Goal: Task Accomplishment & Management: Use online tool/utility

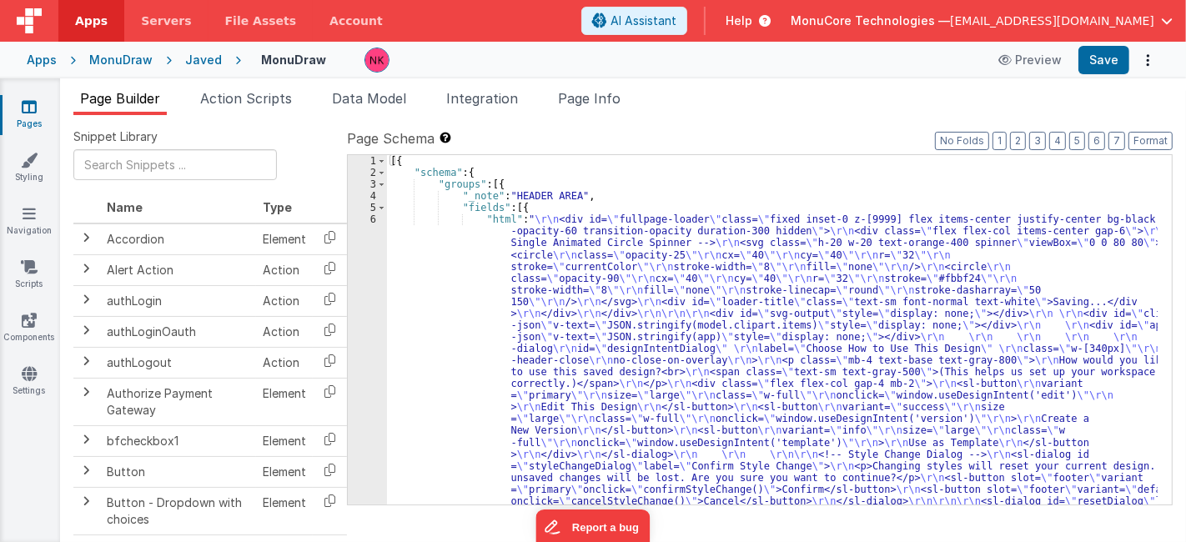
click at [47, 58] on div "Apps" at bounding box center [42, 60] width 30 height 17
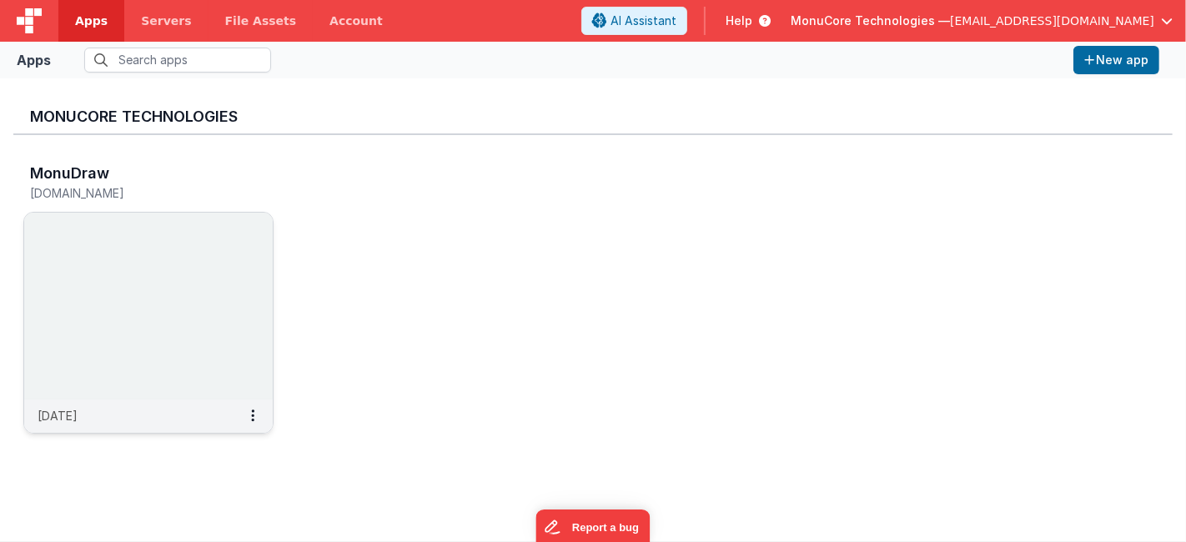
click at [214, 246] on img at bounding box center [148, 306] width 248 height 187
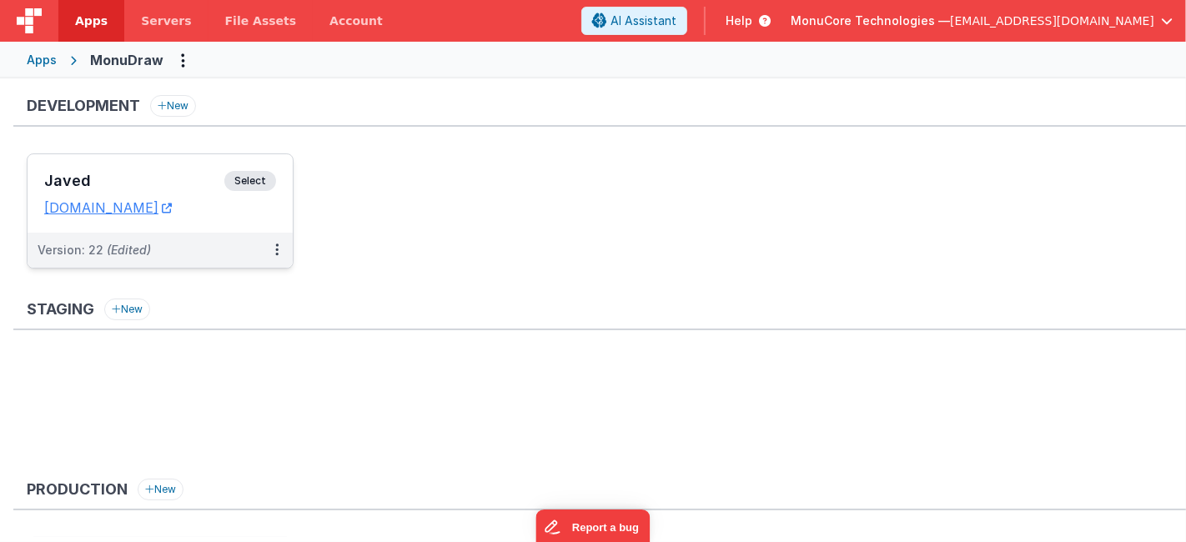
click at [143, 178] on h3 "Javed" at bounding box center [134, 181] width 180 height 17
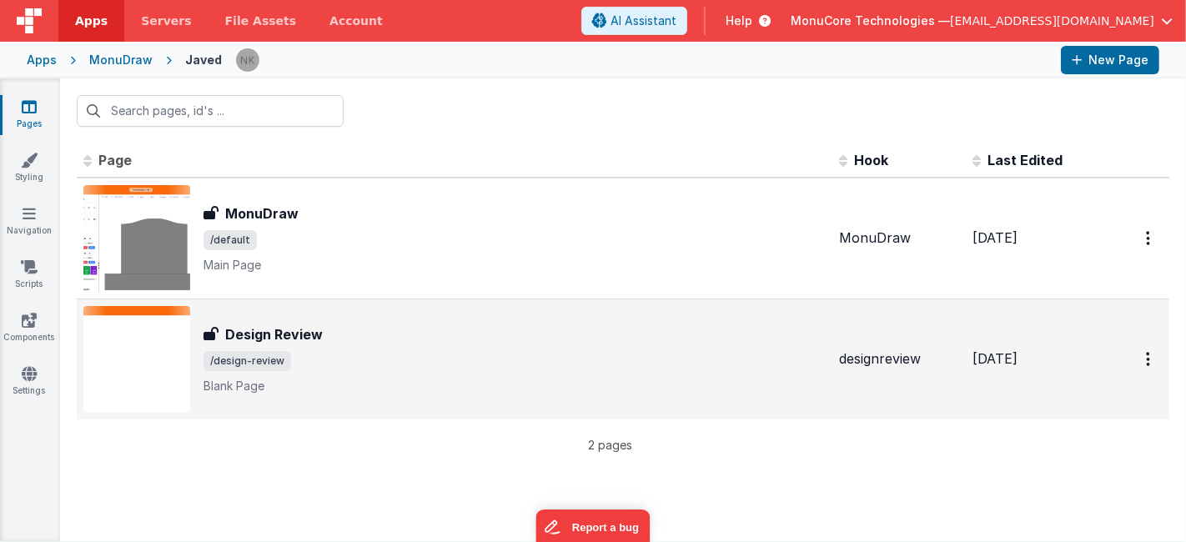
click at [396, 359] on span "/design-review" at bounding box center [514, 361] width 622 height 20
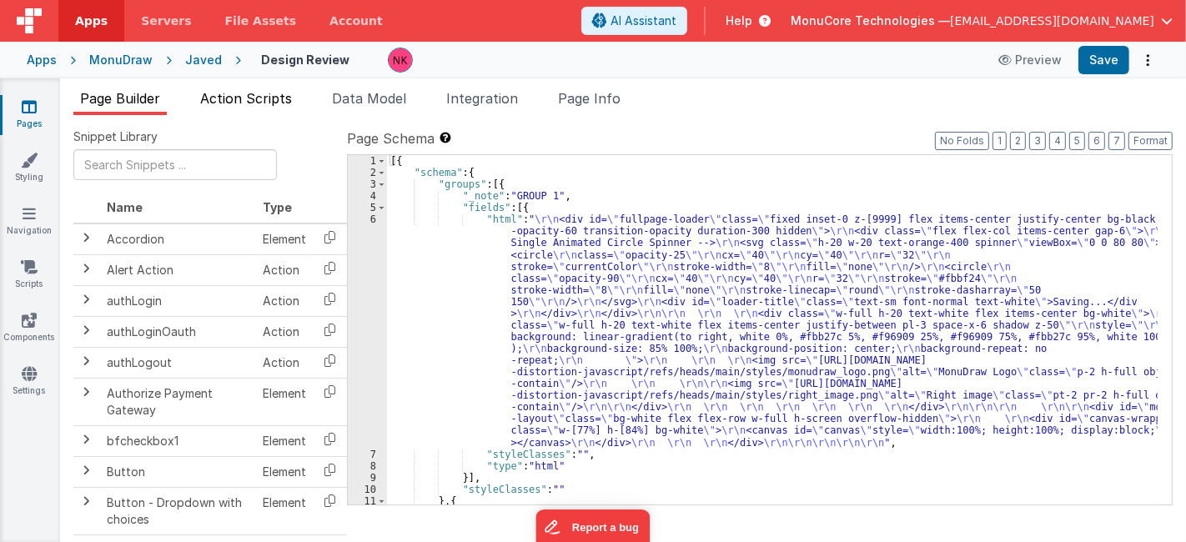
click at [287, 102] on span "Action Scripts" at bounding box center [246, 98] width 92 height 17
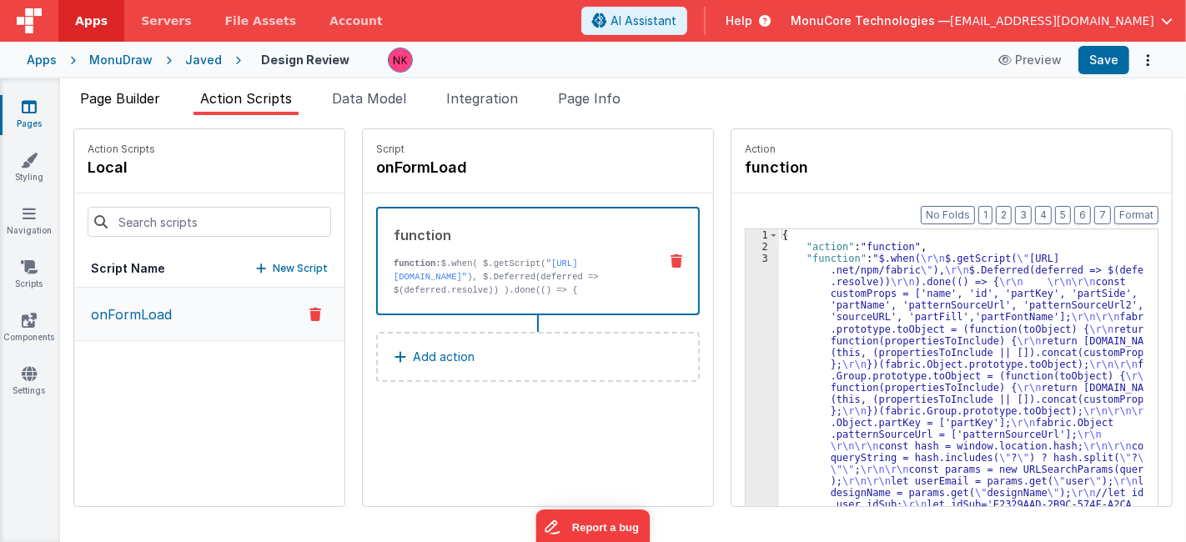
click at [125, 93] on span "Page Builder" at bounding box center [120, 98] width 80 height 17
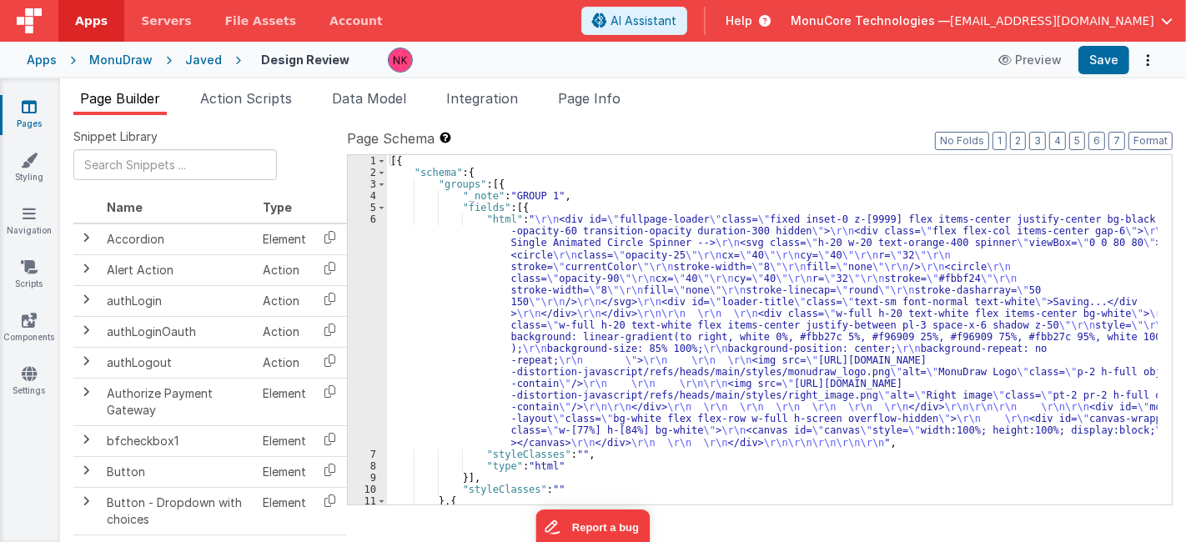
click at [364, 273] on div "6" at bounding box center [367, 330] width 39 height 234
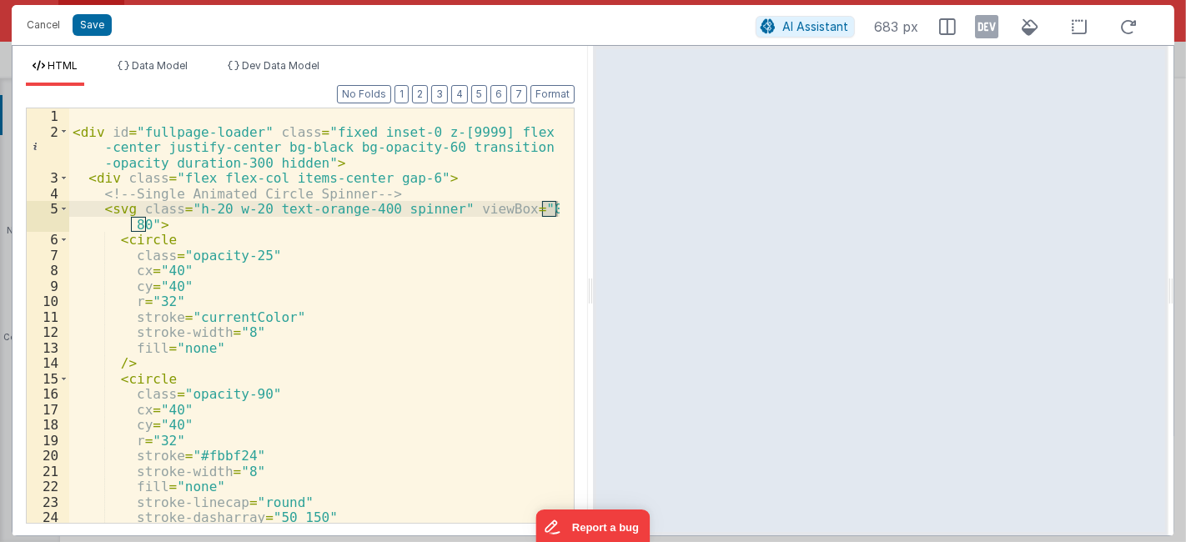
click at [436, 280] on div "< div id = "fullpage-loader" class = "fixed inset-0 z-[9999] flex items -center…" at bounding box center [314, 331] width 491 height 446
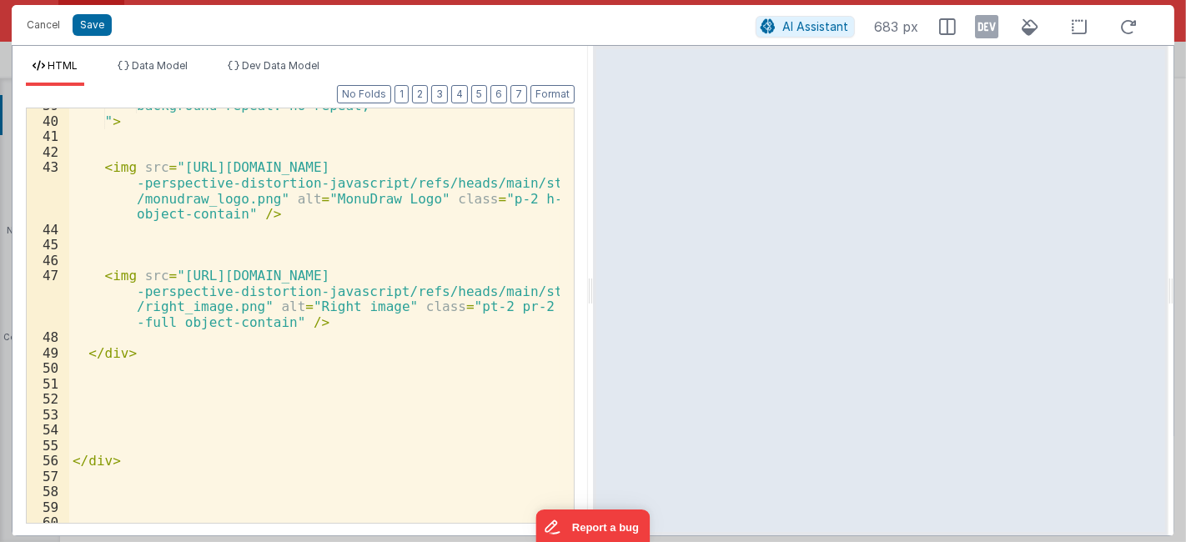
scroll to position [943, 0]
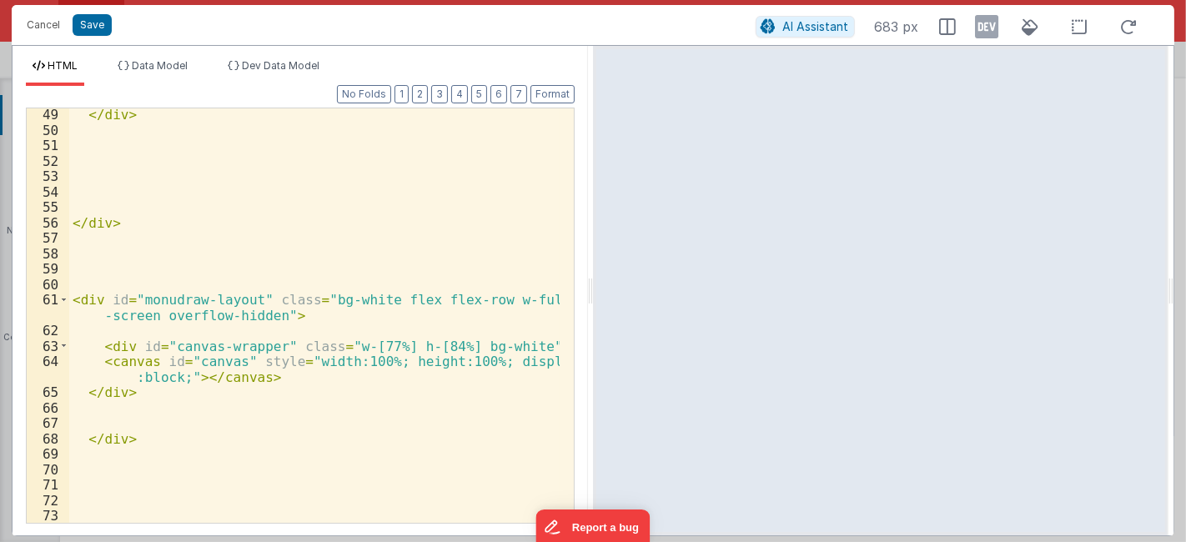
click at [387, 389] on div "</ div > </ div > < div id = "monudraw-layout" class = "bg-white flex flex-row …" at bounding box center [314, 330] width 491 height 446
click at [364, 438] on div "</ div > </ div > < div id = "monudraw-layout" class = "bg-white flex flex-row …" at bounding box center [314, 330] width 491 height 446
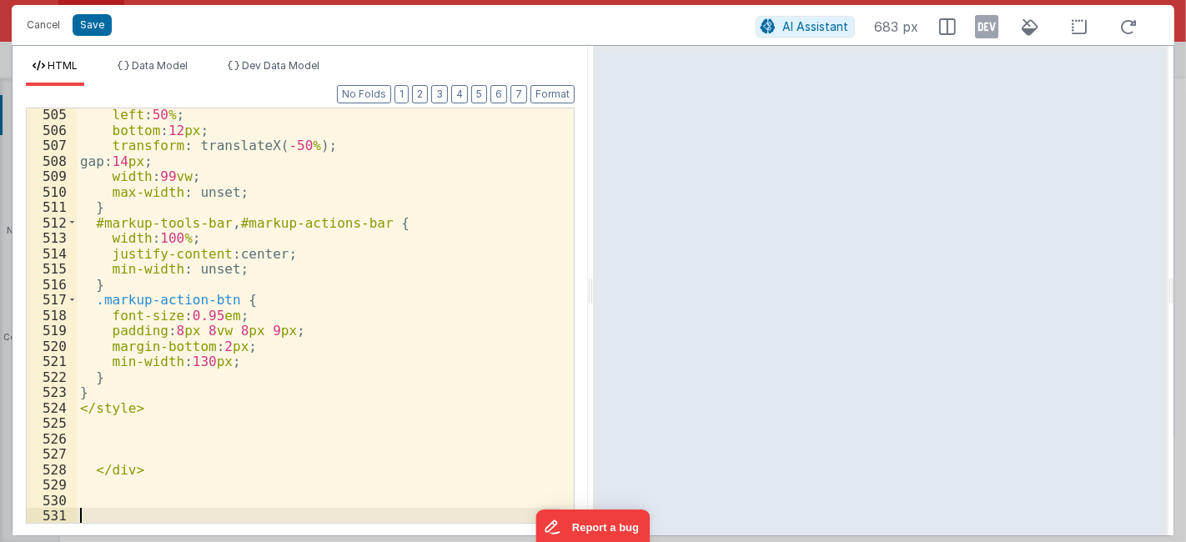
scroll to position [9714, 0]
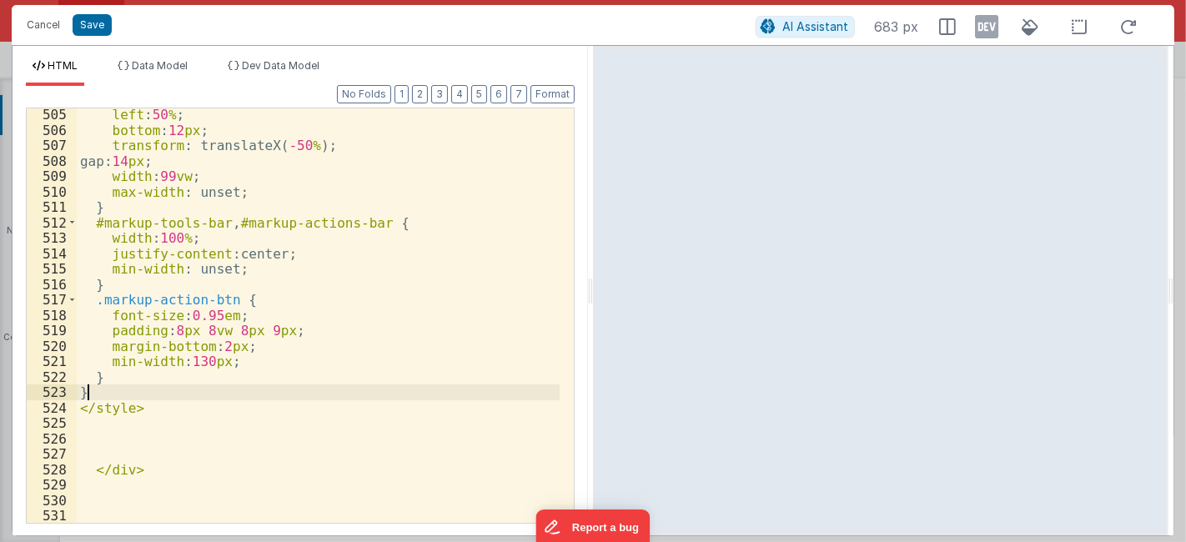
click at [459, 389] on div "left : 50 % ; bottom : 12 px ; transform : translateX( -50 % ); gap: 14 px ; wi…" at bounding box center [319, 330] width 484 height 446
click at [96, 23] on button "Save" at bounding box center [92, 25] width 39 height 22
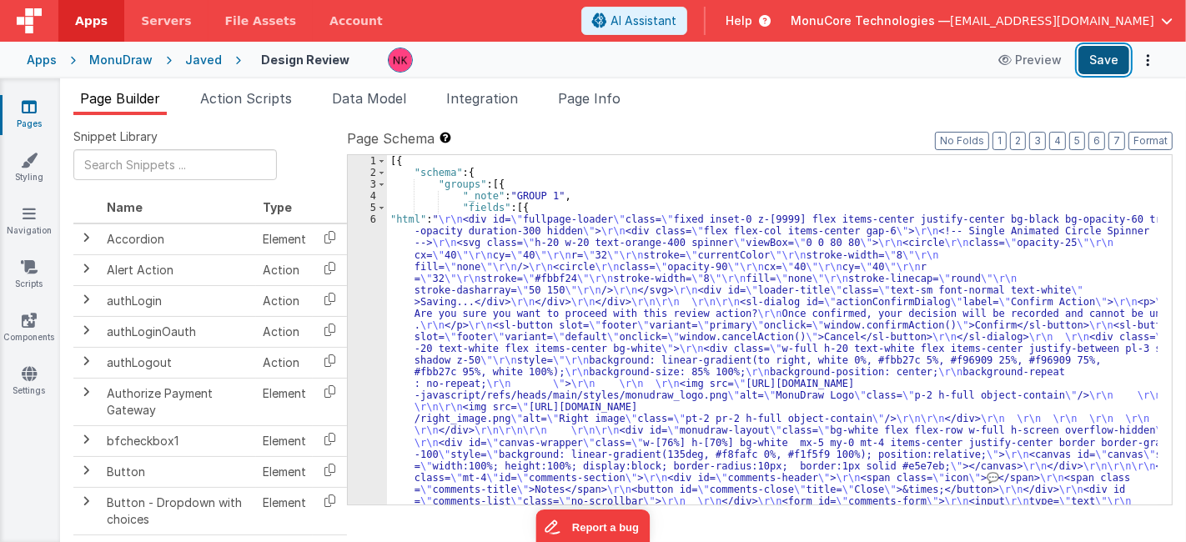
click at [1095, 52] on button "Save" at bounding box center [1103, 60] width 51 height 28
click at [240, 104] on span "Action Scripts" at bounding box center [246, 98] width 92 height 17
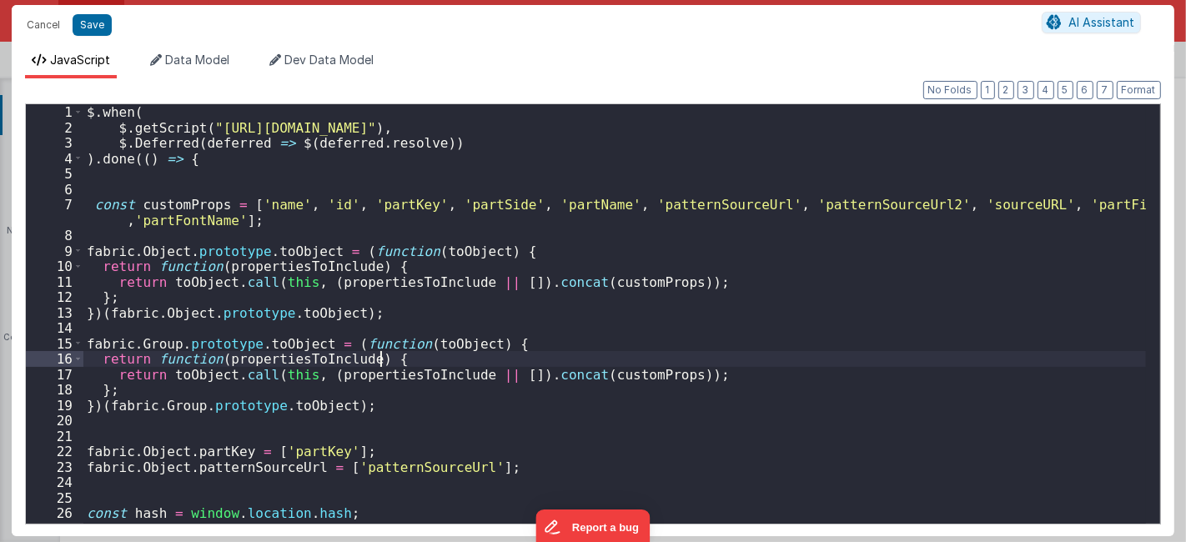
scroll to position [10033, 0]
click at [635, 335] on div "$ . when ( $ . getScript ( "[URL][DOMAIN_NAME]" ) , $ . Deferred ( deferred => …" at bounding box center [614, 329] width 1062 height 451
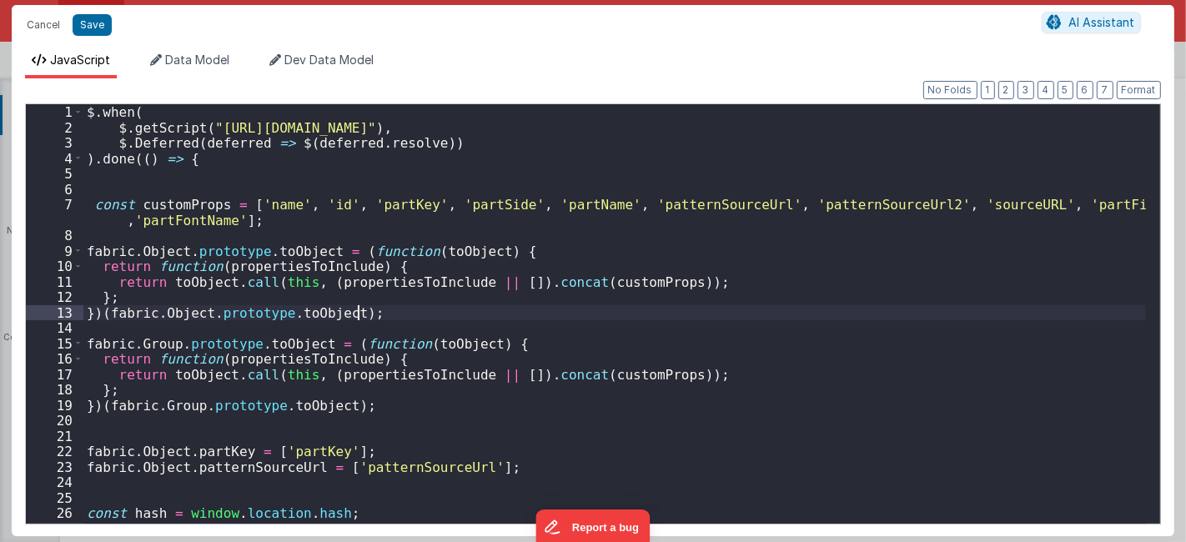
click at [538, 314] on div "$ . when ( $ . getScript ( "[URL][DOMAIN_NAME]" ) , $ . Deferred ( deferred => …" at bounding box center [614, 329] width 1062 height 451
click at [185, 173] on div "$ . when ( $ . getScript ( "[URL][DOMAIN_NAME]" ) , $ . Deferred ( deferred => …" at bounding box center [614, 329] width 1062 height 451
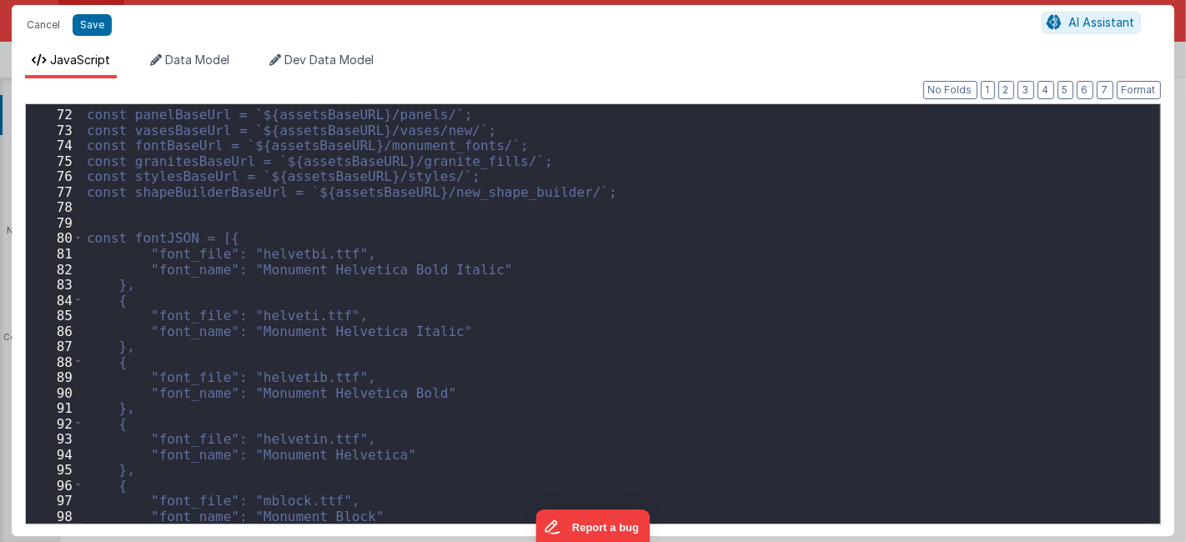
scroll to position [942, 0]
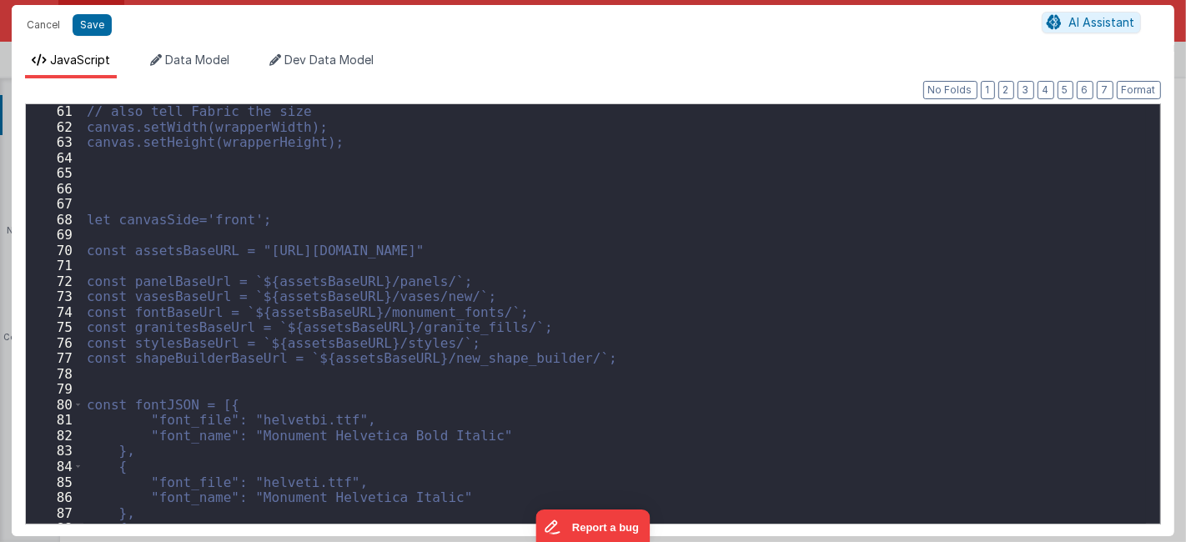
click at [80, 404] on span at bounding box center [77, 405] width 9 height 16
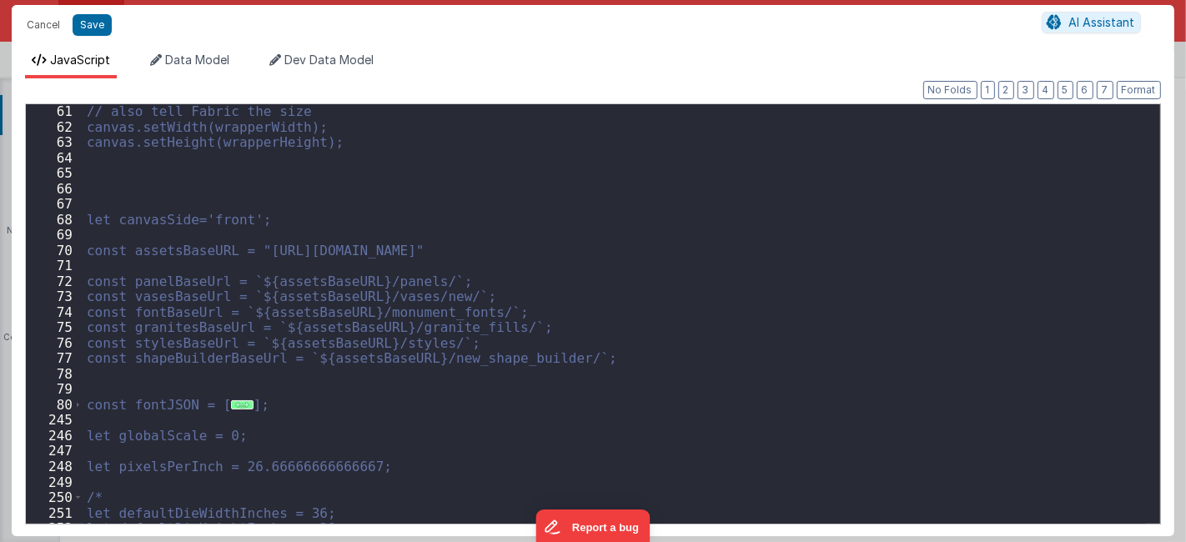
click at [259, 354] on div "// also tell Fabric the size canvas.setWidth(wrapperWidth); canvas.setHeight(wr…" at bounding box center [614, 328] width 1062 height 451
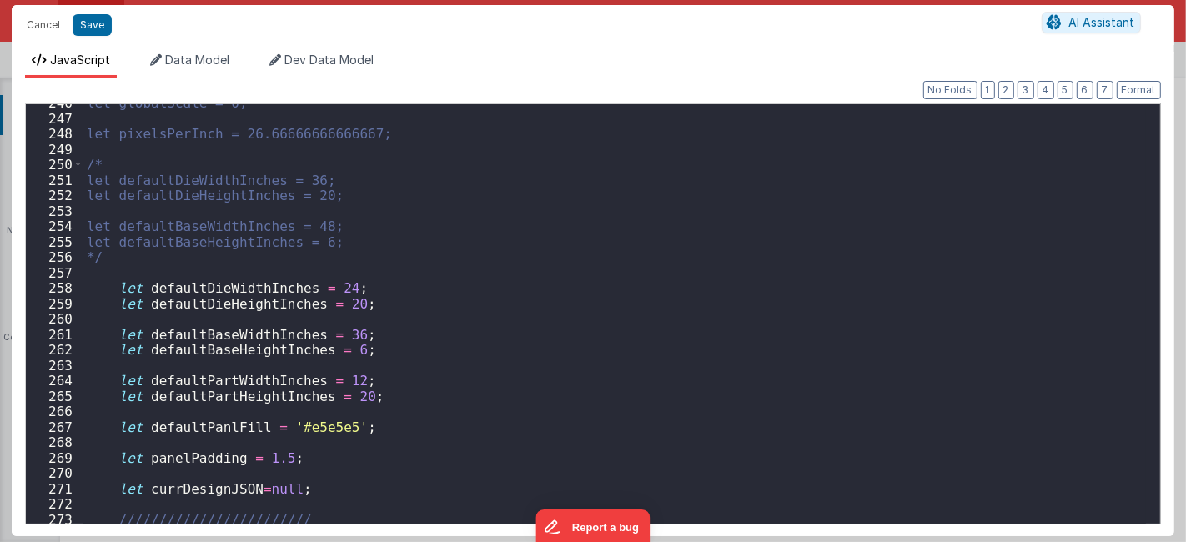
scroll to position [1219, 0]
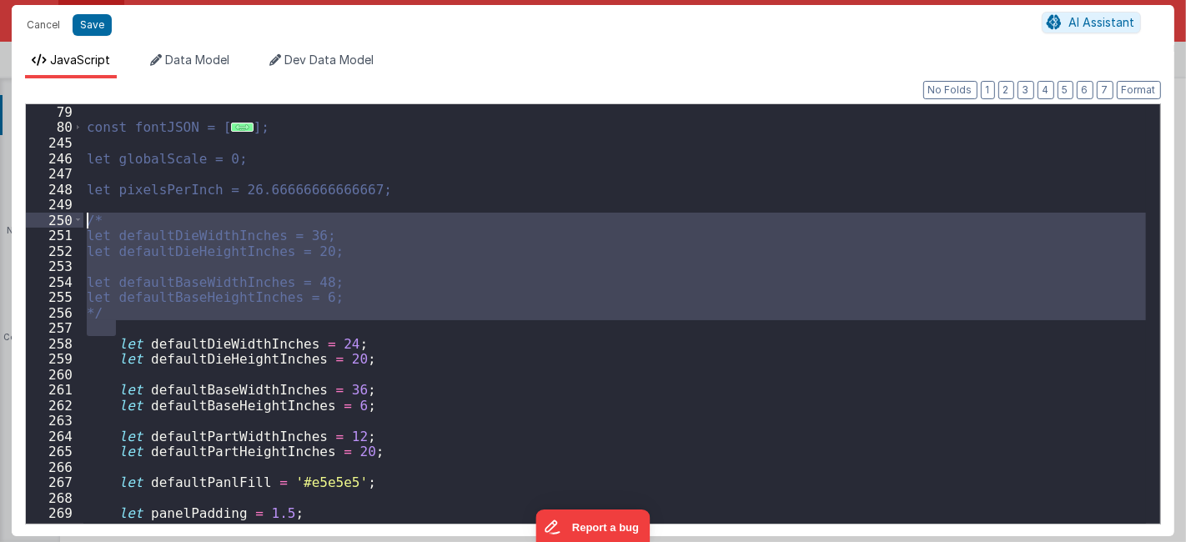
drag, startPoint x: 161, startPoint y: 283, endPoint x: 87, endPoint y: 213, distance: 101.5
click at [87, 213] on div "const fontJSON = [ ... ]; let globalScale = 0; let pixelsPerInch = 26.666666666…" at bounding box center [614, 329] width 1062 height 451
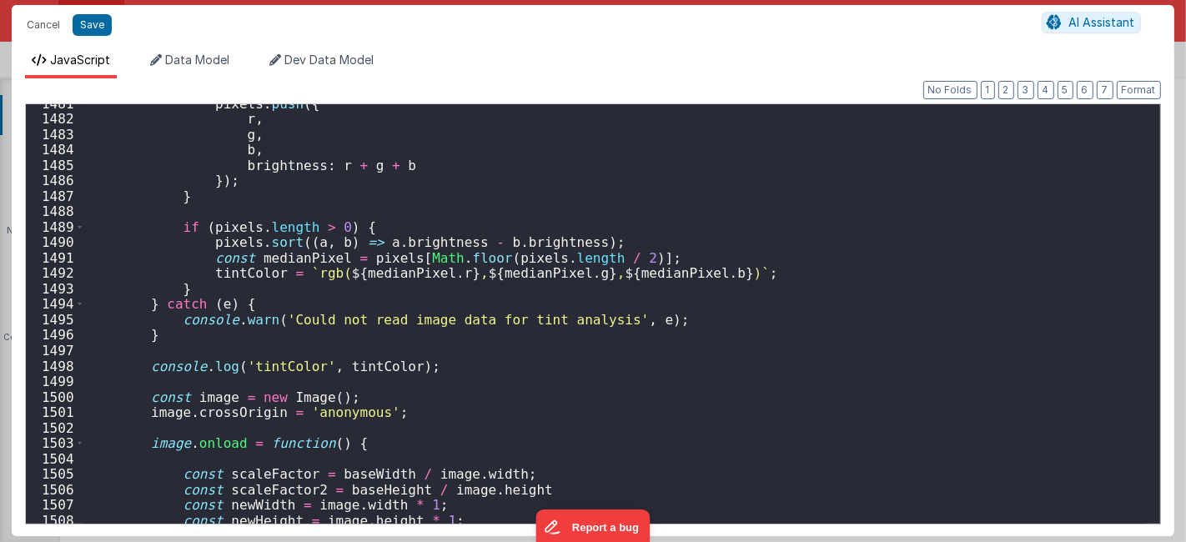
scroll to position [20289, 0]
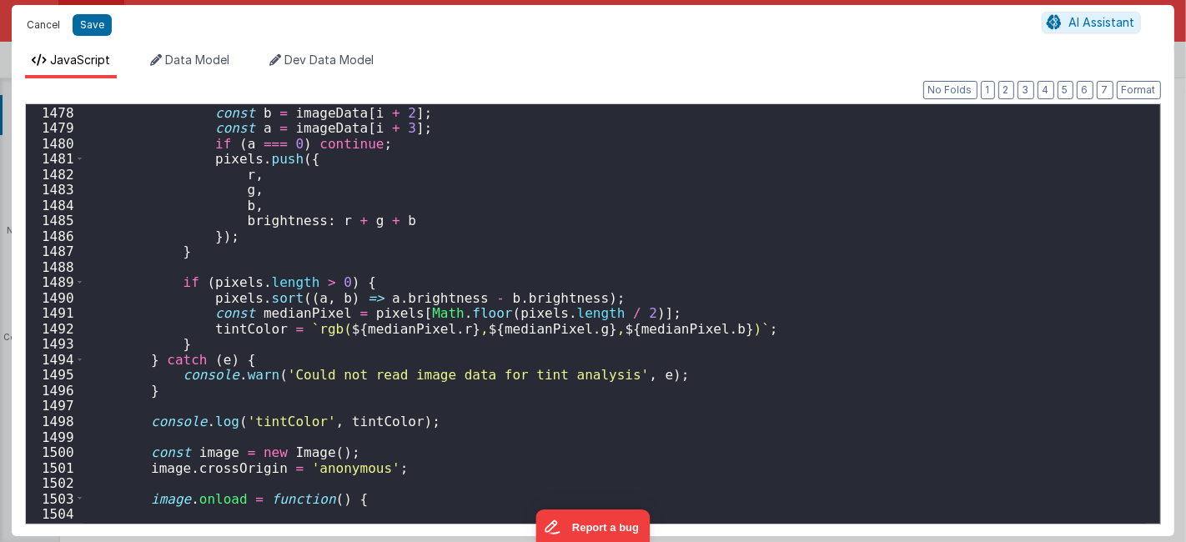
click at [43, 23] on button "Cancel" at bounding box center [43, 24] width 50 height 23
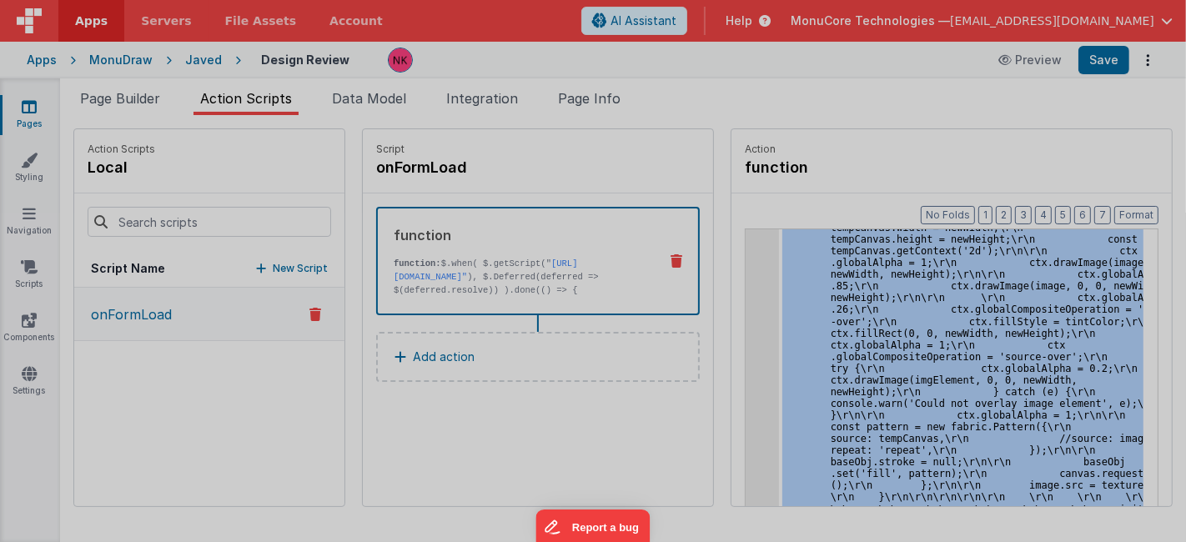
click at [737, 286] on div "$ . when ( $ . getScript ( "[URL][DOMAIN_NAME]" ) , $ . Deferred ( deferred => …" at bounding box center [614, 313] width 1062 height 451
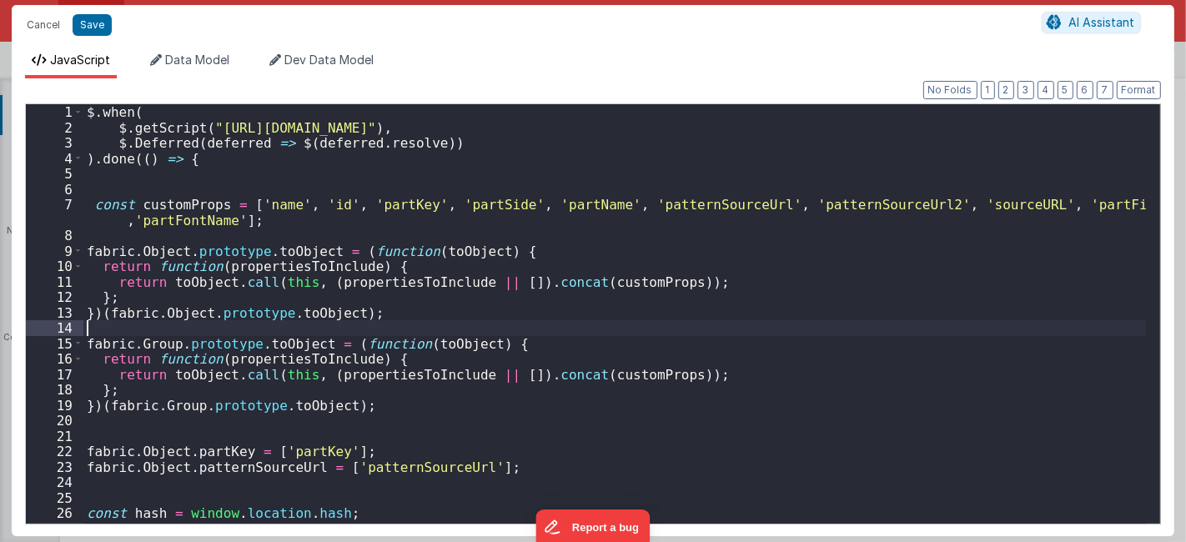
click at [508, 325] on div "$ . when ( $ . getScript ( "[URL][DOMAIN_NAME]" ) , $ . Deferred ( deferred => …" at bounding box center [614, 329] width 1062 height 451
click at [214, 186] on div "$ . when ( $ . getScript ( "[URL][DOMAIN_NAME]" ) , $ . Deferred ( deferred => …" at bounding box center [614, 329] width 1062 height 451
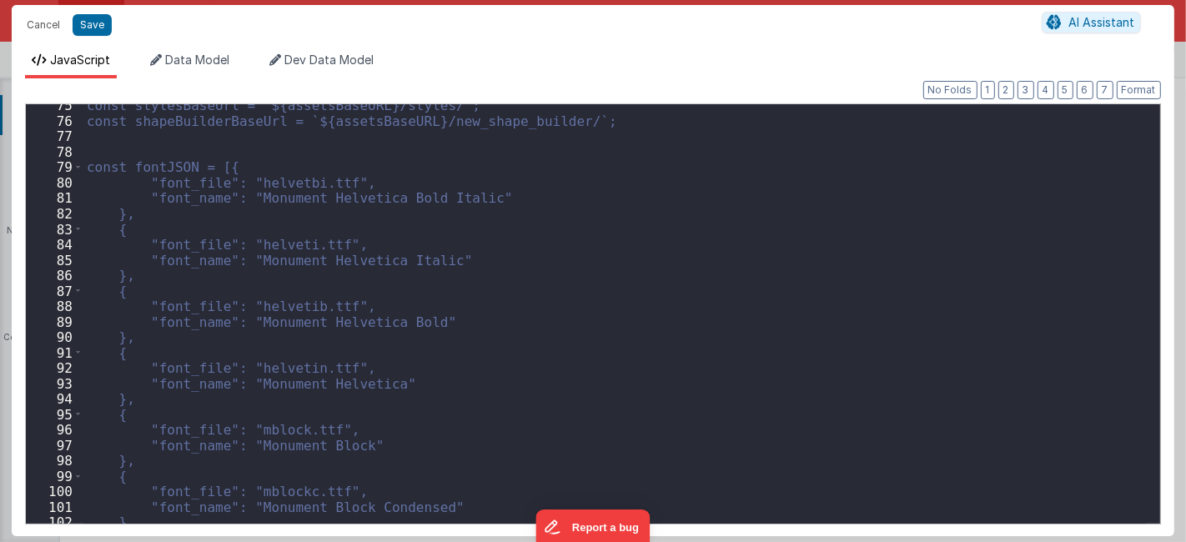
scroll to position [1164, 0]
click at [79, 163] on span at bounding box center [77, 167] width 9 height 16
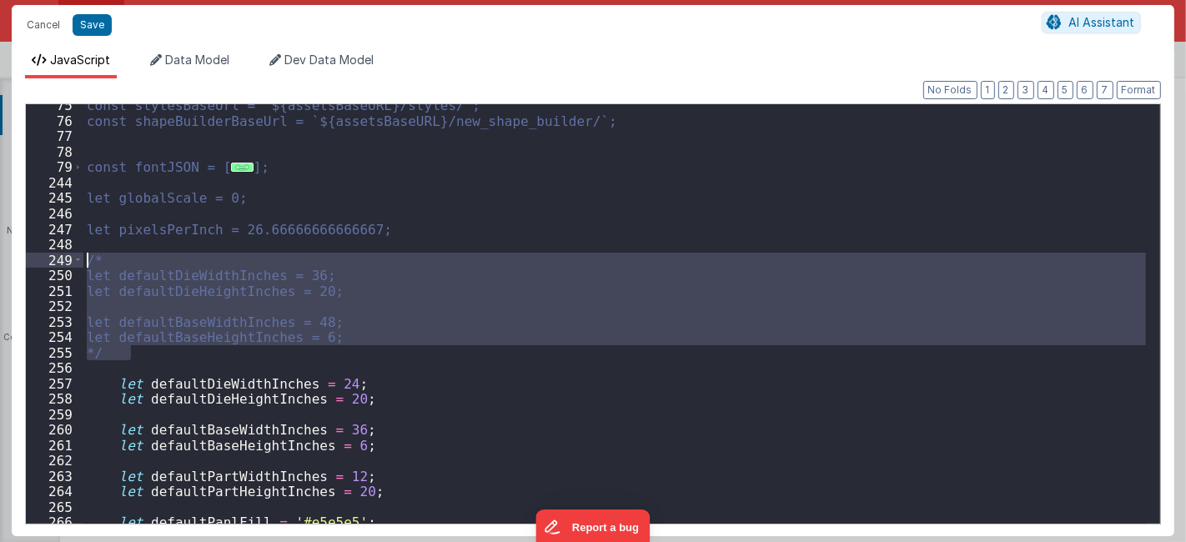
drag, startPoint x: 141, startPoint y: 353, endPoint x: 96, endPoint y: 247, distance: 115.1
click at [82, 251] on div "75 76 77 78 79 244 245 246 247 248 249 250 251 252 253 254 255 256 257 258 259 …" at bounding box center [593, 313] width 1136 height 421
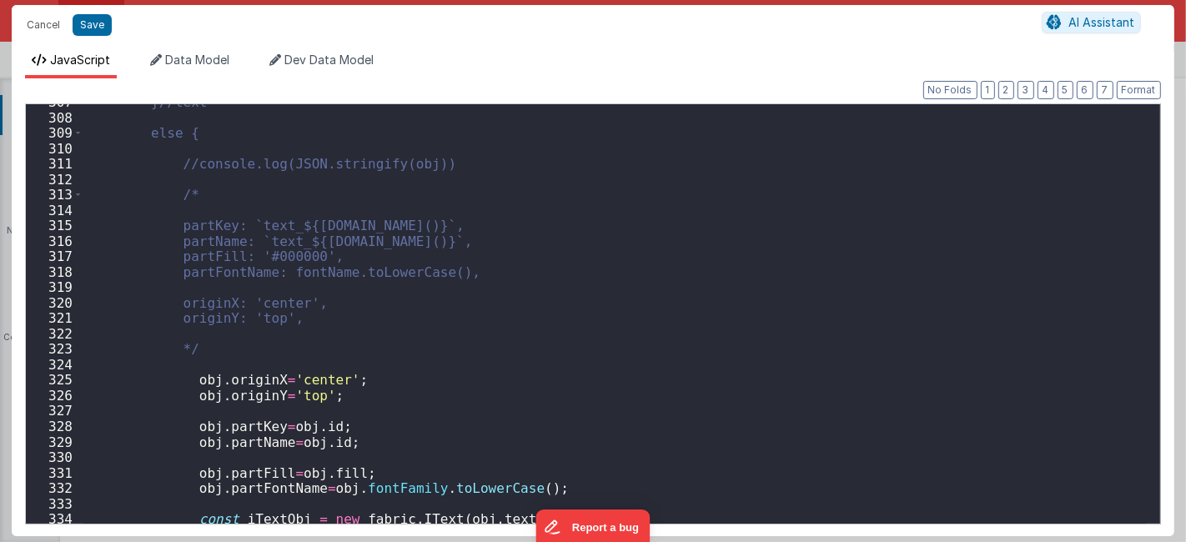
scroll to position [2218, 0]
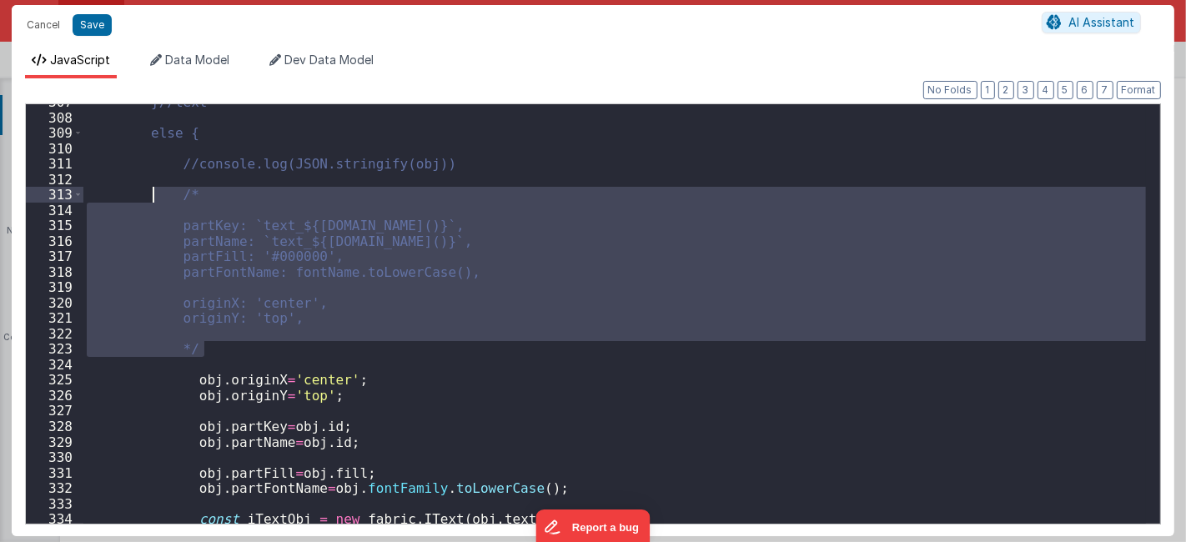
drag, startPoint x: 236, startPoint y: 354, endPoint x: 148, endPoint y: 192, distance: 184.7
click at [148, 192] on div "}//text else { //console.log(JSON.stringify(obj)) /* partKey: `text_${[DOMAIN_N…" at bounding box center [614, 319] width 1062 height 451
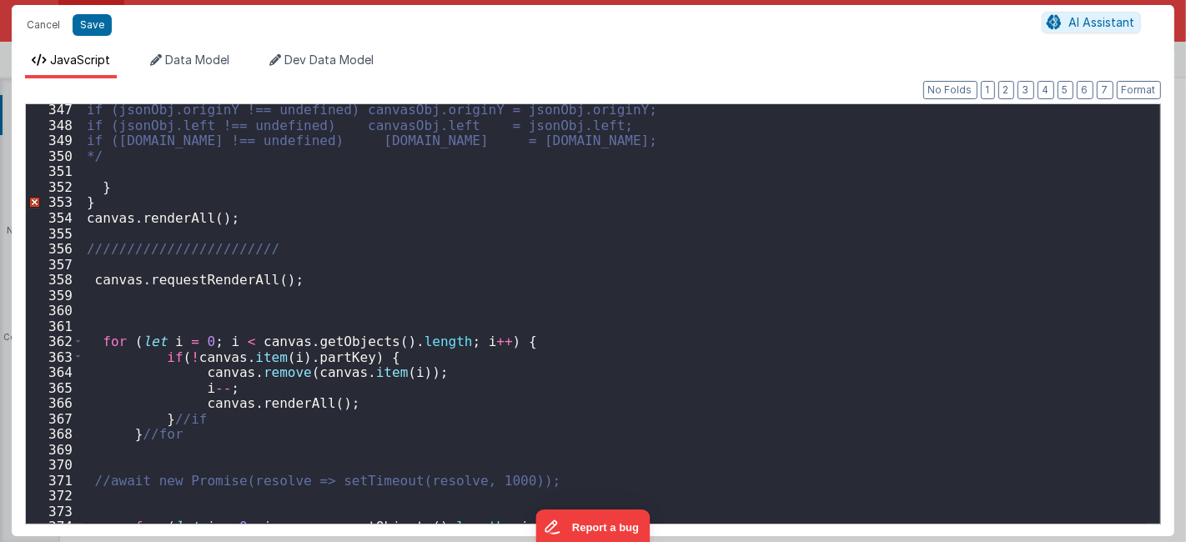
scroll to position [2661, 0]
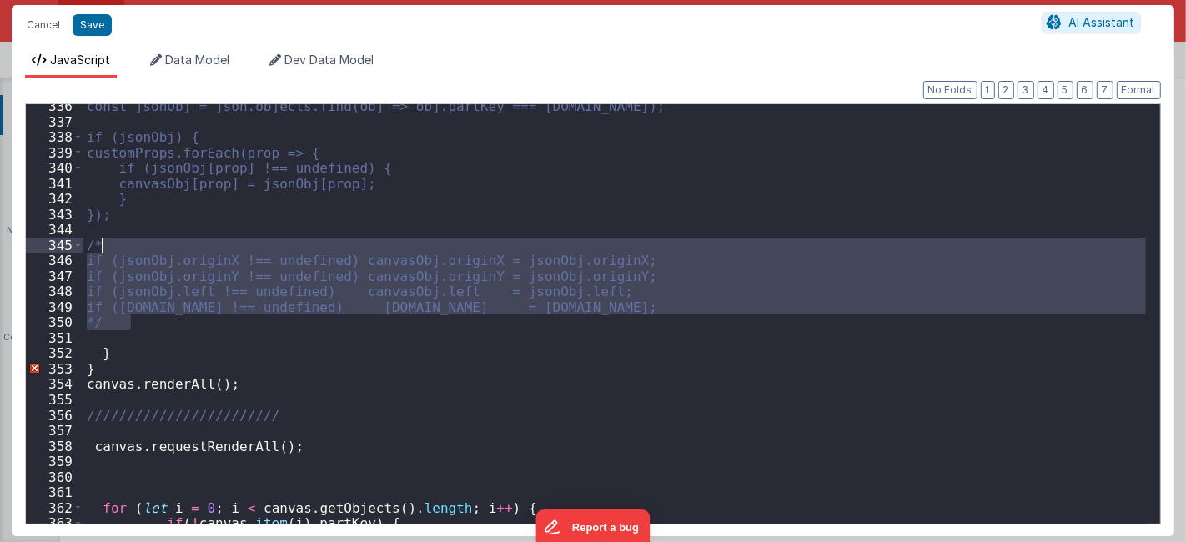
drag, startPoint x: 151, startPoint y: 315, endPoint x: 100, endPoint y: 240, distance: 90.7
click at [100, 240] on div "const jsonObj = json.objects.find(obj => obj.partKey === [DOMAIN_NAME]); if (js…" at bounding box center [614, 323] width 1062 height 451
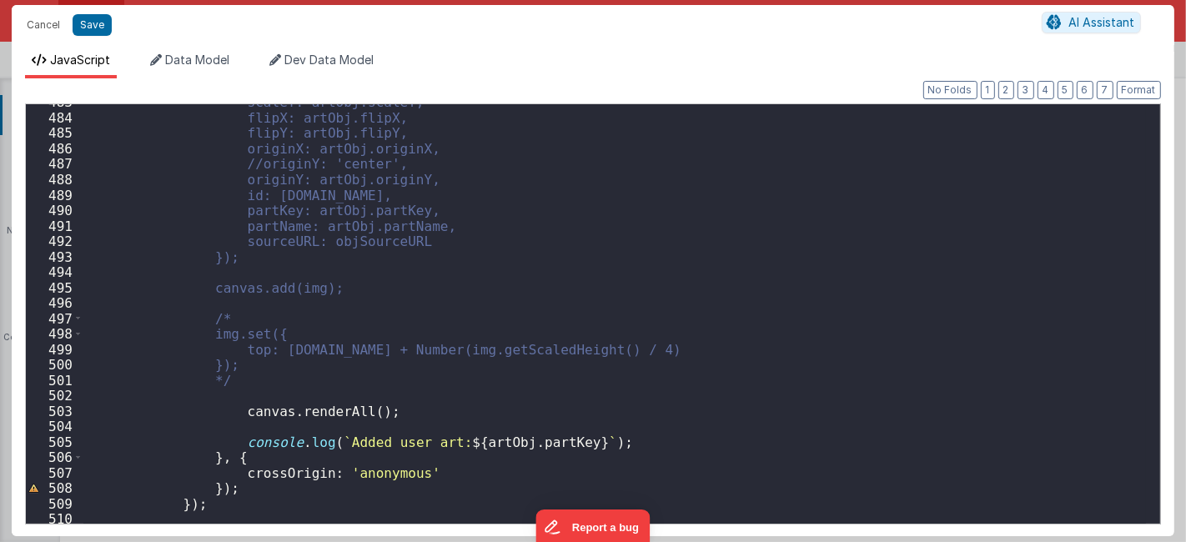
scroll to position [4935, 0]
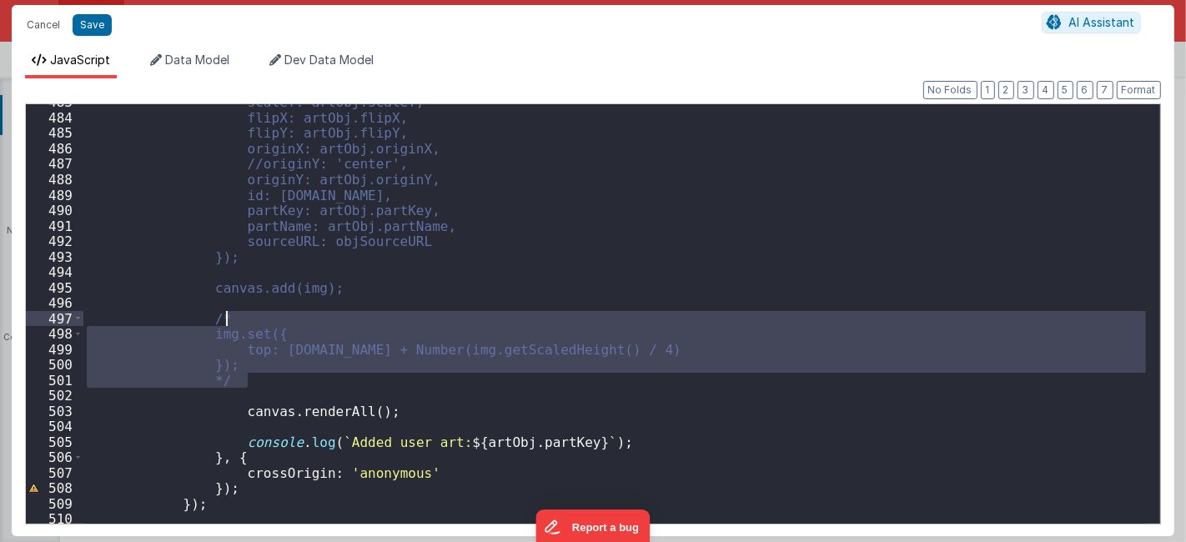
drag, startPoint x: 289, startPoint y: 384, endPoint x: 223, endPoint y: 310, distance: 98.6
click at [223, 310] on div "scaleY: artObj.scaleY, flipX: artObj.flipX, flipY: artObj.flipY, originX: artOb…" at bounding box center [614, 319] width 1062 height 451
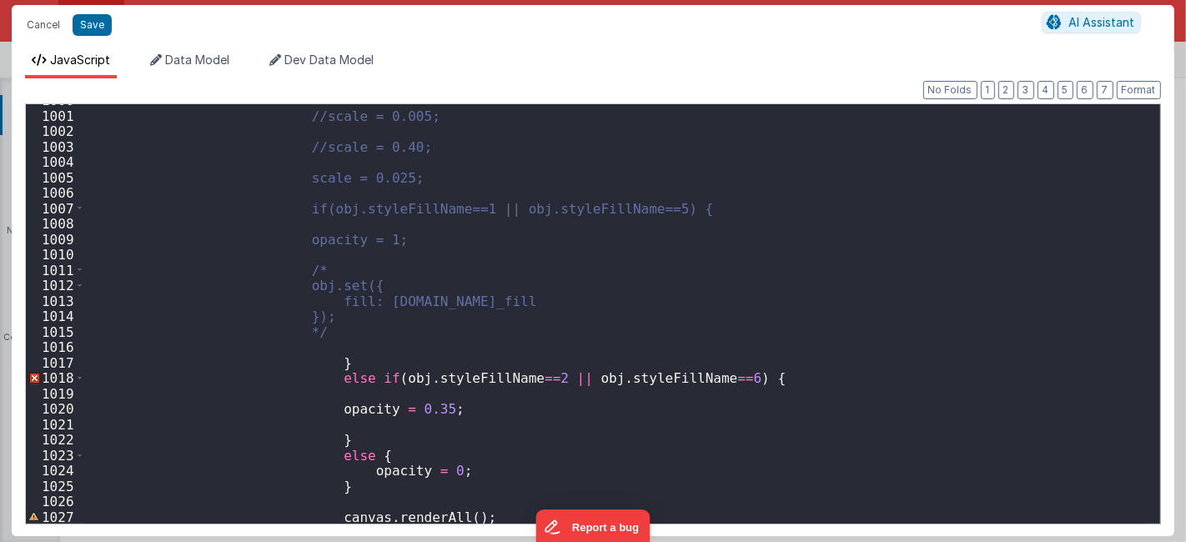
scroll to position [12920, 0]
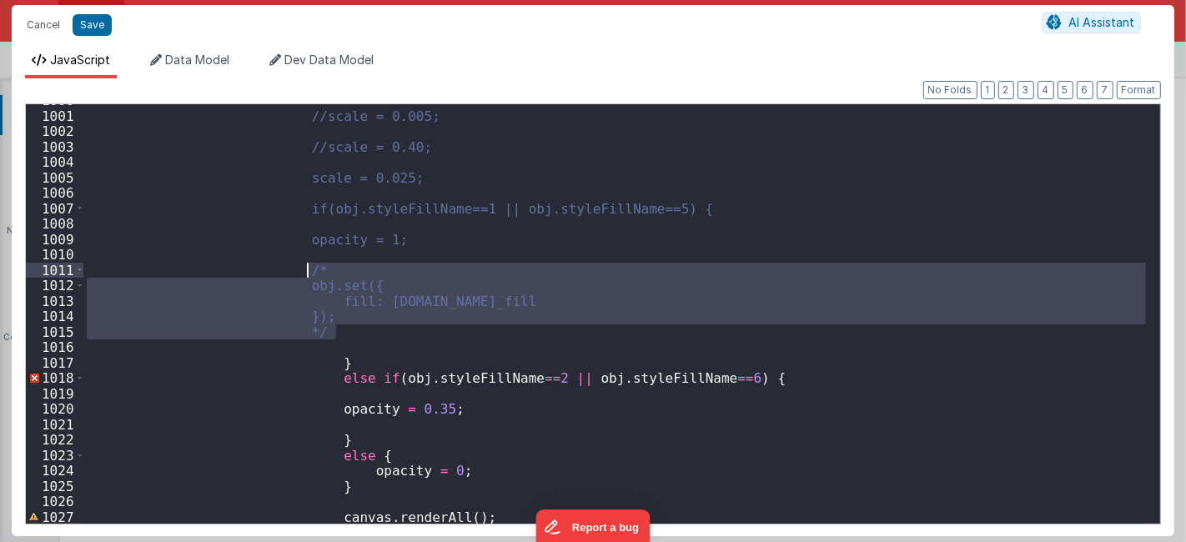
drag, startPoint x: 354, startPoint y: 328, endPoint x: 304, endPoint y: 273, distance: 74.3
click at [304, 273] on div "//scale = 0.005; //scale = 0.40; scale = 0.025; if(obj.styleFillName==1 || obj.…" at bounding box center [614, 318] width 1062 height 451
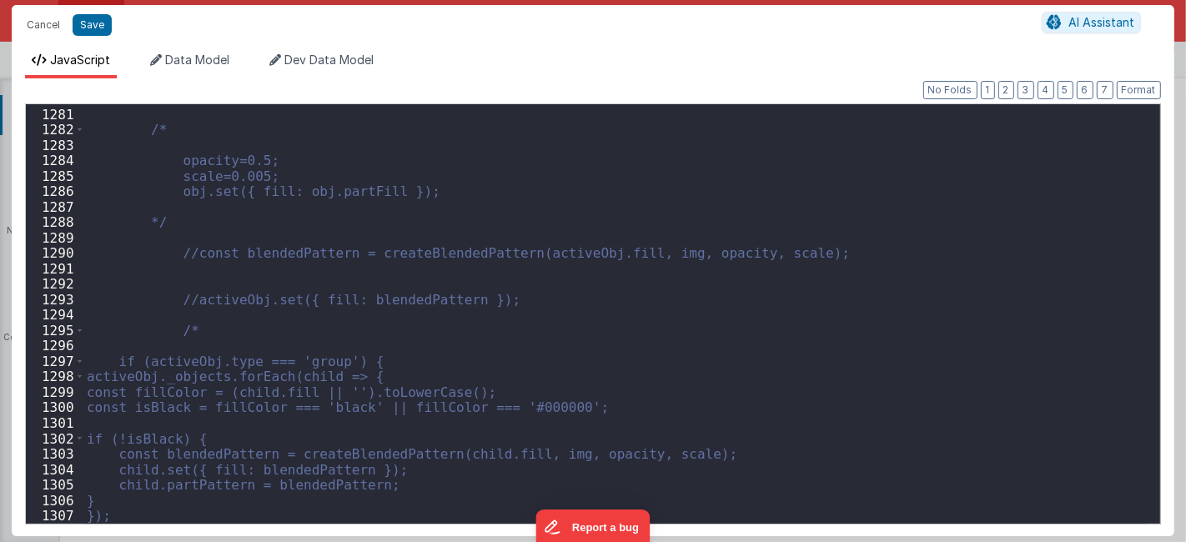
scroll to position [17023, 0]
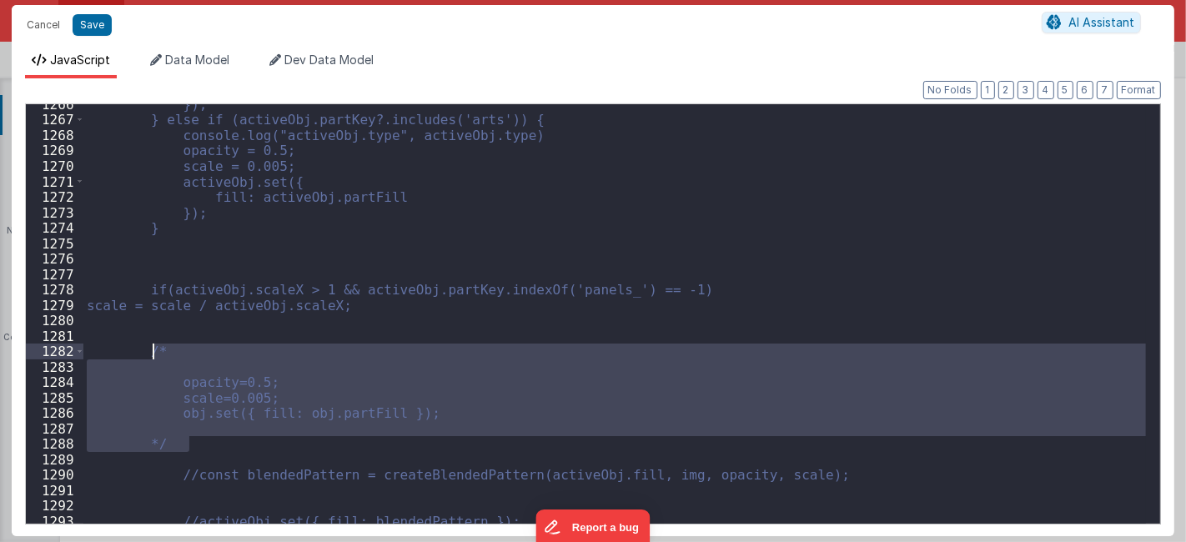
drag, startPoint x: 218, startPoint y: 439, endPoint x: 152, endPoint y: 346, distance: 114.1
click at [152, 346] on div "}); } else if (activeObj.partKey?.includes('arts')) { console.log("activeObj.ty…" at bounding box center [614, 322] width 1062 height 451
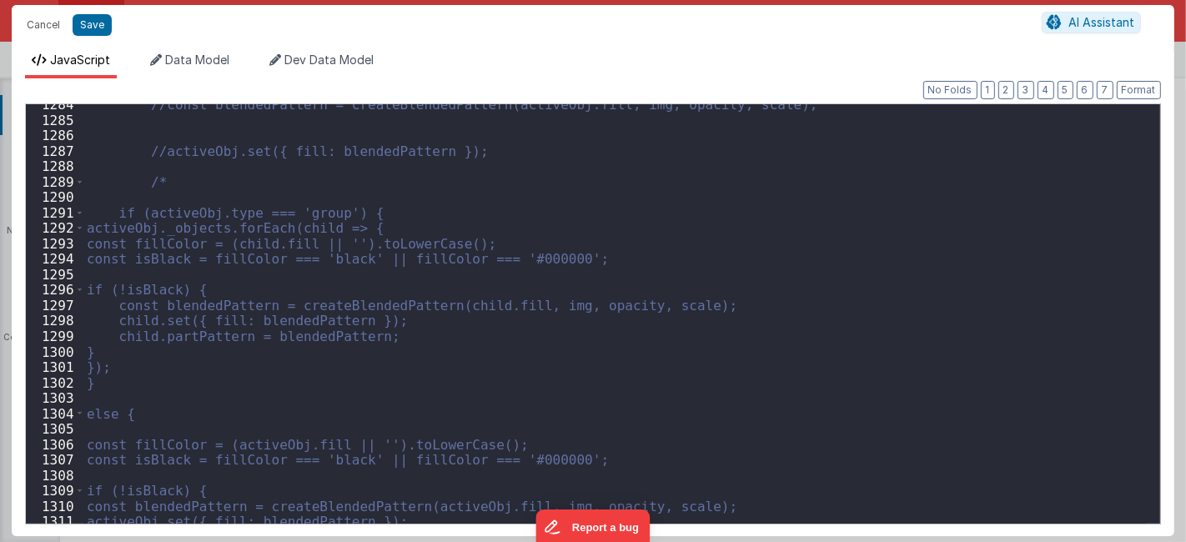
scroll to position [17245, 0]
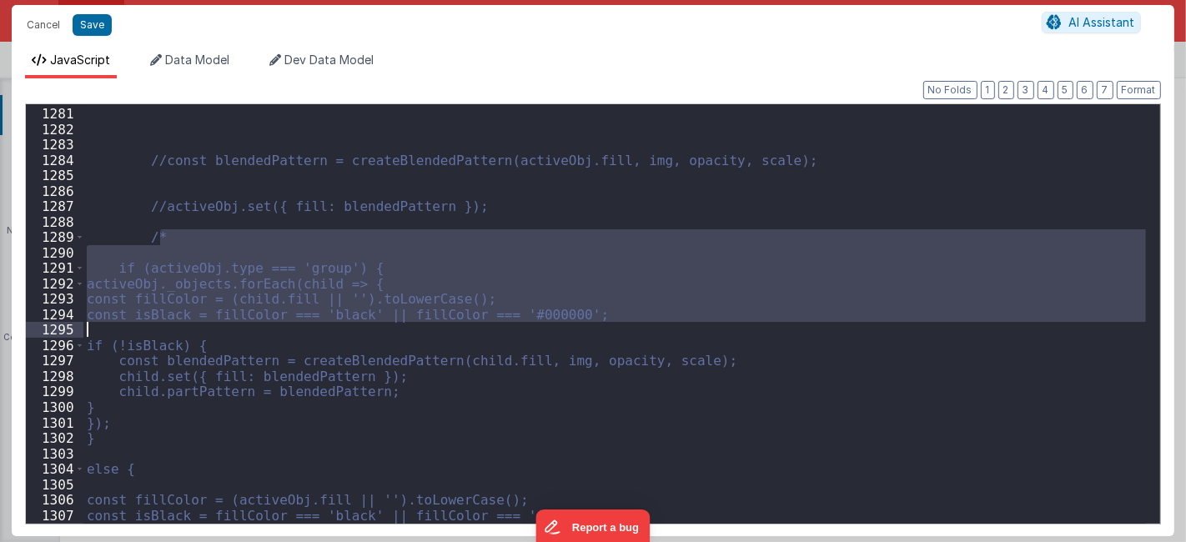
drag, startPoint x: 160, startPoint y: 236, endPoint x: 253, endPoint y: 354, distance: 150.1
click at [247, 357] on div "//const blendedPattern = createBlendedPattern(activeObj.fill, img, opacity, sca…" at bounding box center [614, 316] width 1062 height 451
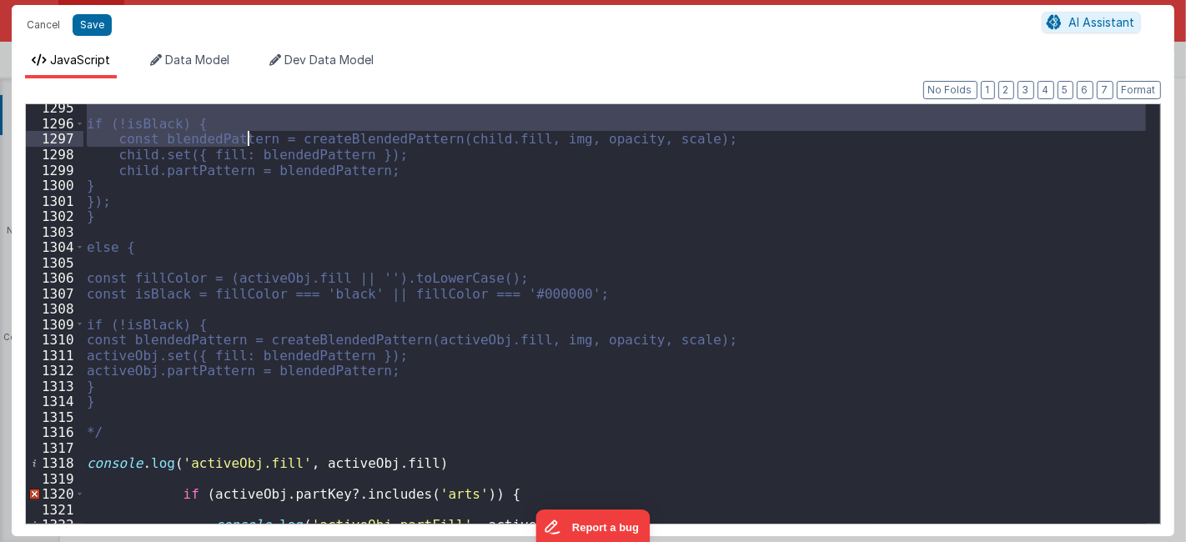
scroll to position [17467, 0]
click at [190, 425] on div "if (!isBlack) { const blendedPattern = createBlendedPattern(child.fill, img, op…" at bounding box center [614, 325] width 1062 height 451
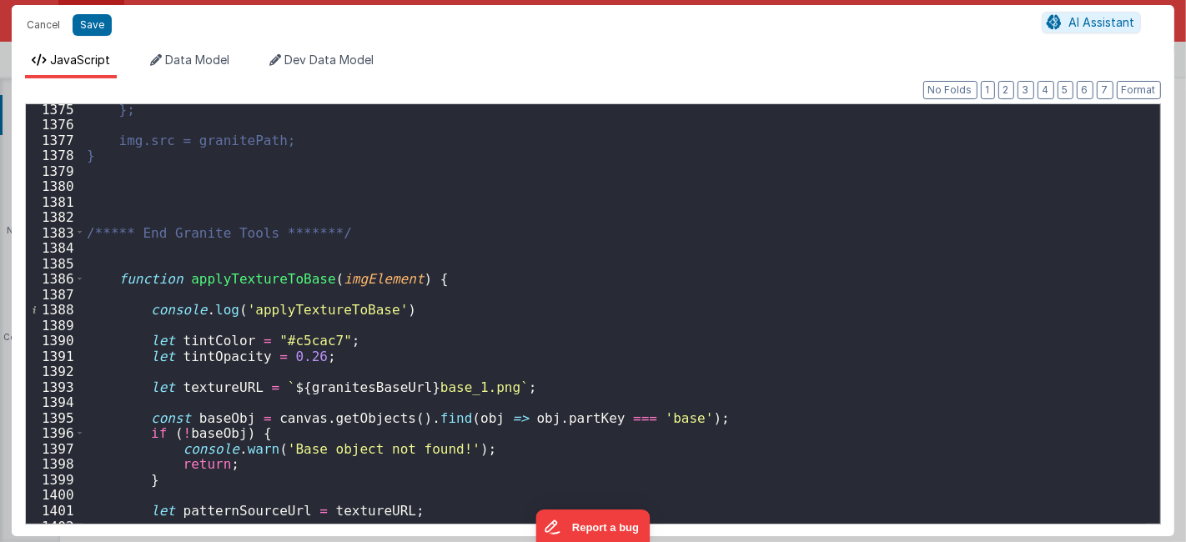
scroll to position [18646, 0]
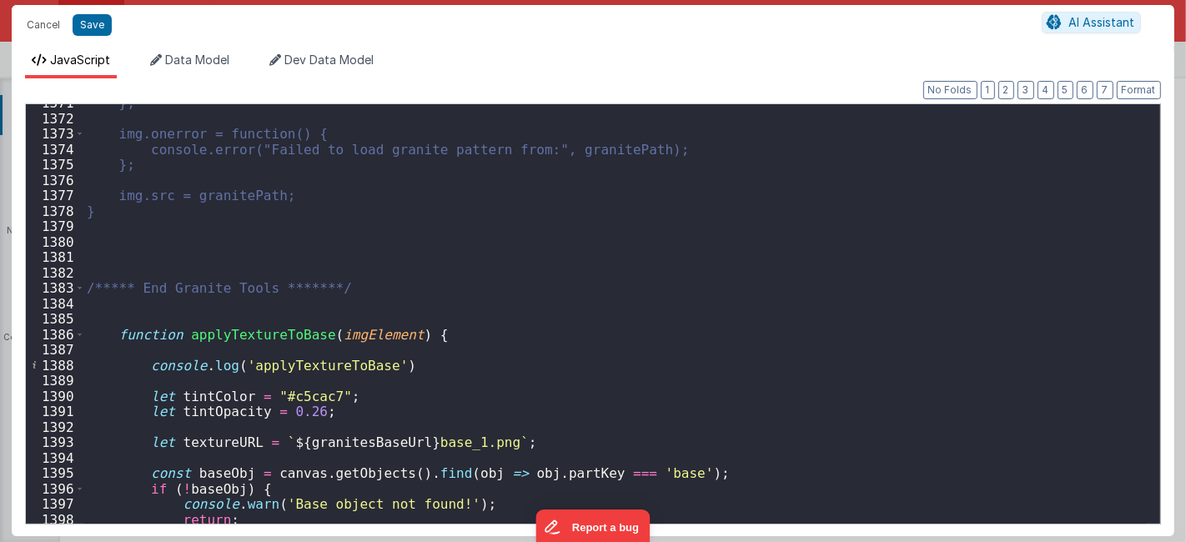
drag, startPoint x: 381, startPoint y: 284, endPoint x: 366, endPoint y: 282, distance: 15.2
click at [366, 282] on div "}; img.onerror = function() { console.error("Failed to load granite pattern fro…" at bounding box center [614, 320] width 1062 height 451
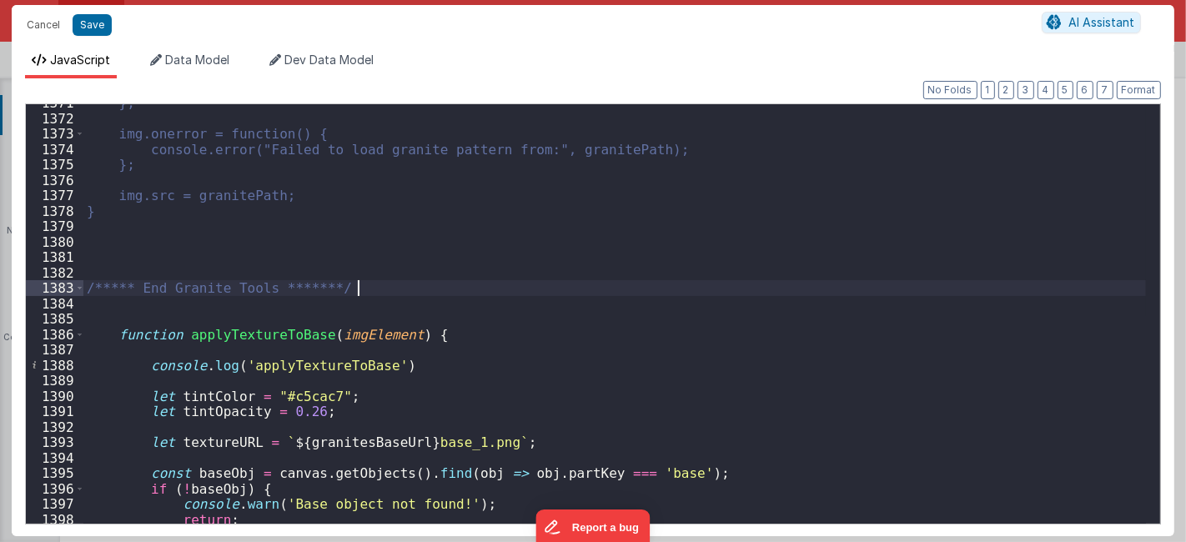
click at [321, 282] on div "}; img.onerror = function() { console.error("Failed to load granite pattern fro…" at bounding box center [614, 320] width 1062 height 451
drag, startPoint x: 370, startPoint y: 291, endPoint x: 90, endPoint y: 284, distance: 280.2
click at [90, 284] on div "}; img.onerror = function() { console.error("Failed to load granite pattern fro…" at bounding box center [614, 320] width 1062 height 451
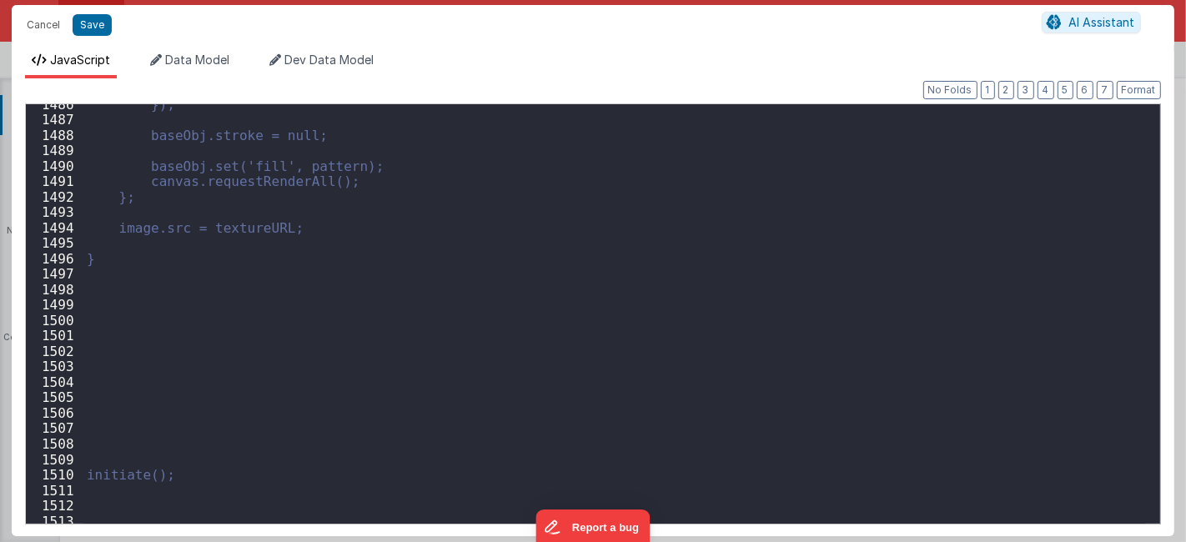
scroll to position [20518, 0]
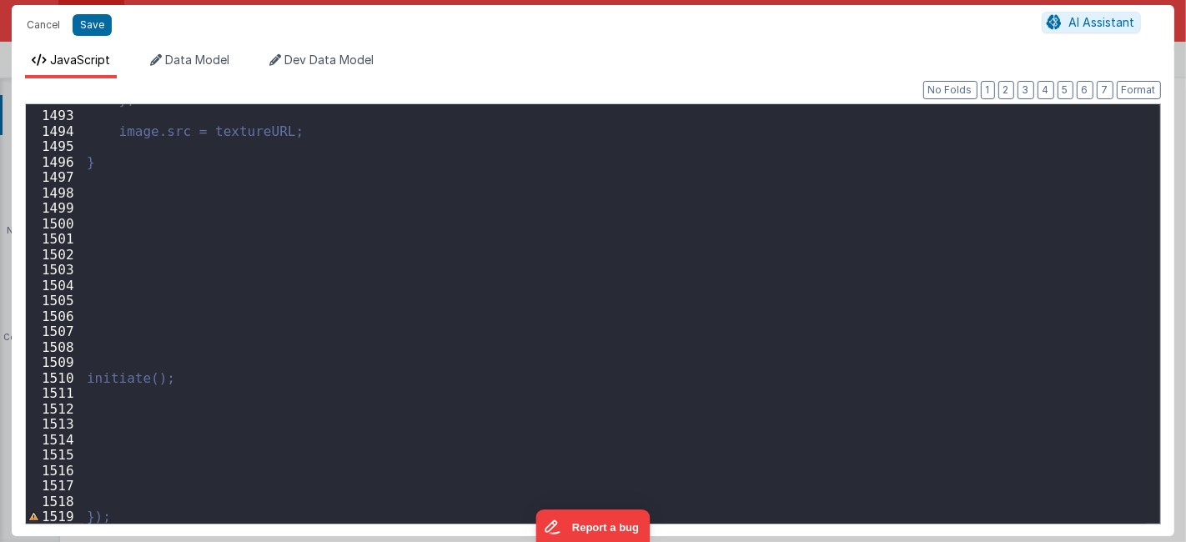
click at [188, 427] on div "}; image.src = textureURL; } initiate(); });" at bounding box center [614, 317] width 1062 height 451
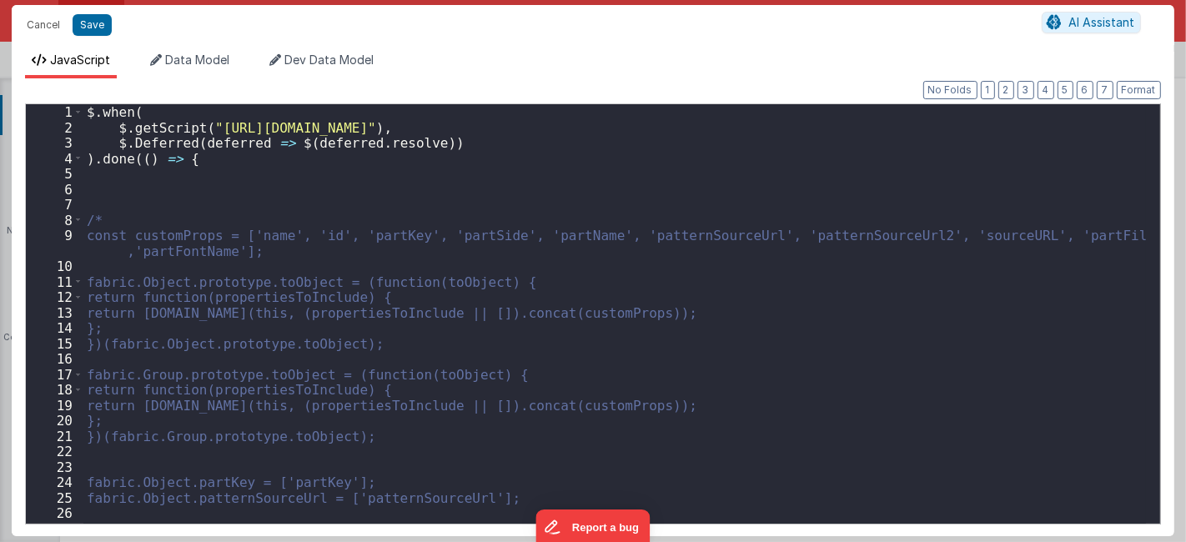
scroll to position [0, 0]
click at [367, 158] on div "$ . when ( $ . getScript ( "[URL][DOMAIN_NAME]" ) , $ . Deferred ( deferred => …" at bounding box center [614, 329] width 1062 height 451
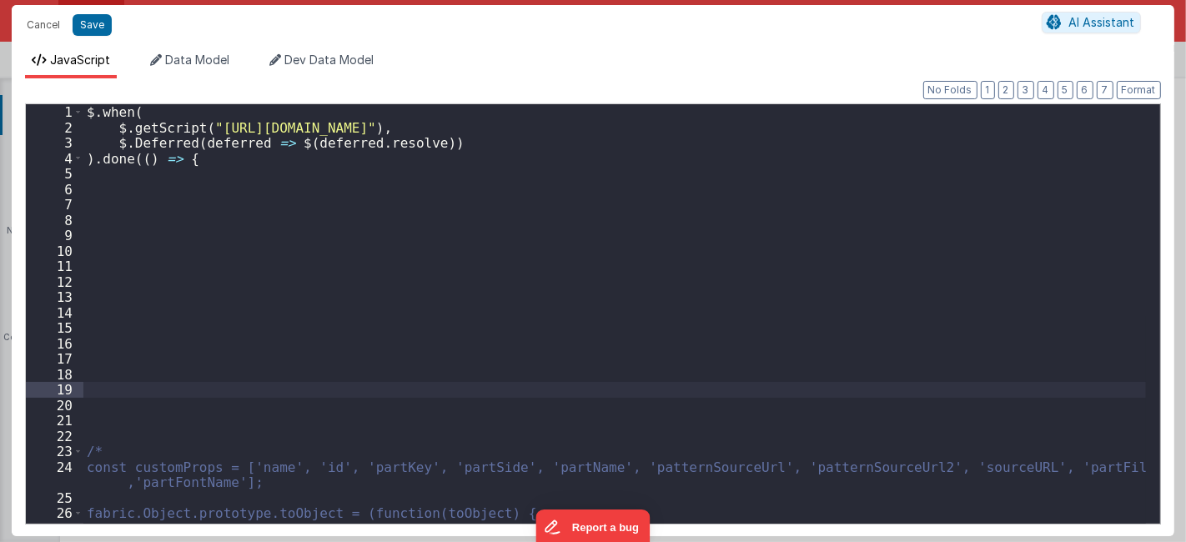
drag, startPoint x: 172, startPoint y: 258, endPoint x: 165, endPoint y: 318, distance: 59.6
click at [172, 258] on div "$ . when ( $ . getScript ( "[URL][DOMAIN_NAME]" ) , $ . Deferred ( deferred => …" at bounding box center [614, 329] width 1062 height 451
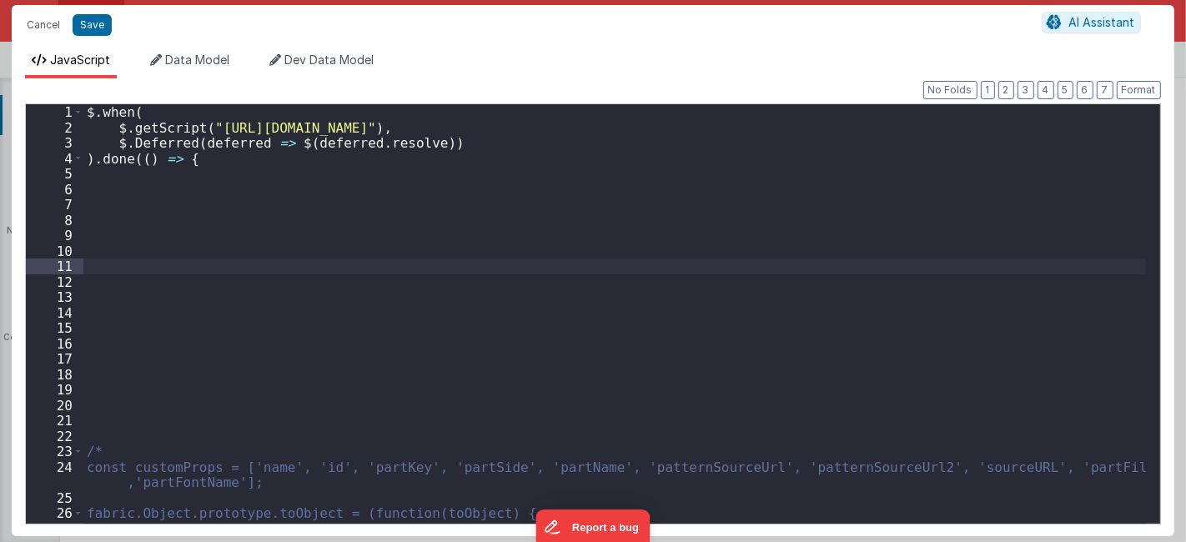
scroll to position [13058, 0]
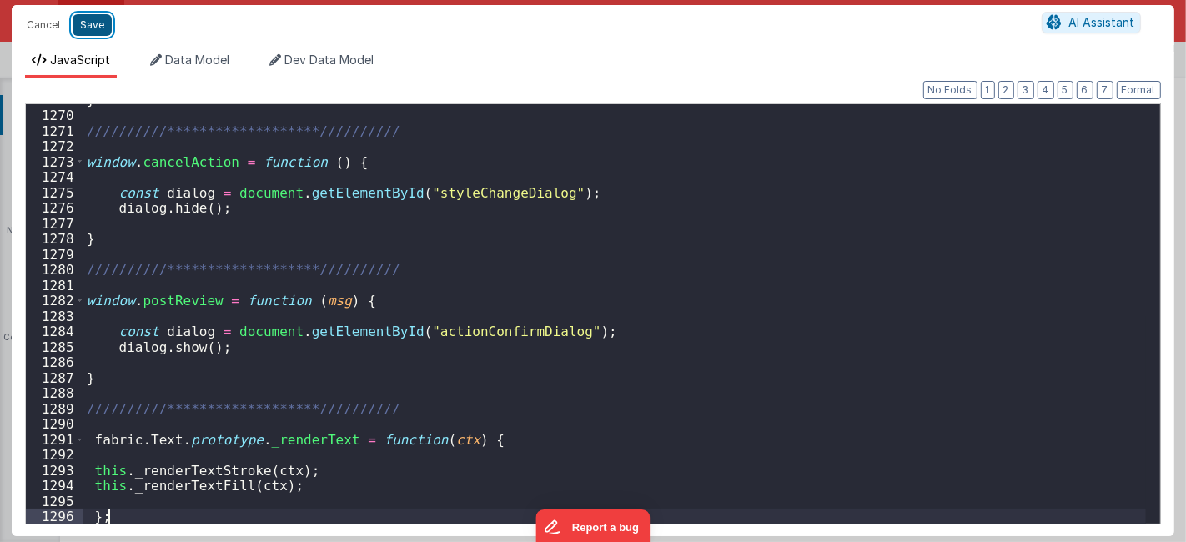
click at [93, 25] on button "Save" at bounding box center [92, 25] width 39 height 22
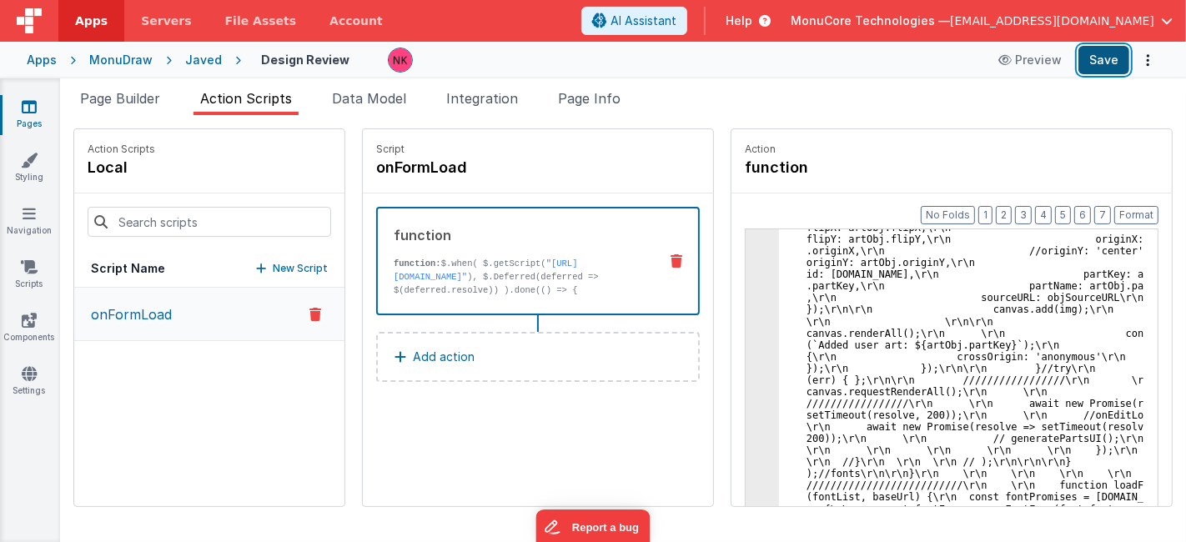
click at [1114, 61] on button "Save" at bounding box center [1103, 60] width 51 height 28
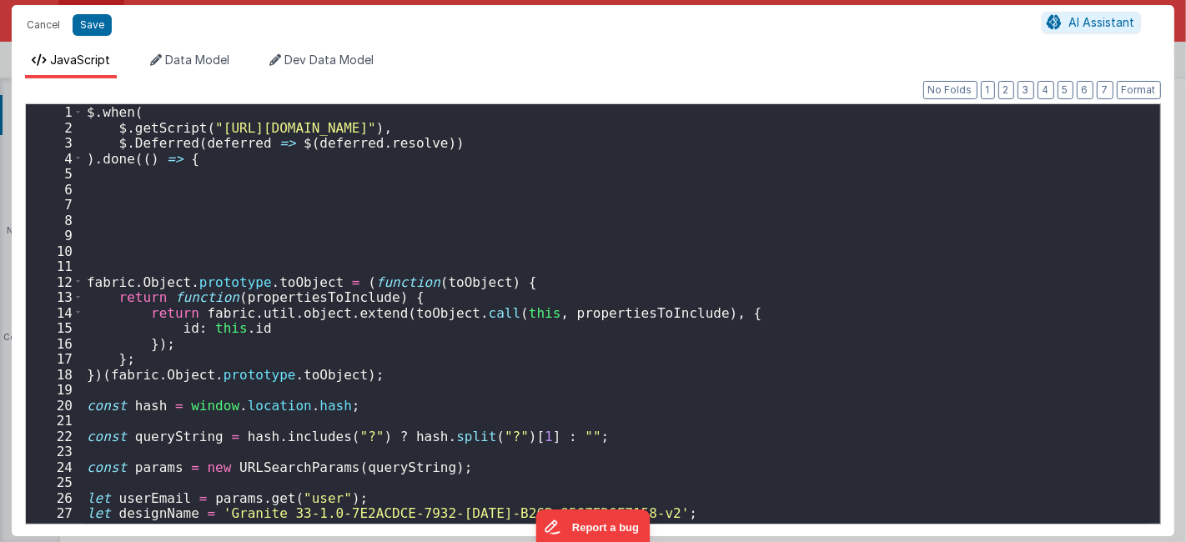
scroll to position [16182, 0]
click at [495, 285] on div "$ . when ( $ . getScript ( "[URL][DOMAIN_NAME]" ) , $ . Deferred ( deferred => …" at bounding box center [614, 329] width 1062 height 451
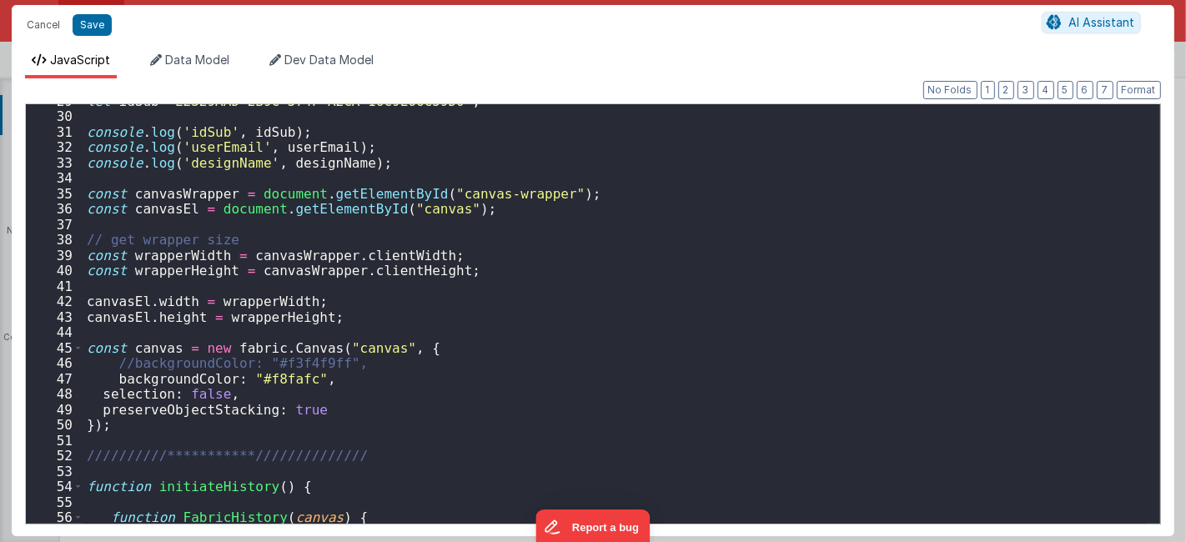
scroll to position [348, 0]
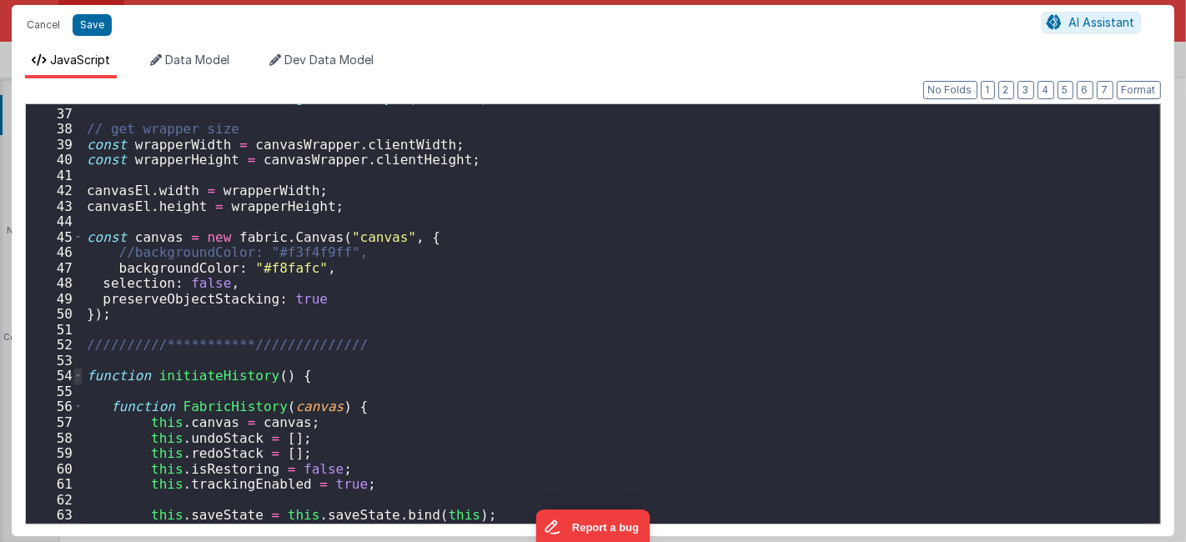
click at [77, 375] on span at bounding box center [77, 376] width 9 height 16
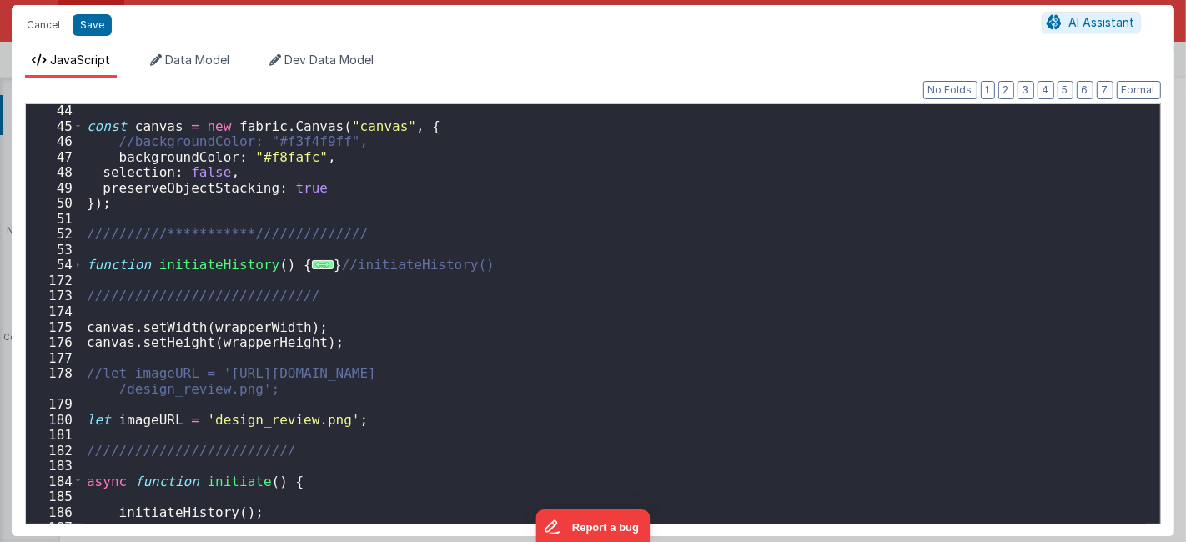
scroll to position [471, 0]
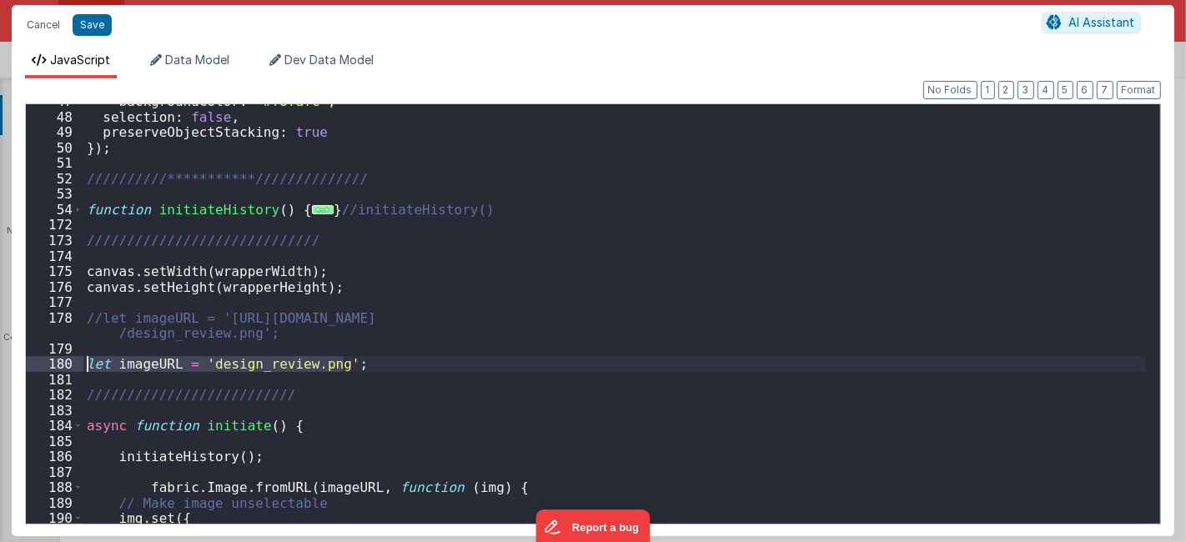
drag, startPoint x: 337, startPoint y: 363, endPoint x: 62, endPoint y: 368, distance: 275.2
click at [62, 368] on div "**********" at bounding box center [593, 313] width 1136 height 421
click at [103, 312] on div "**********" at bounding box center [614, 318] width 1062 height 451
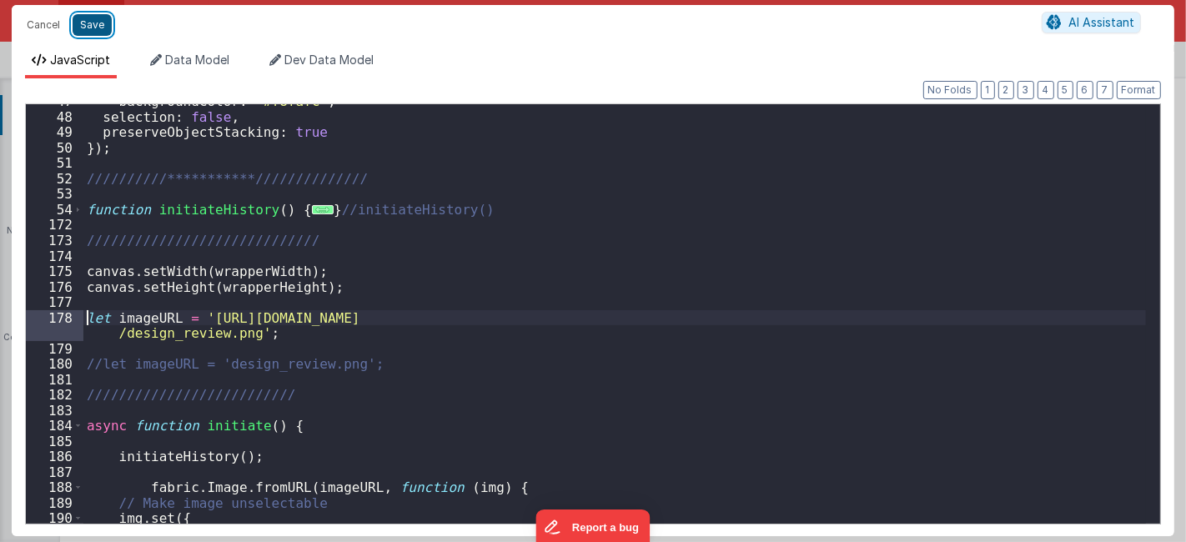
click at [97, 23] on button "Save" at bounding box center [92, 25] width 39 height 22
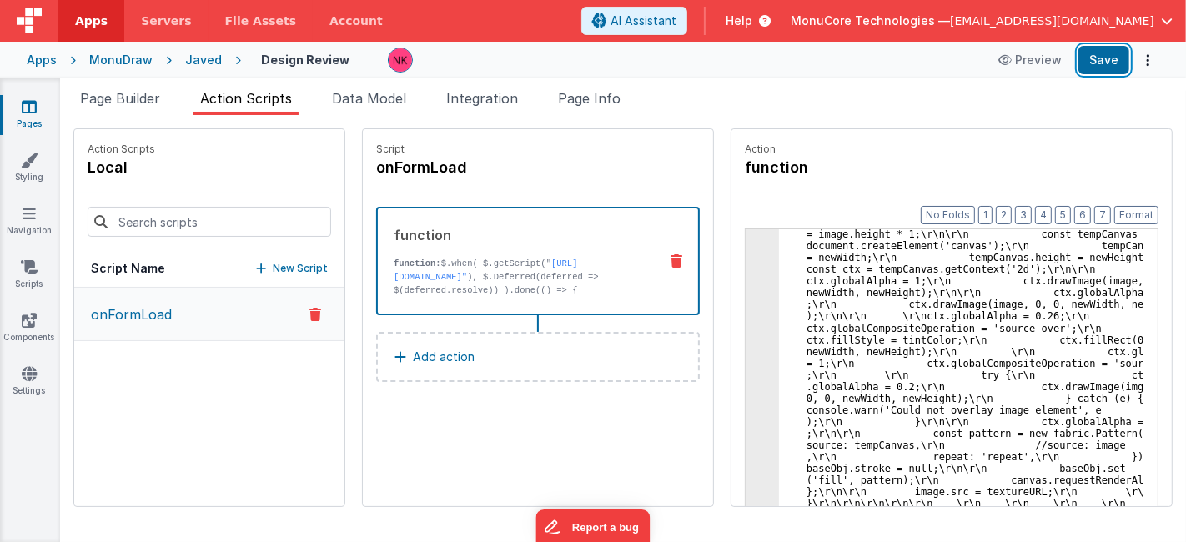
click at [1122, 51] on button "Save" at bounding box center [1103, 60] width 51 height 28
drag, startPoint x: 131, startPoint y: 103, endPoint x: 199, endPoint y: 487, distance: 390.4
click at [131, 103] on span "Page Builder" at bounding box center [120, 98] width 80 height 17
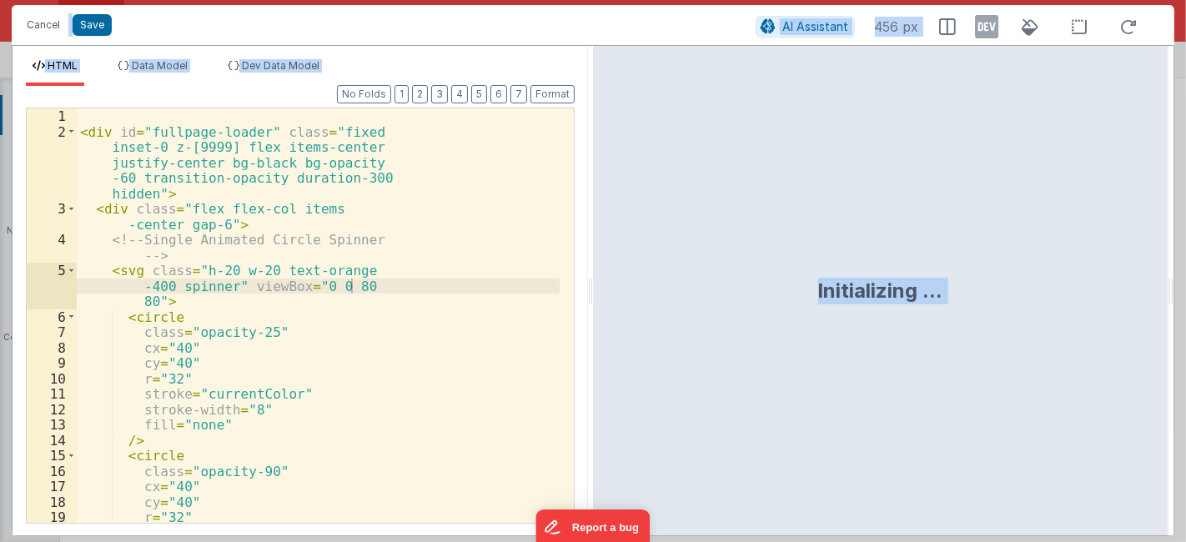
scroll to position [1492, 0]
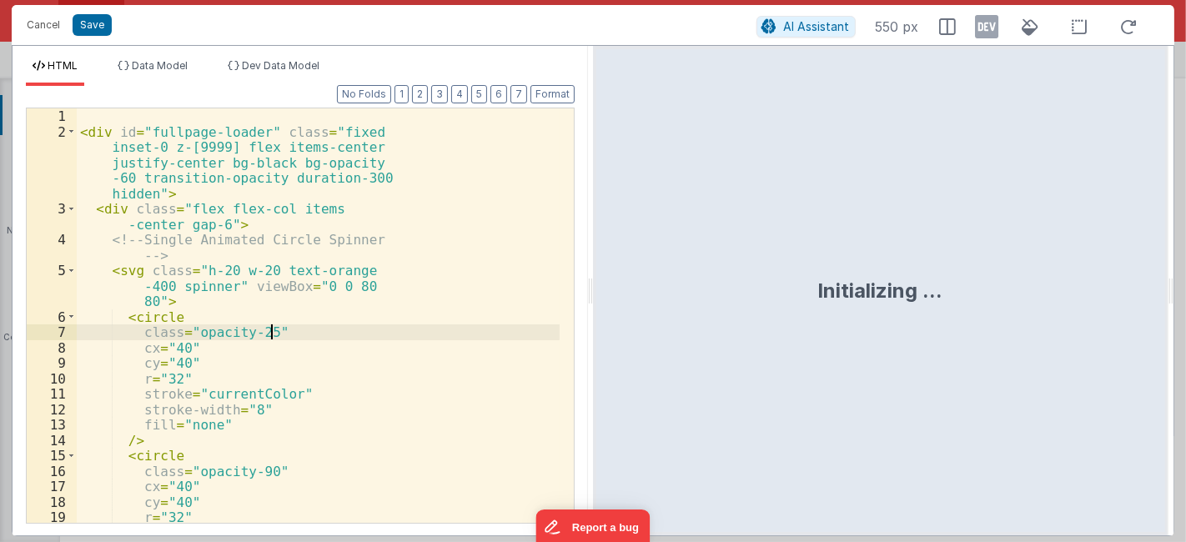
click at [311, 329] on div "< div id = "fullpage-loader" class = "fixed inset-0 z-[9999] flex items-center …" at bounding box center [318, 331] width 483 height 446
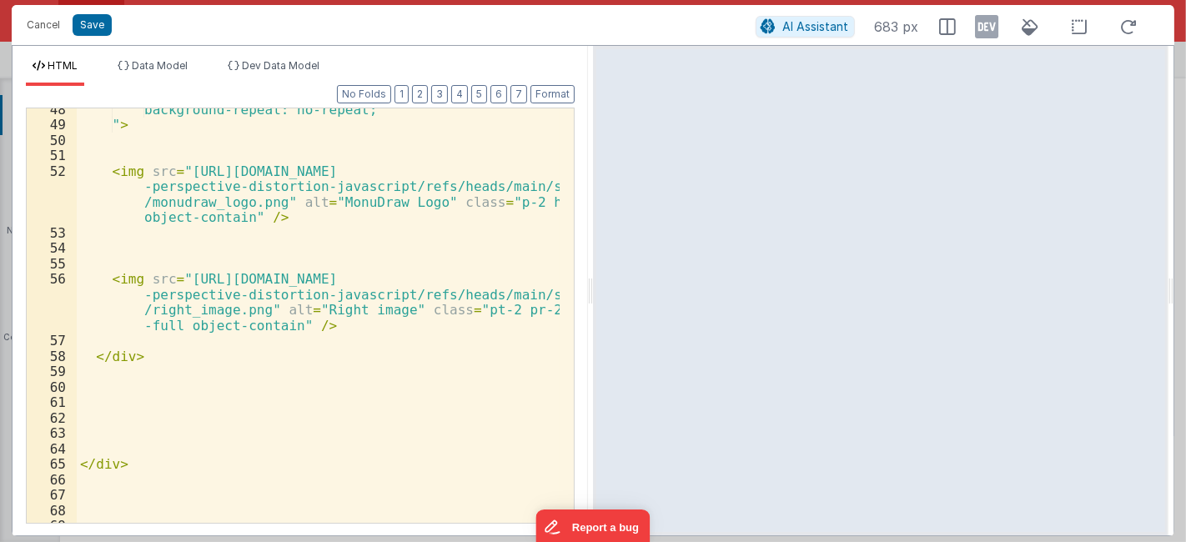
scroll to position [886, 0]
click at [379, 402] on div "background-repeat: no-repeat; " > < img src = "[URL][DOMAIN_NAME] -perspective-…" at bounding box center [319, 325] width 484 height 446
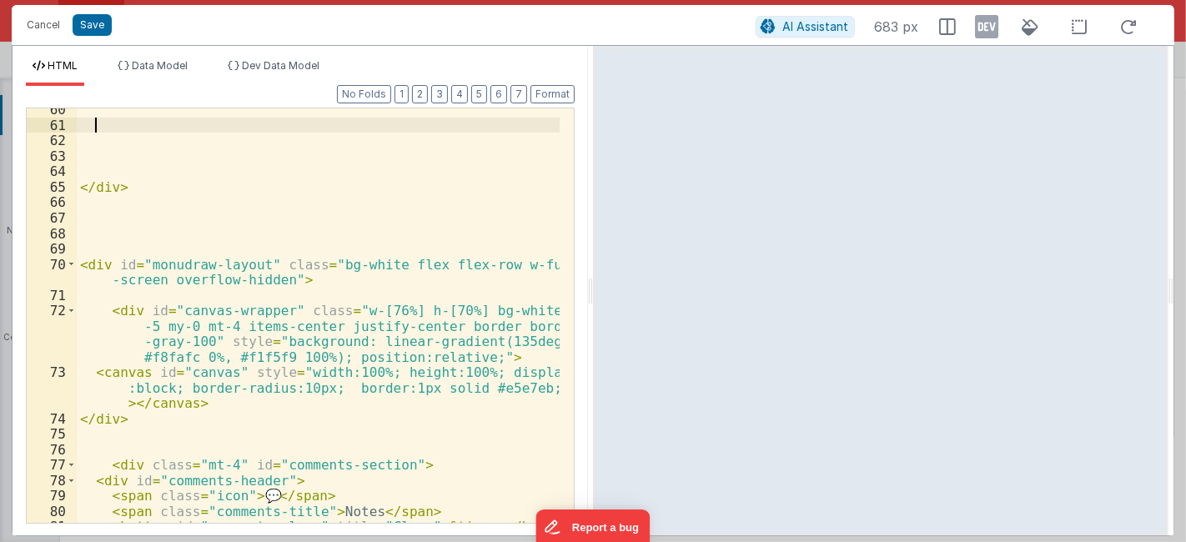
scroll to position [1331, 0]
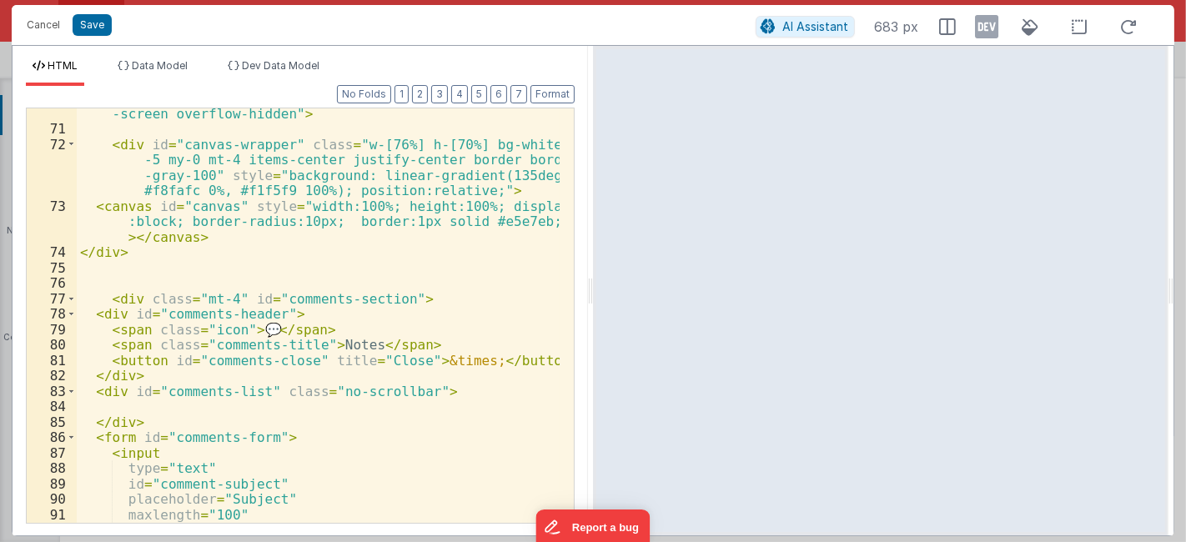
click at [376, 414] on div "< div id = "monudraw-layout" class = "bg-white flex flex-row w-full h -screen o…" at bounding box center [319, 344] width 484 height 508
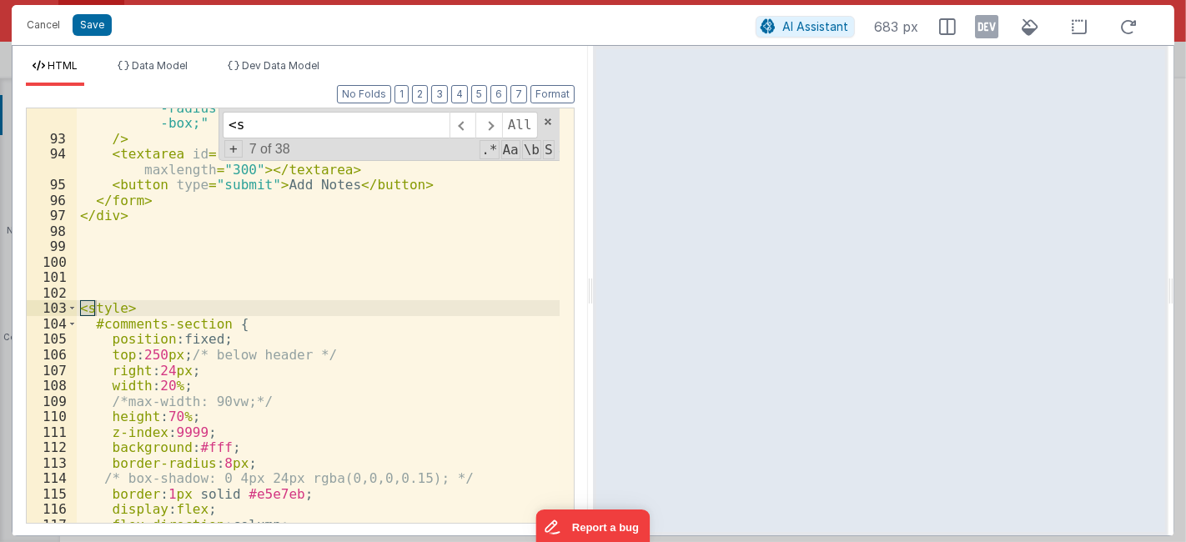
scroll to position [1784, 0]
type input "<style"
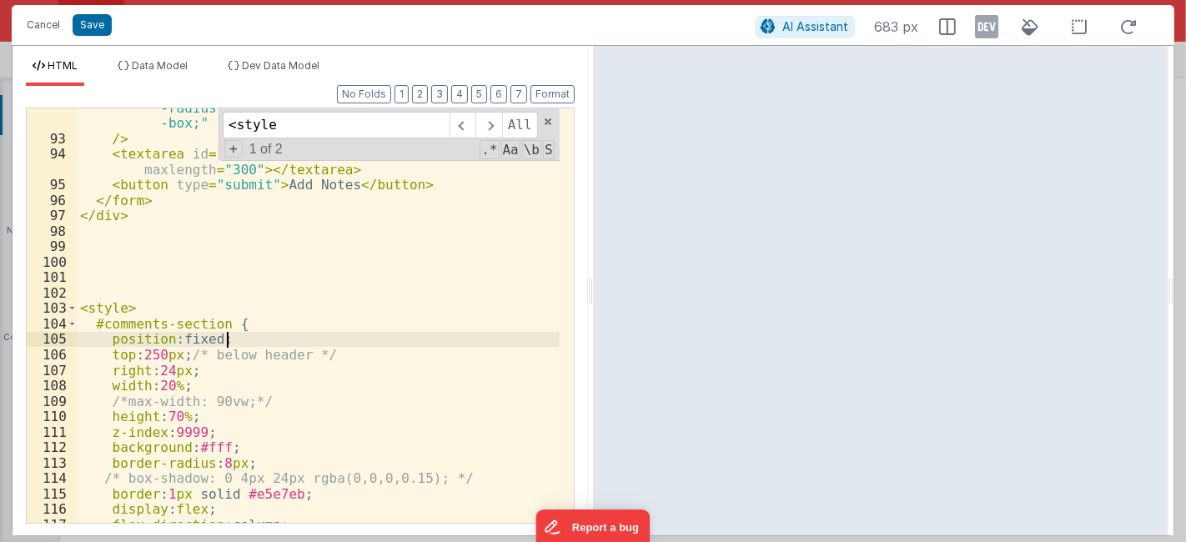
click at [359, 339] on div "style = "margin-bottom: 8px; width: 100%; font-size: 1em; padding: 8px 12px; bo…" at bounding box center [319, 315] width 484 height 493
click at [70, 305] on span at bounding box center [72, 308] width 9 height 16
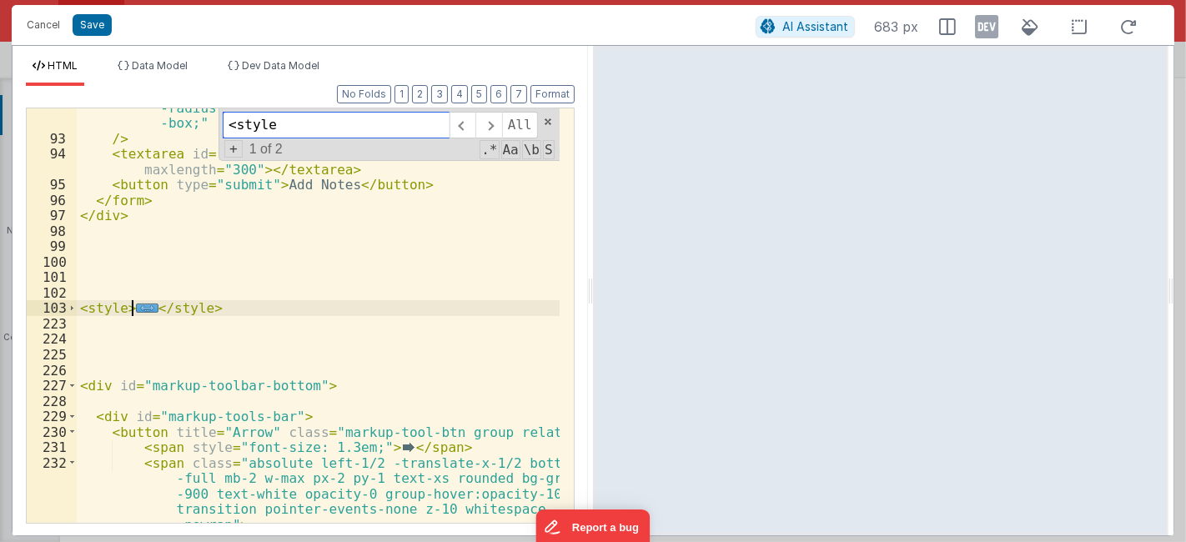
click at [348, 134] on input "<style" at bounding box center [336, 125] width 227 height 27
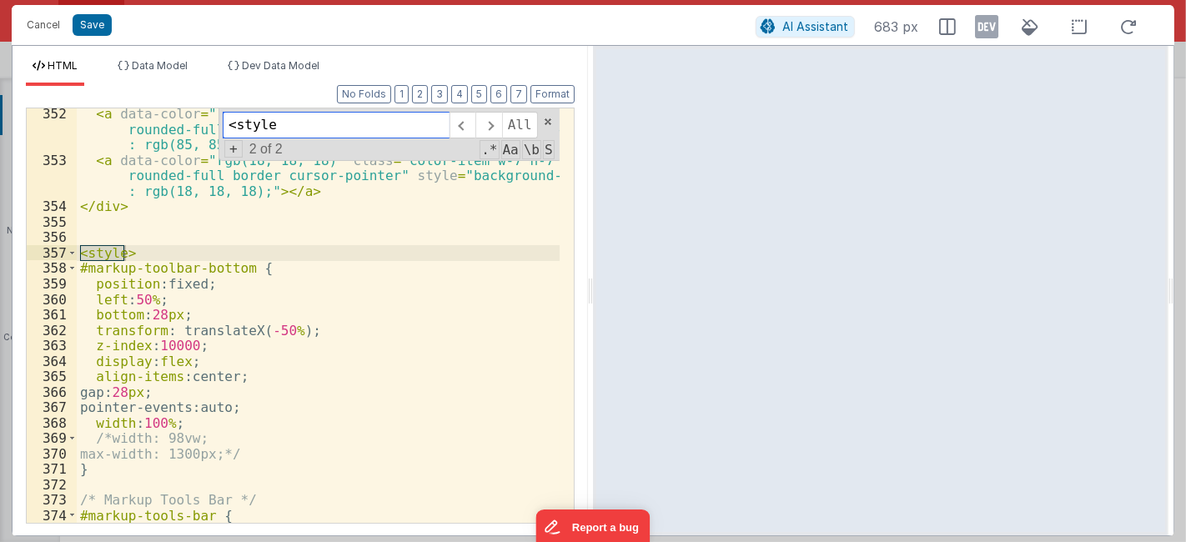
scroll to position [5507, 0]
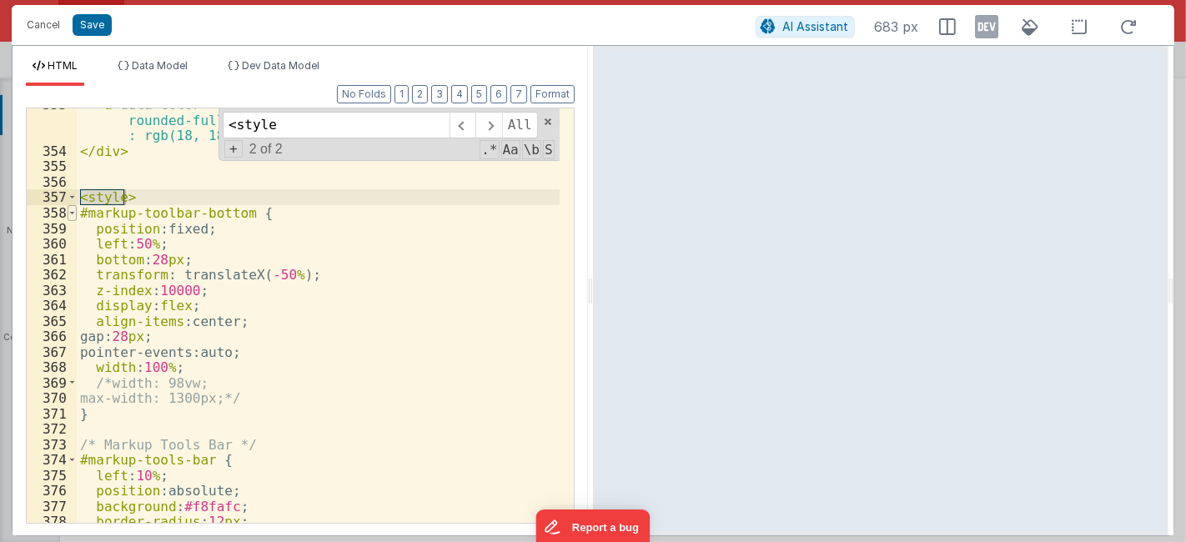
click at [70, 214] on span at bounding box center [72, 213] width 9 height 16
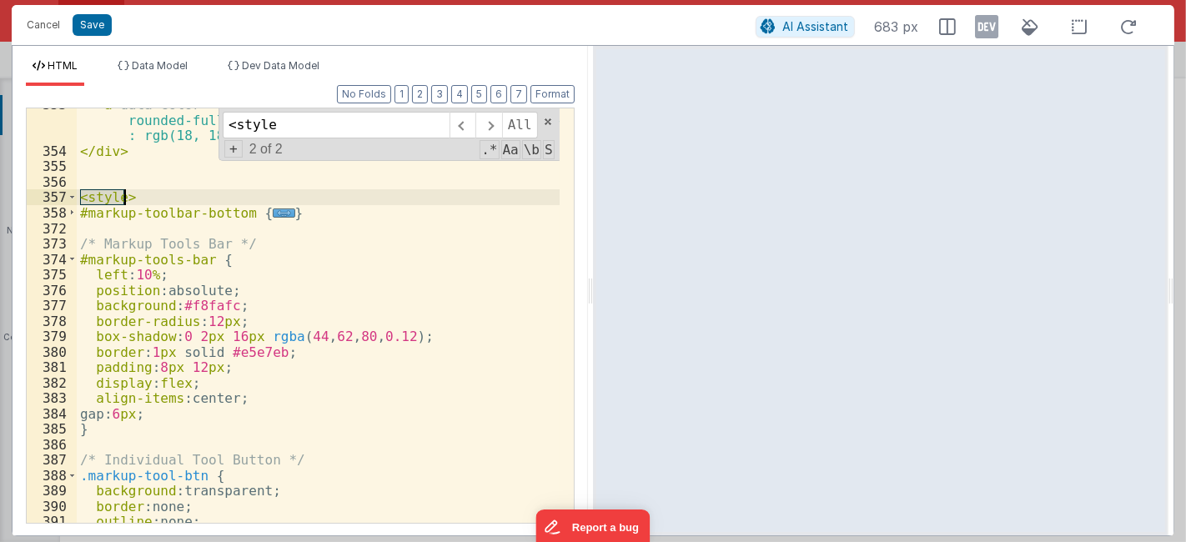
click at [154, 193] on div "< a data-color = "rgb(18, 18, 18)" class = "color-item w-7 h-7 rounded-full bor…" at bounding box center [319, 335] width 484 height 477
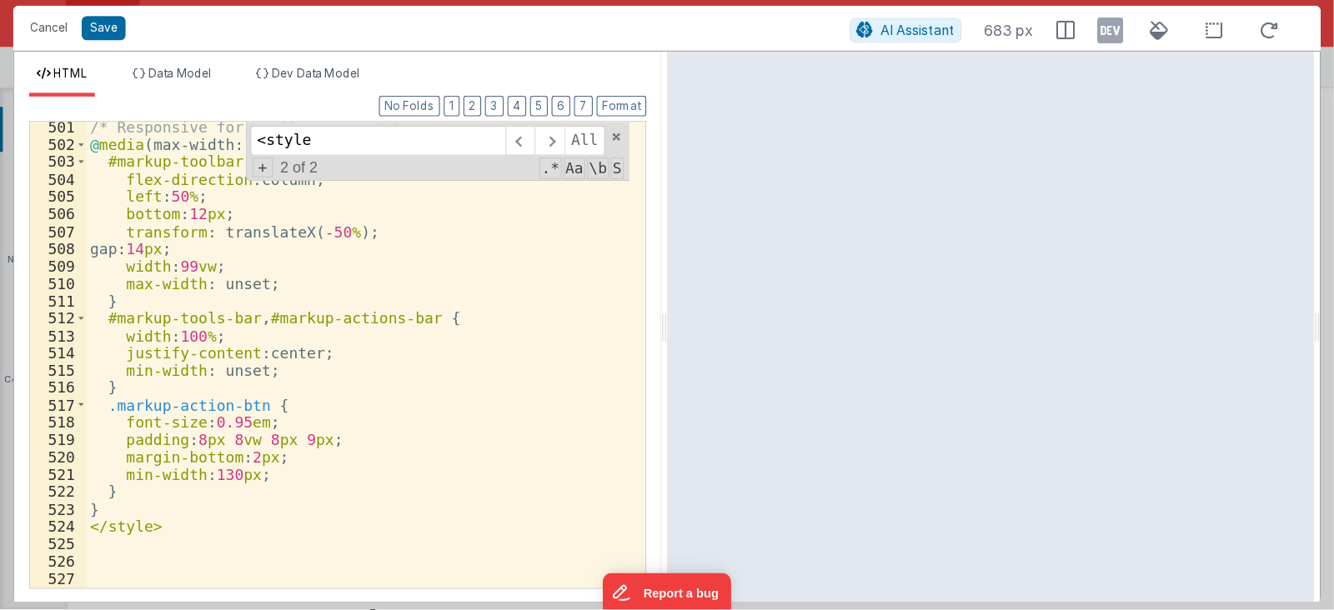
scroll to position [7675, 0]
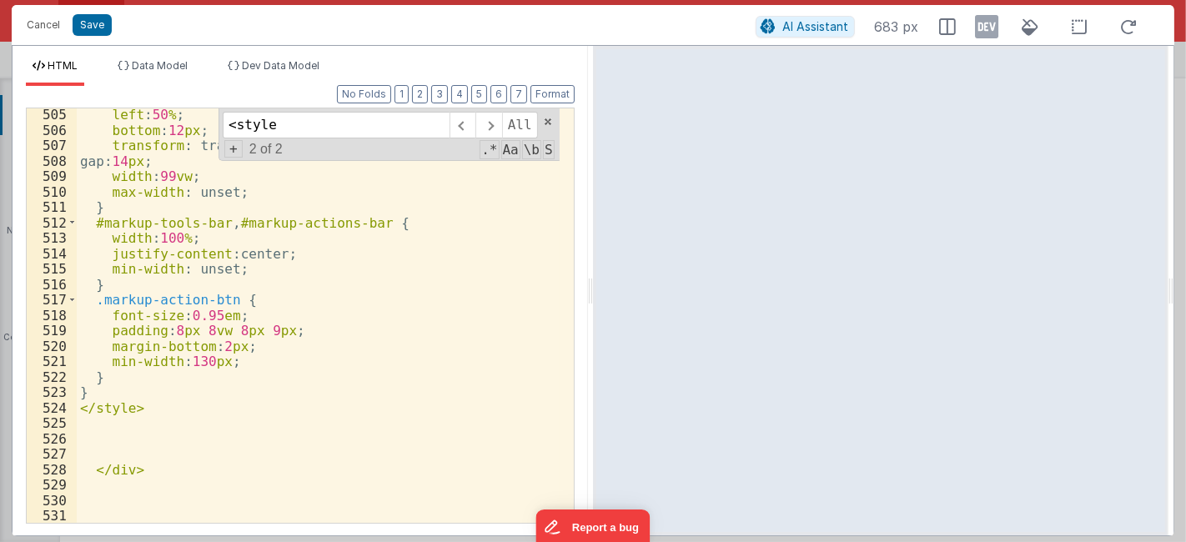
click at [158, 389] on div "left : 50 % ; bottom : 12 px ; transform : translateX( -50 % ); gap: 14 px ; wi…" at bounding box center [319, 330] width 484 height 446
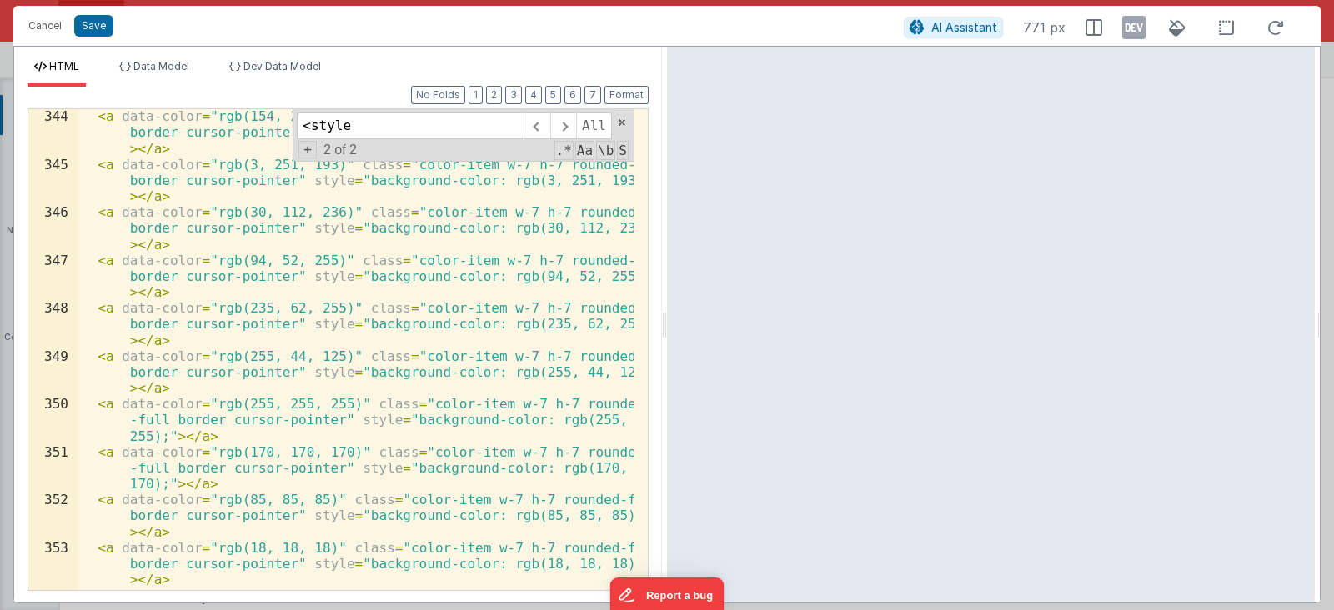
scroll to position [4907, 0]
click at [341, 362] on div "< a data-color = "rgb(154, 236, 30)" class = "color-item w-7 h-7 rounded-full b…" at bounding box center [355, 381] width 555 height 546
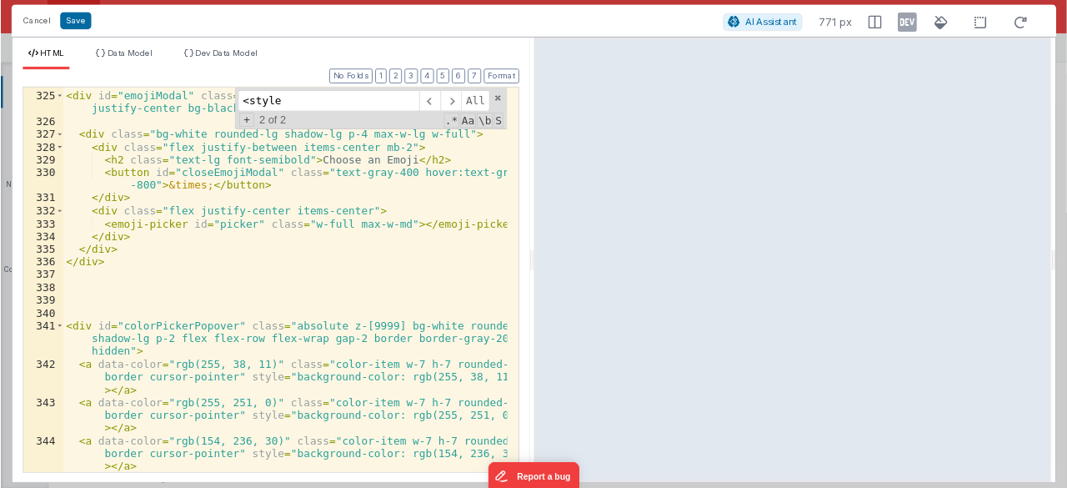
scroll to position [4472, 0]
click at [365, 377] on div "< div id = "emojiModal" class = "fixed inset-0 z-[9999] flex items-center justi…" at bounding box center [355, 369] width 555 height 546
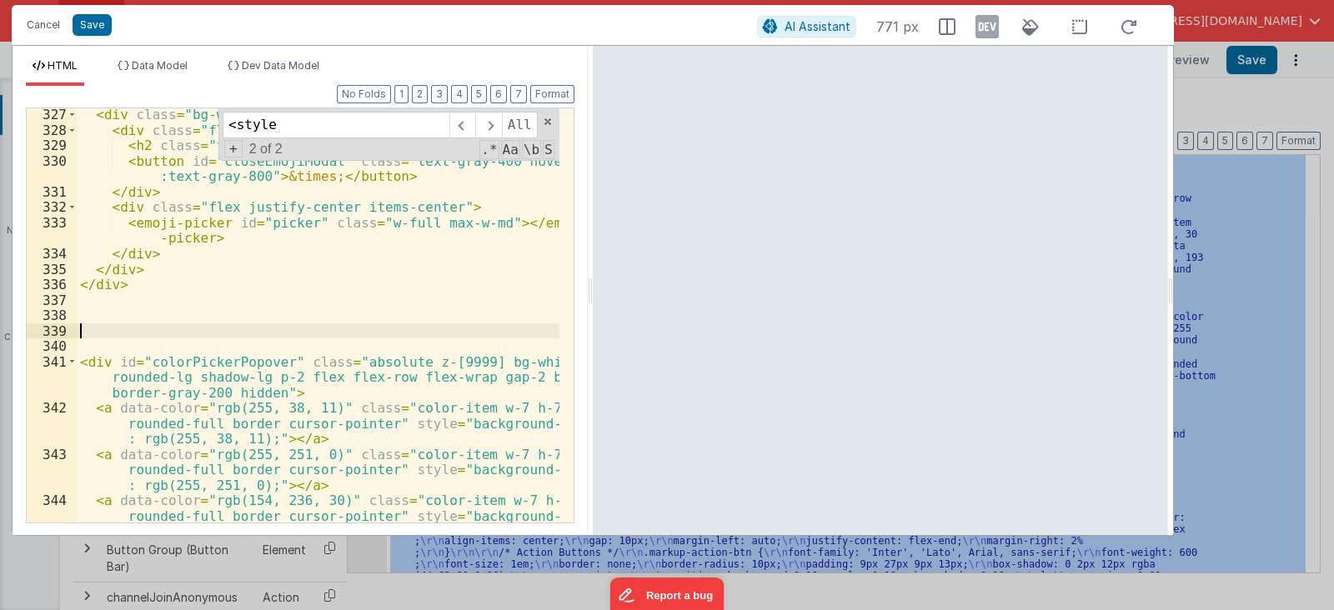
click at [289, 324] on div "< div class = "bg-white rounded-lg shadow-lg p-4 max-w-lg w-full" > < div class…" at bounding box center [319, 345] width 484 height 477
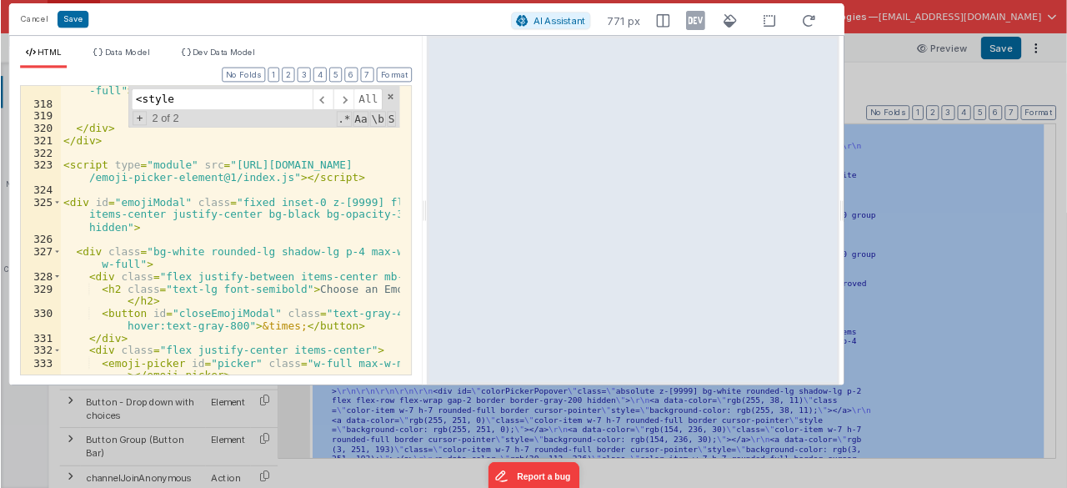
scroll to position [1249, 0]
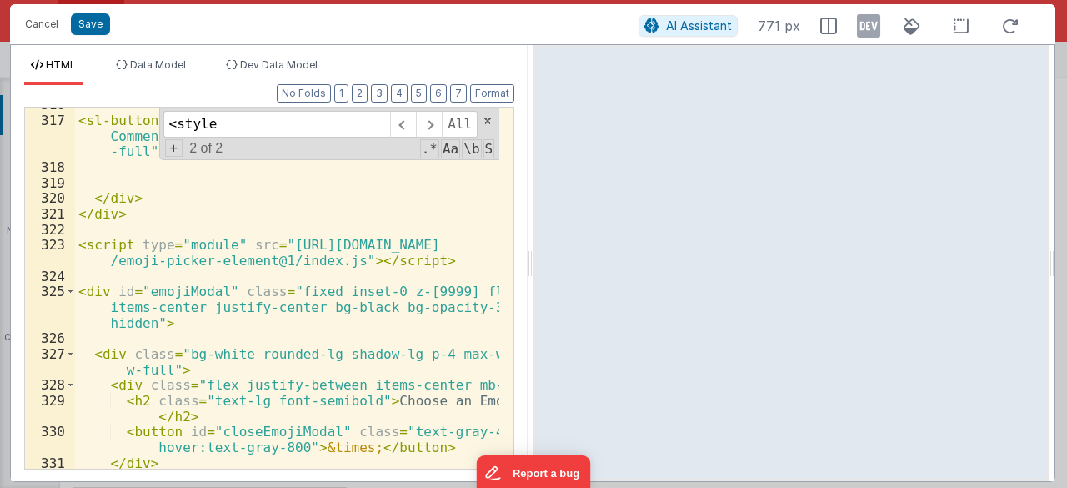
click at [308, 315] on div "< sl-button onclick = "window.postReview('Approved w/ Comments')" variant = "su…" at bounding box center [287, 294] width 425 height 394
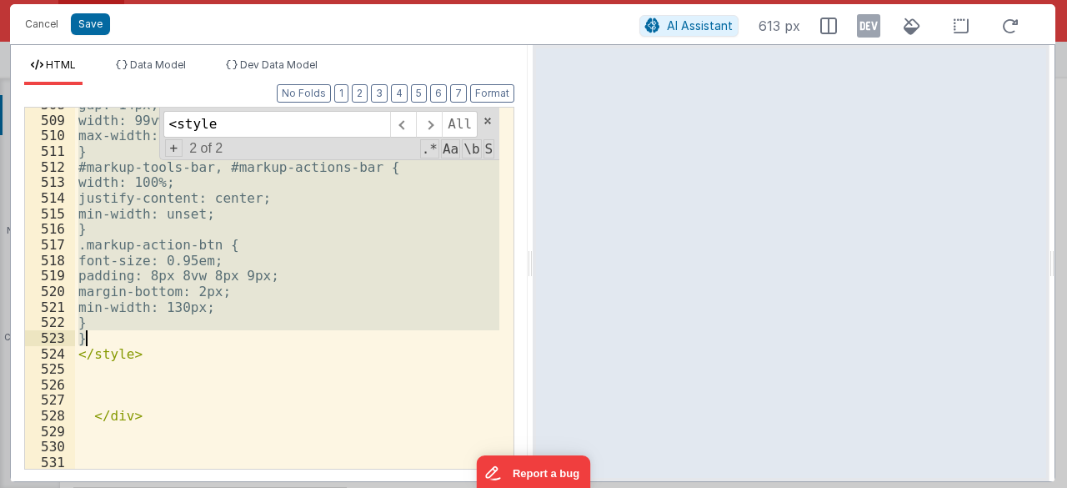
scroll to position [8136, 0]
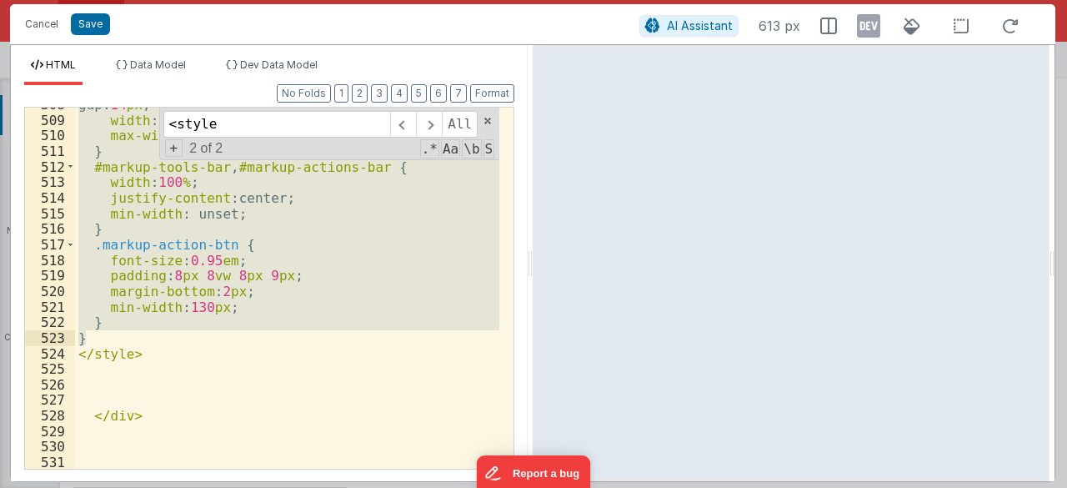
click at [148, 312] on div "gap: 14 px ; width : 99 vw ; max-width : unset; } #markup-tools-bar , #markup-a…" at bounding box center [287, 288] width 424 height 361
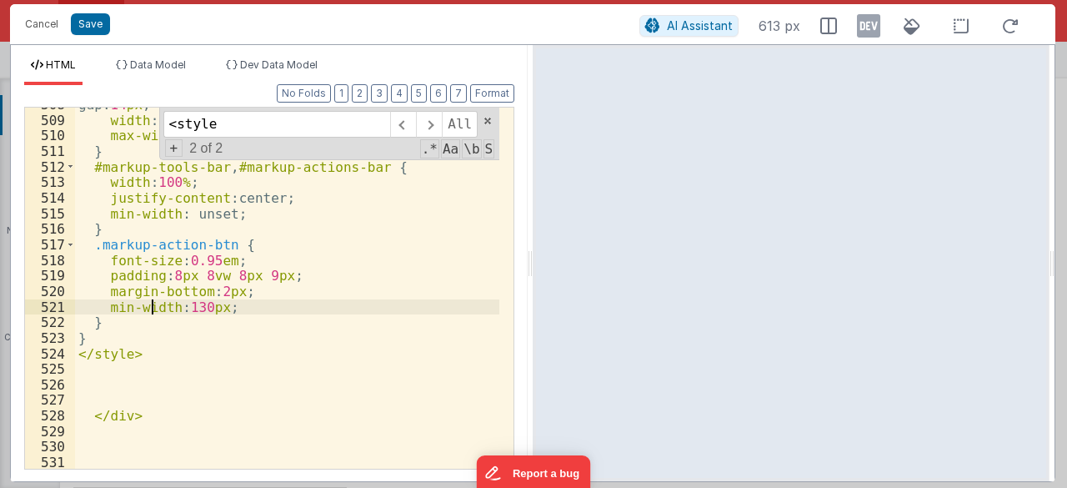
click at [112, 342] on div "gap: 14 px ; width : 99 vw ; max-width : unset; } #markup-tools-bar , #markup-a…" at bounding box center [287, 294] width 425 height 394
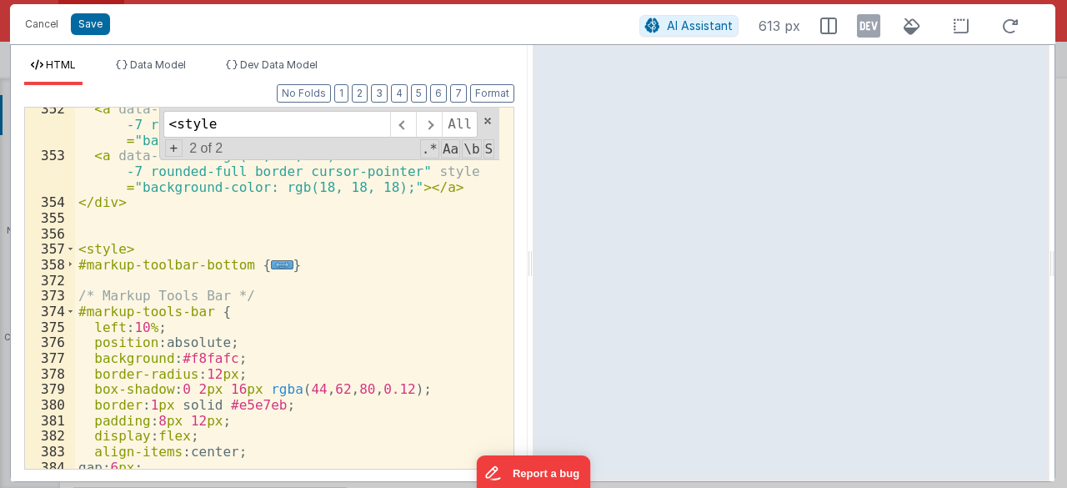
scroll to position [5734, 0]
click at [78, 268] on div "< a data-color = "rgb(85, 85, 85)" class = "color-item w-7 h -7 rounded-full bo…" at bounding box center [287, 313] width 425 height 425
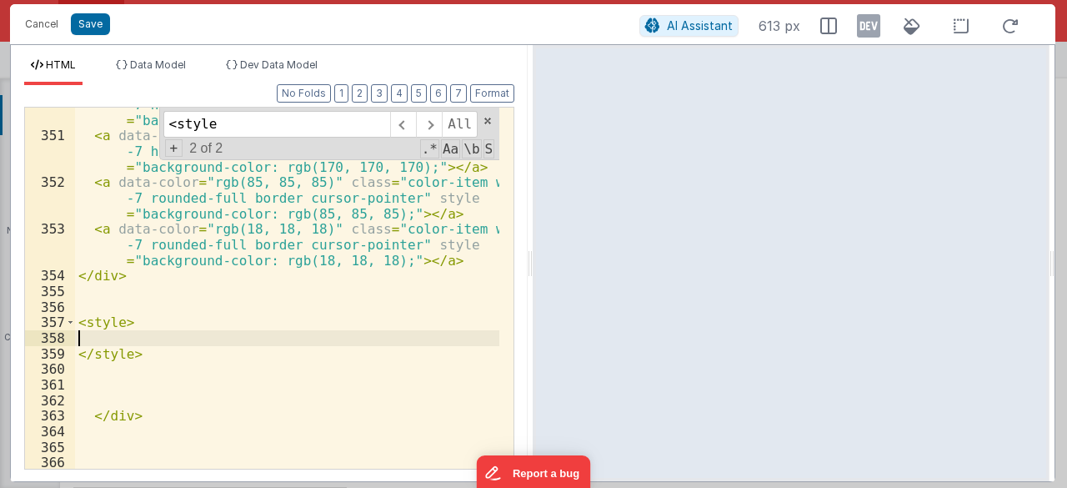
scroll to position [5661, 0]
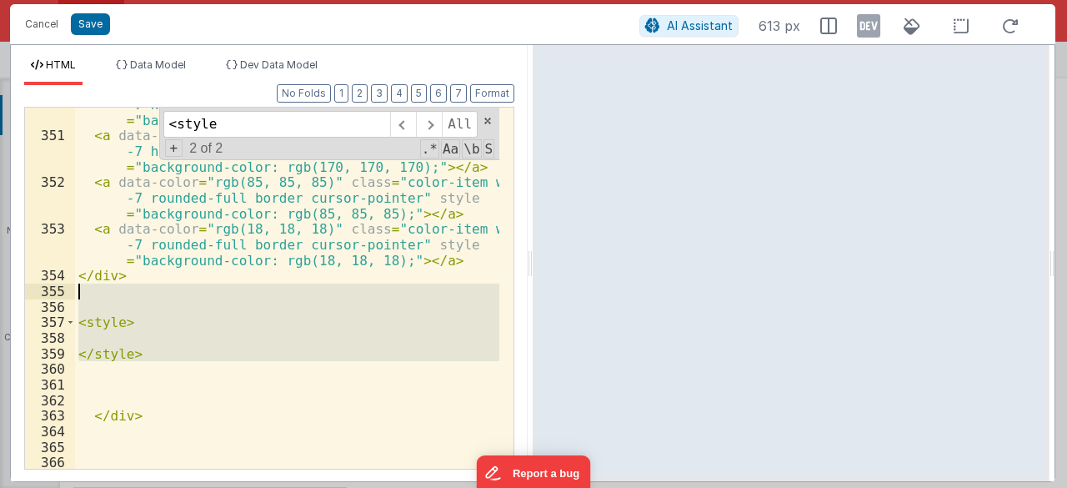
drag, startPoint x: 149, startPoint y: 365, endPoint x: 63, endPoint y: 298, distance: 109.3
click at [63, 298] on div "350 351 352 353 354 355 356 357 358 359 360 361 362 363 364 365 366 < a data-co…" at bounding box center [269, 288] width 490 height 363
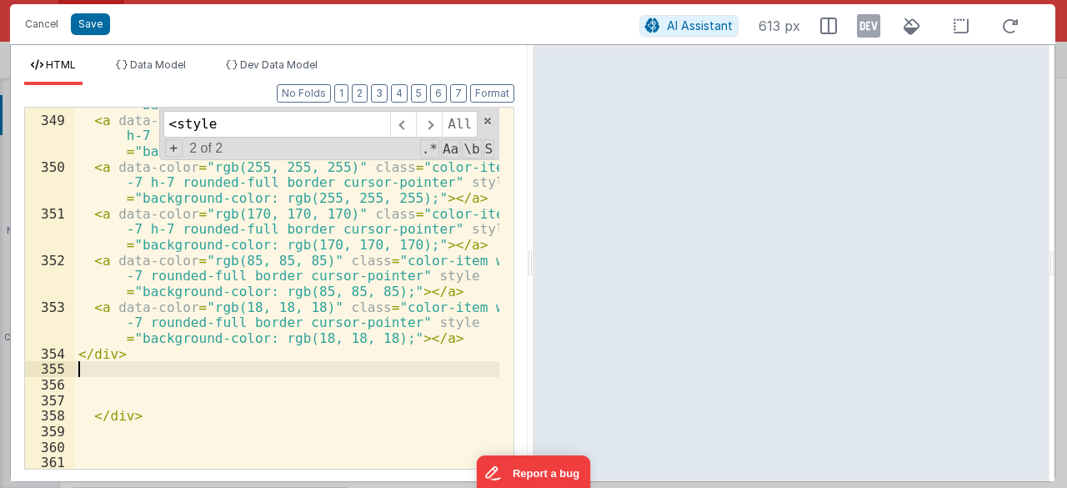
scroll to position [5583, 0]
click at [265, 129] on input "<style" at bounding box center [276, 124] width 227 height 27
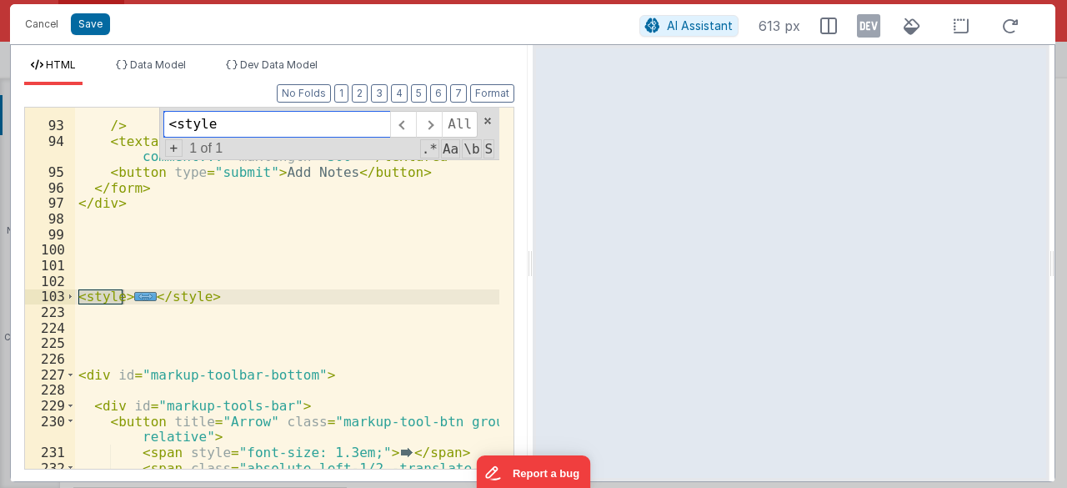
scroll to position [1904, 0]
click at [70, 294] on span at bounding box center [70, 297] width 9 height 16
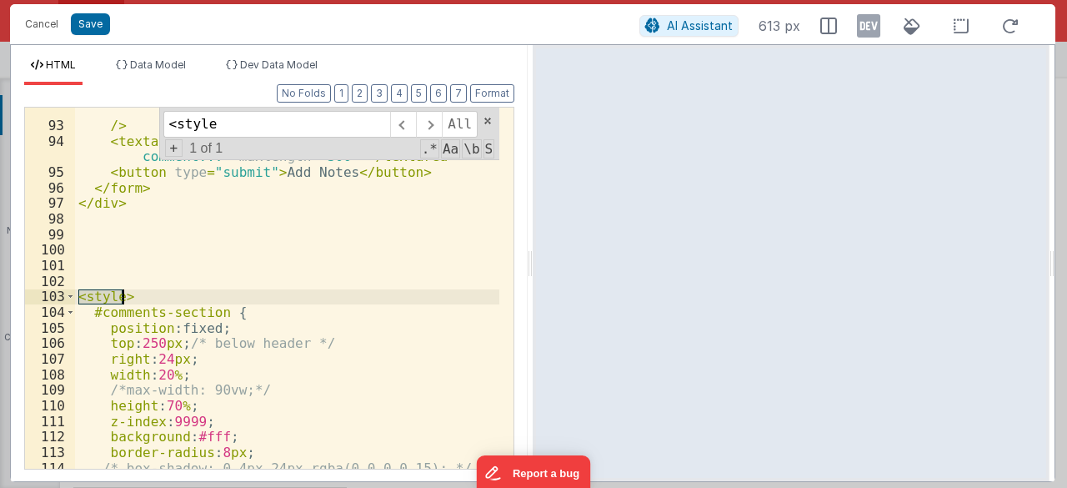
click at [154, 294] on div "style = "margin-bottom: 8px; width: 100%; font-size: 1em; padding: 8px 12px; bo…" at bounding box center [287, 276] width 425 height 440
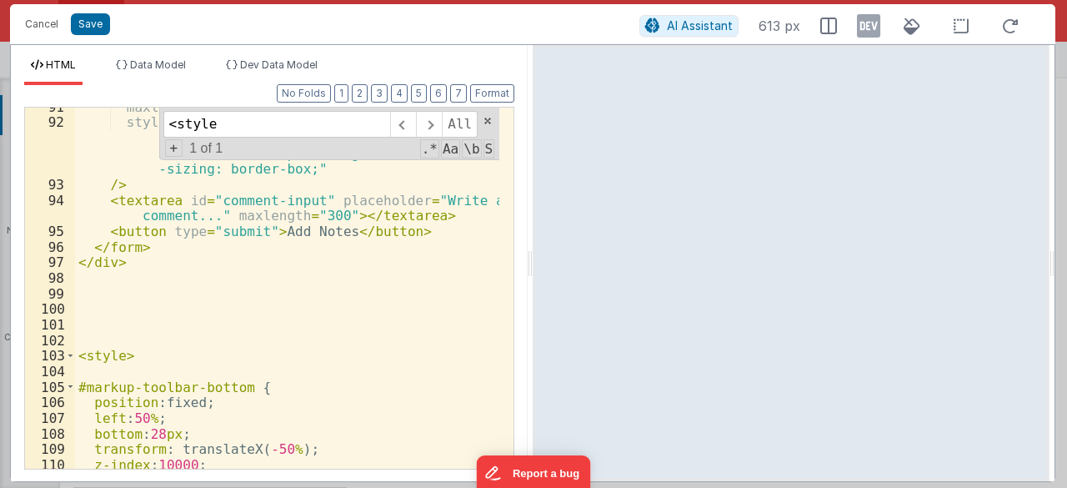
scroll to position [2045, 0]
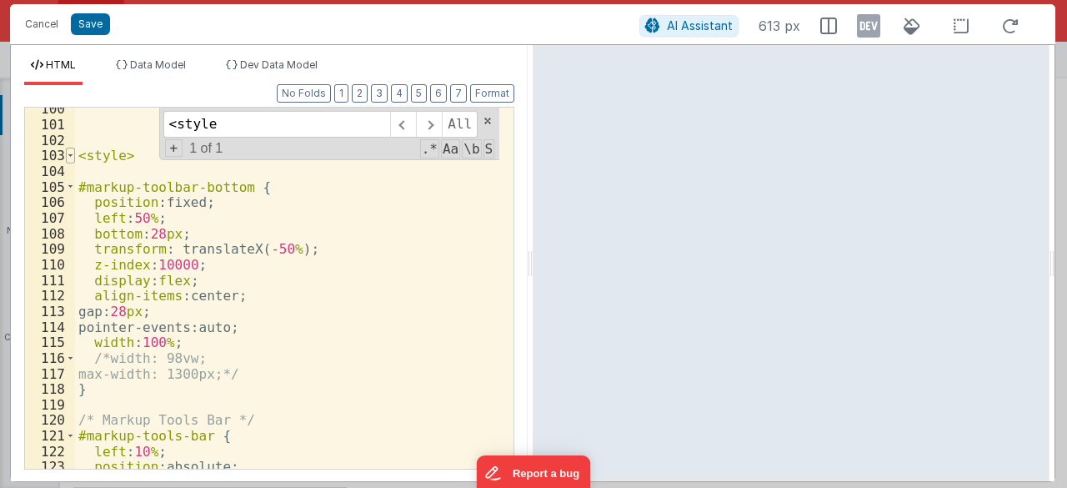
click at [70, 148] on span at bounding box center [70, 156] width 9 height 16
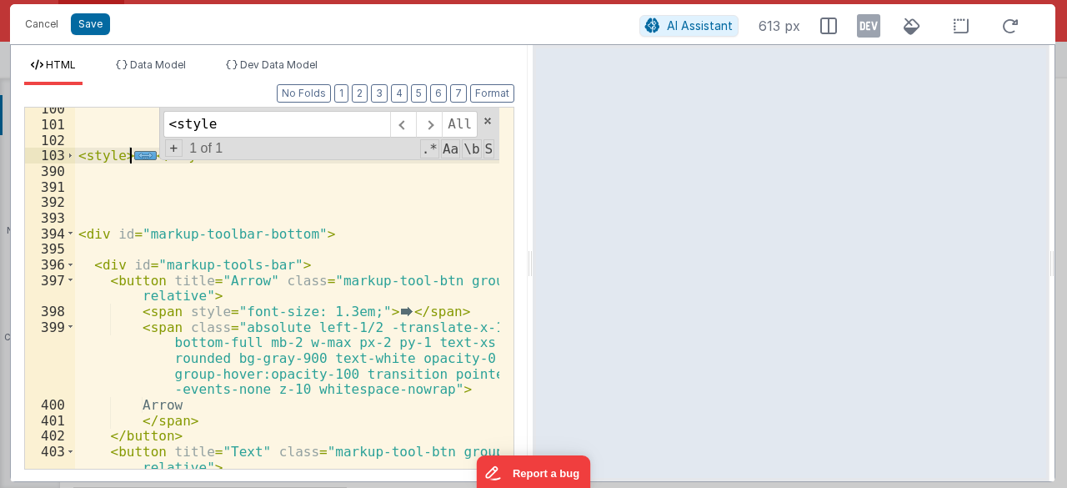
click at [160, 198] on div "< style > ... </ style > < div id = "markup-toolbar-bottom" > < div id = "marku…" at bounding box center [287, 298] width 425 height 394
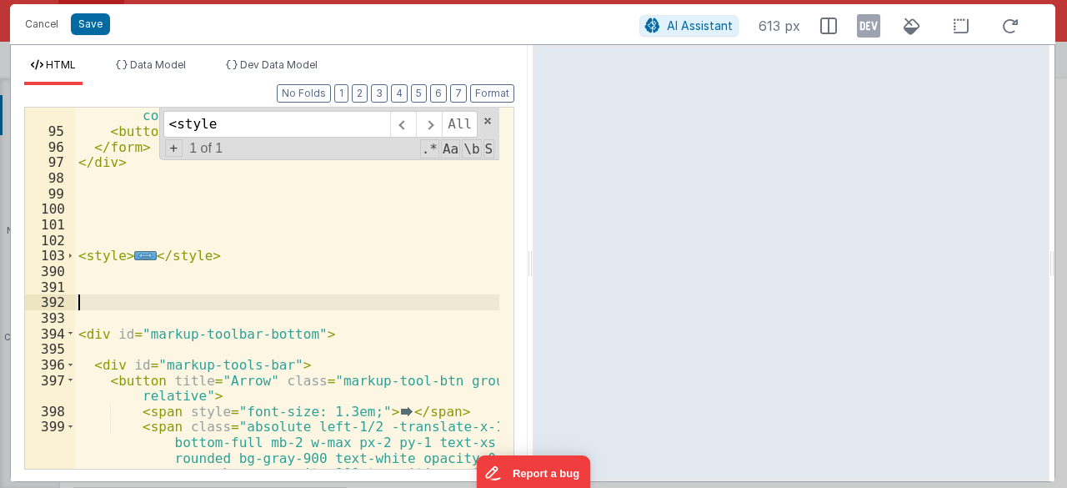
scroll to position [1945, 0]
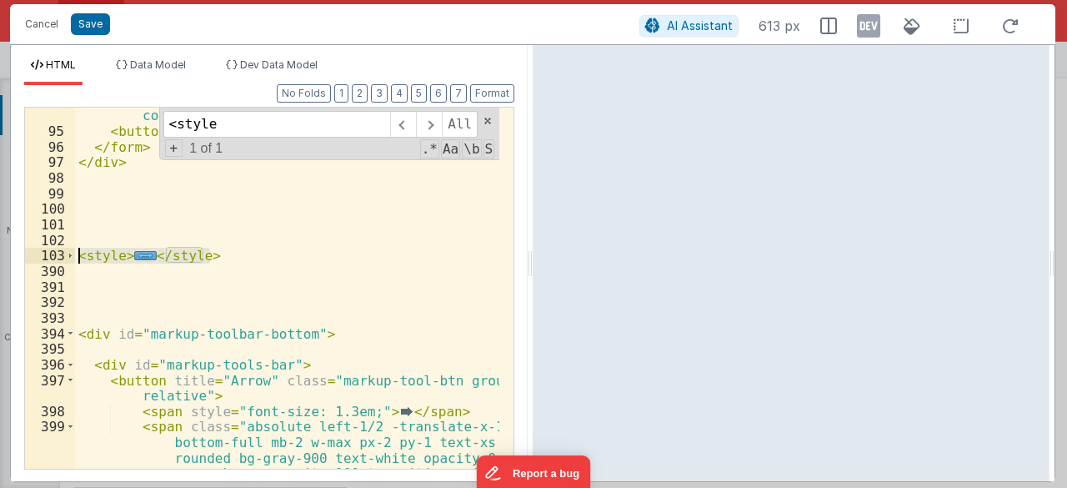
drag, startPoint x: 229, startPoint y: 258, endPoint x: 42, endPoint y: 259, distance: 187.6
click at [42, 259] on div "94 95 96 97 98 99 100 101 102 103 390 391 392 393 394 395 396 397 398 399 400 <…" at bounding box center [269, 288] width 490 height 363
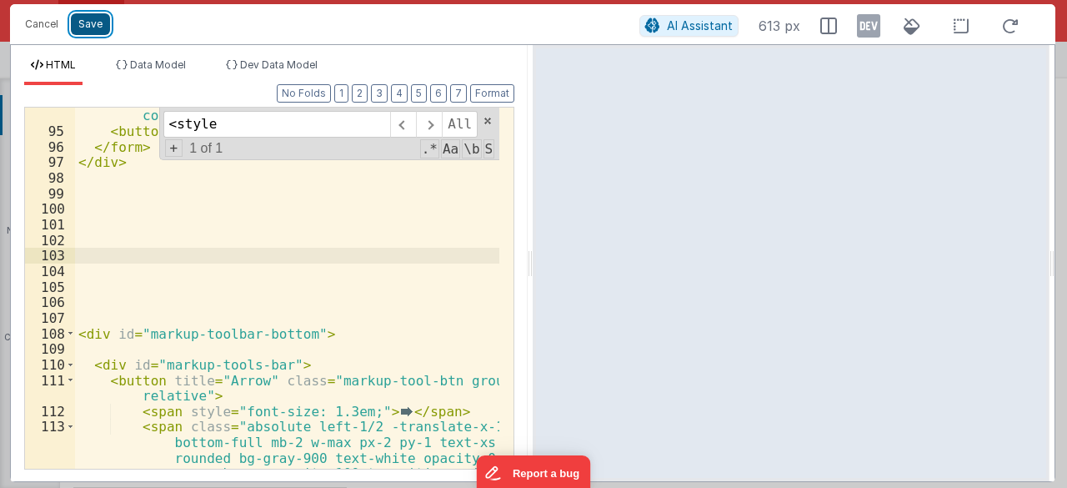
click at [87, 21] on button "Save" at bounding box center [90, 24] width 39 height 22
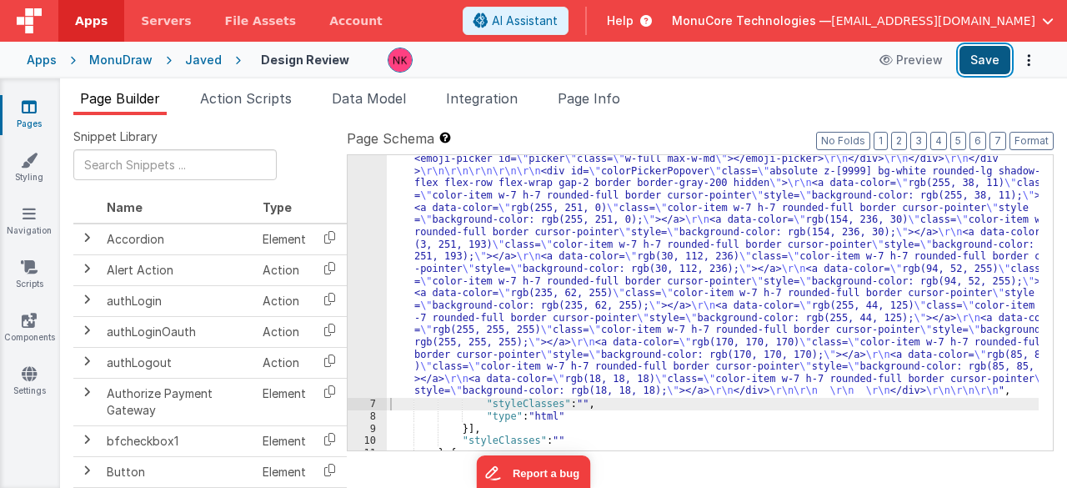
click at [996, 56] on button "Save" at bounding box center [985, 60] width 51 height 28
click at [23, 164] on icon at bounding box center [29, 160] width 17 height 17
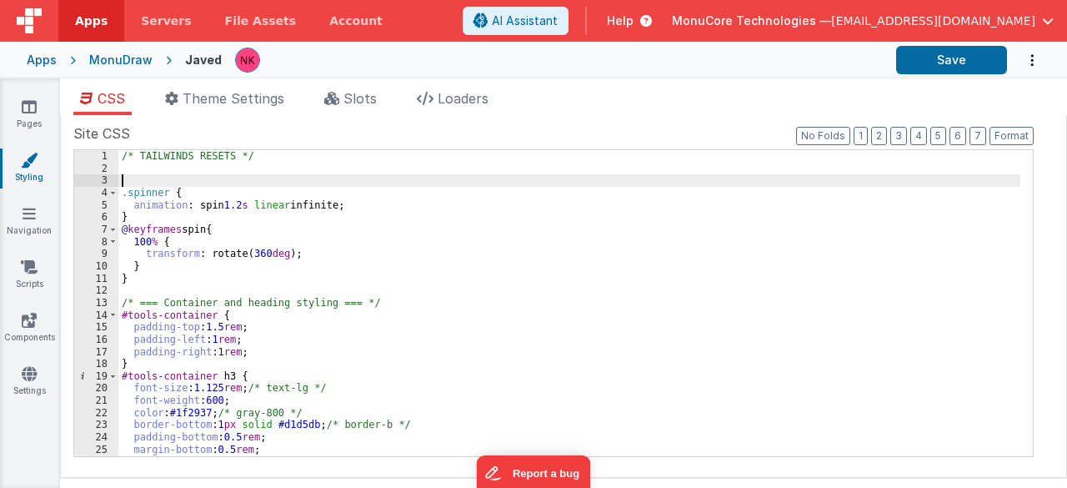
click at [195, 174] on div "/* TAILWINDS RESETS */ .spinner { animation : spin 1.2 s linear infinite; } @ k…" at bounding box center [569, 315] width 903 height 331
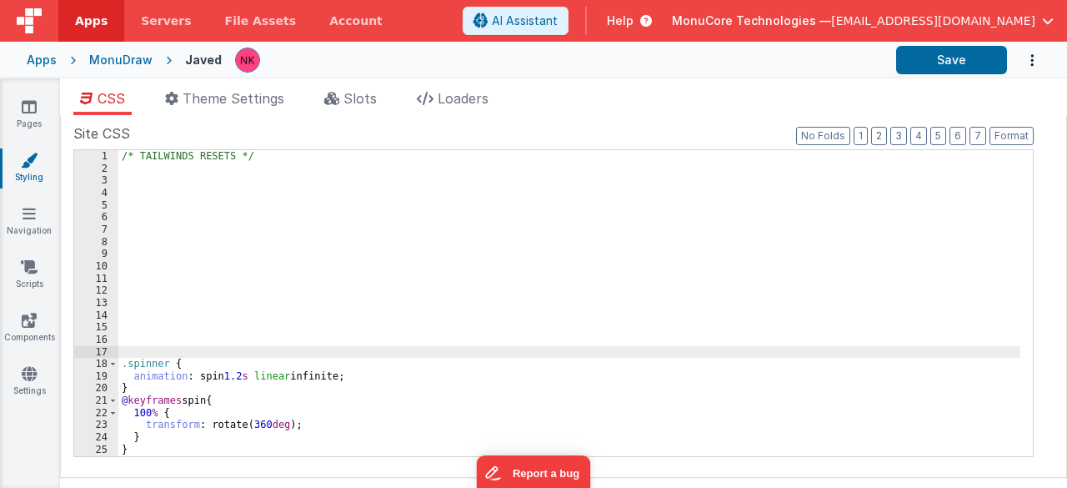
click at [196, 199] on div "/* TAILWINDS RESETS */ .spinner { animation : spin 1.2 s linear infinite; } @ k…" at bounding box center [569, 315] width 903 height 331
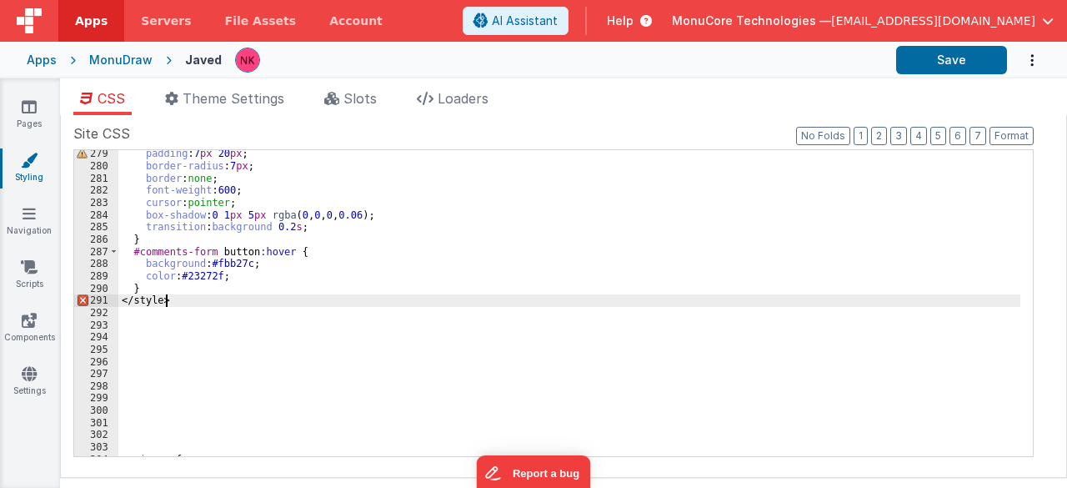
scroll to position [3402, 0]
drag, startPoint x: 188, startPoint y: 299, endPoint x: 89, endPoint y: 299, distance: 99.2
click at [89, 299] on div "279 280 281 282 283 284 285 286 287 288 289 290 291 292 293 294 295 296 297 298…" at bounding box center [553, 303] width 961 height 308
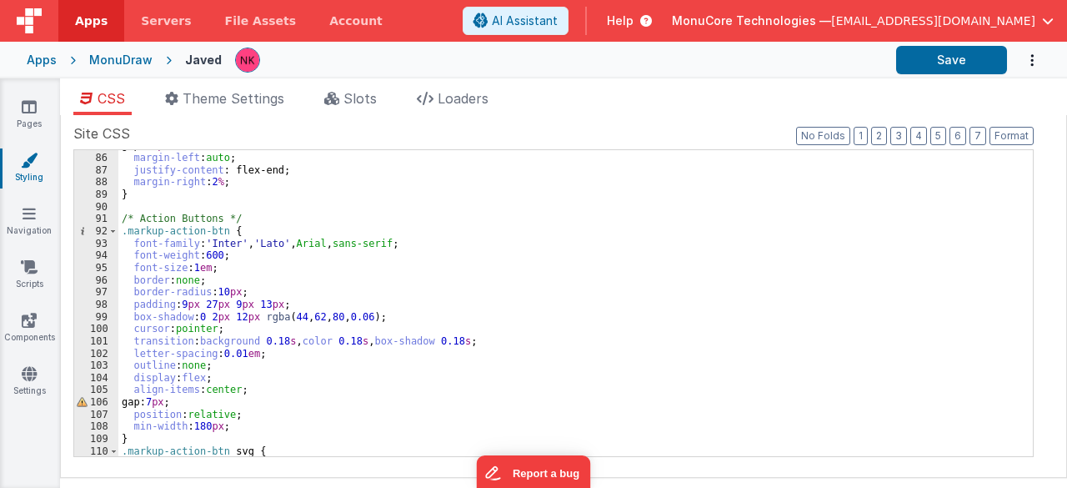
scroll to position [0, 0]
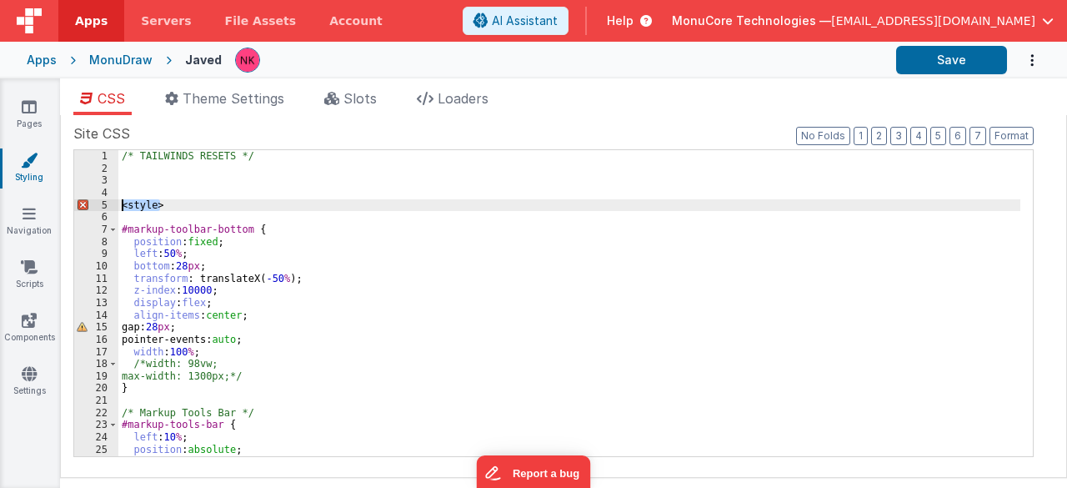
drag, startPoint x: 178, startPoint y: 204, endPoint x: 88, endPoint y: 203, distance: 90.9
click at [88, 203] on div "1 2 3 4 5 6 7 8 9 10 11 12 13 14 15 16 17 18 19 20 21 22 23 24 25 26 27 /* TAIL…" at bounding box center [553, 303] width 961 height 308
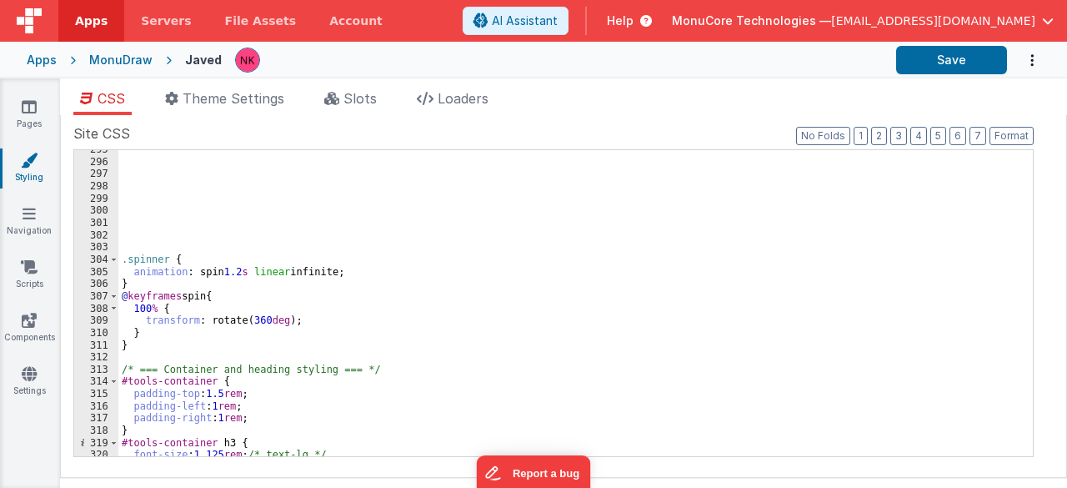
scroll to position [3602, 0]
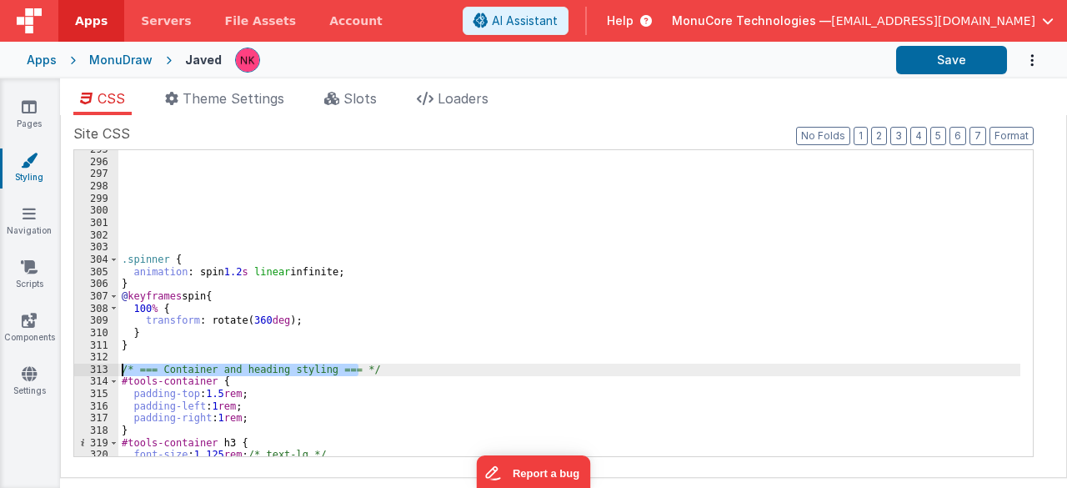
drag, startPoint x: 365, startPoint y: 370, endPoint x: 107, endPoint y: 368, distance: 258.5
click at [107, 368] on div "295 296 297 298 299 300 301 302 303 304 305 306 307 308 309 310 311 312 313 314…" at bounding box center [553, 303] width 961 height 308
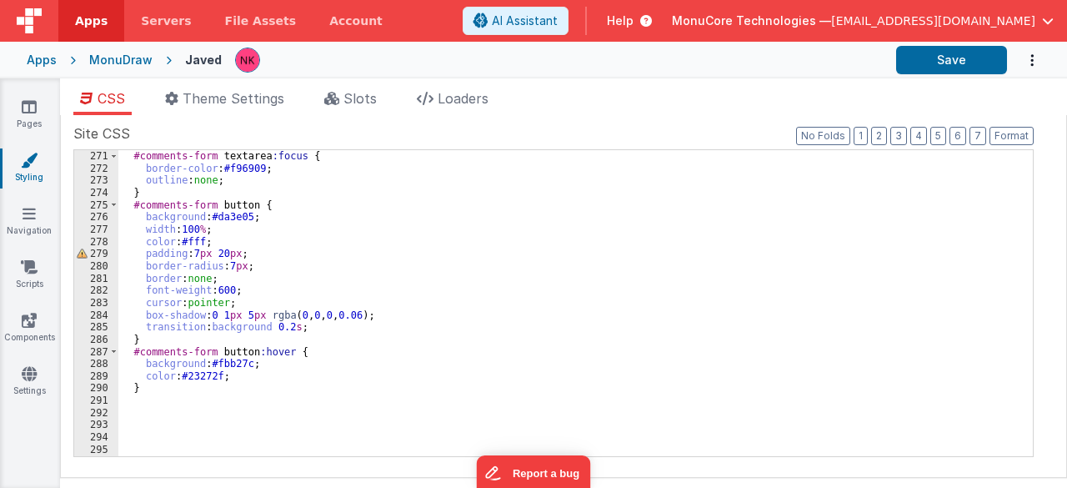
scroll to position [3302, 0]
click at [141, 424] on div "} #comments-form textarea :focus { border-color : #f96909 ; outline : none ; } …" at bounding box center [569, 303] width 903 height 331
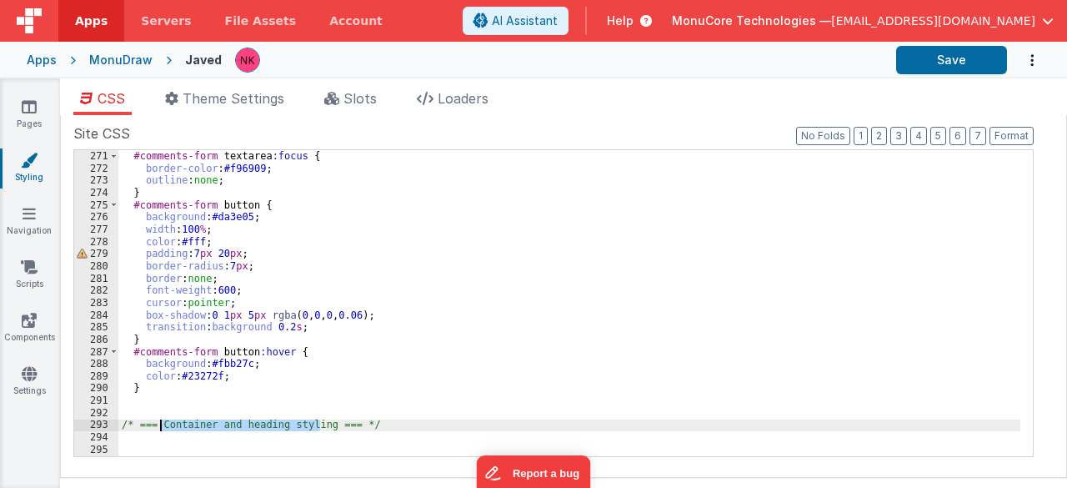
drag, startPoint x: 319, startPoint y: 429, endPoint x: 158, endPoint y: 419, distance: 161.2
click at [158, 419] on div "} #comments-form textarea :focus { border-color : #f96909 ; outline : none ; } …" at bounding box center [569, 303] width 903 height 331
drag, startPoint x: 345, startPoint y: 428, endPoint x: 107, endPoint y: 420, distance: 238.6
click at [107, 420] on div "270 271 272 273 274 275 276 277 278 279 280 281 282 283 284 285 286 287 288 289…" at bounding box center [553, 303] width 961 height 308
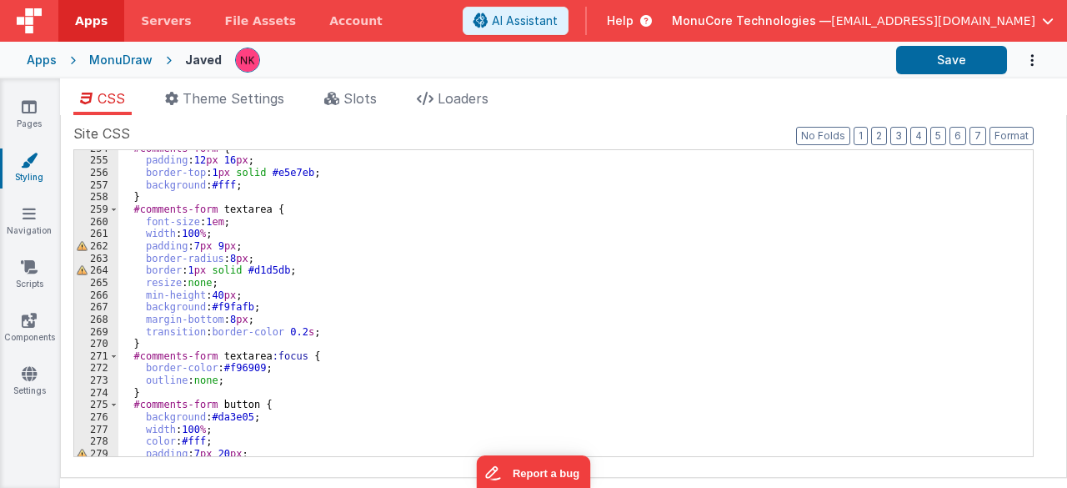
scroll to position [0, 0]
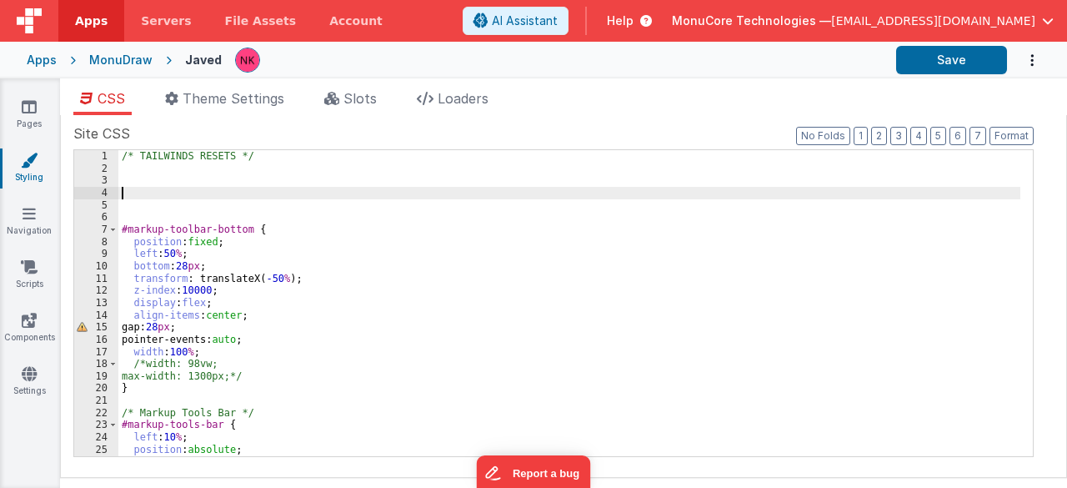
click at [191, 189] on div "/* TAILWINDS RESETS */ #markup-toolbar-bottom { position : fixed ; left : 50 % …" at bounding box center [569, 315] width 903 height 331
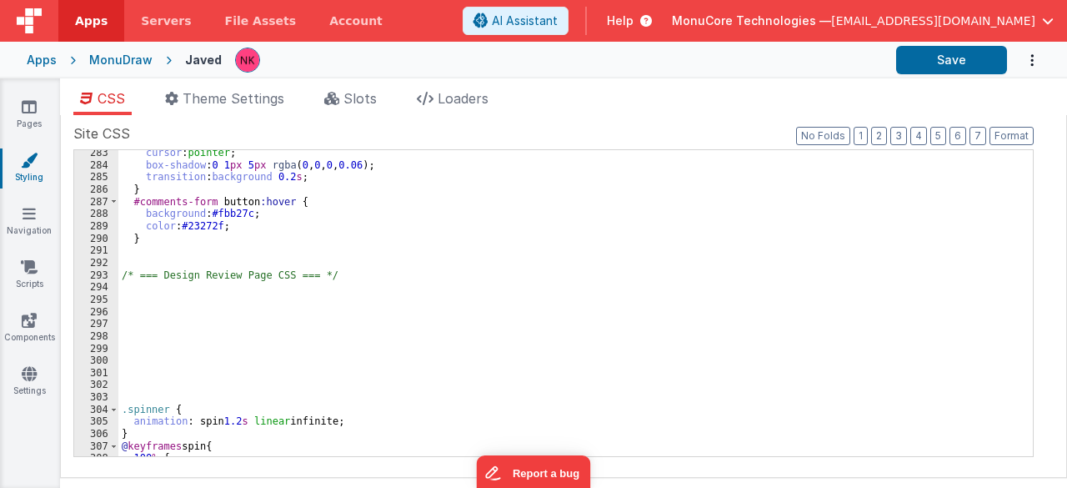
scroll to position [3452, 0]
click at [157, 276] on div "cursor : pointer ; box-shadow : 0 1 px 5 px rgba ( 0 , 0 , 0 , 0.06 ); transiti…" at bounding box center [569, 312] width 903 height 331
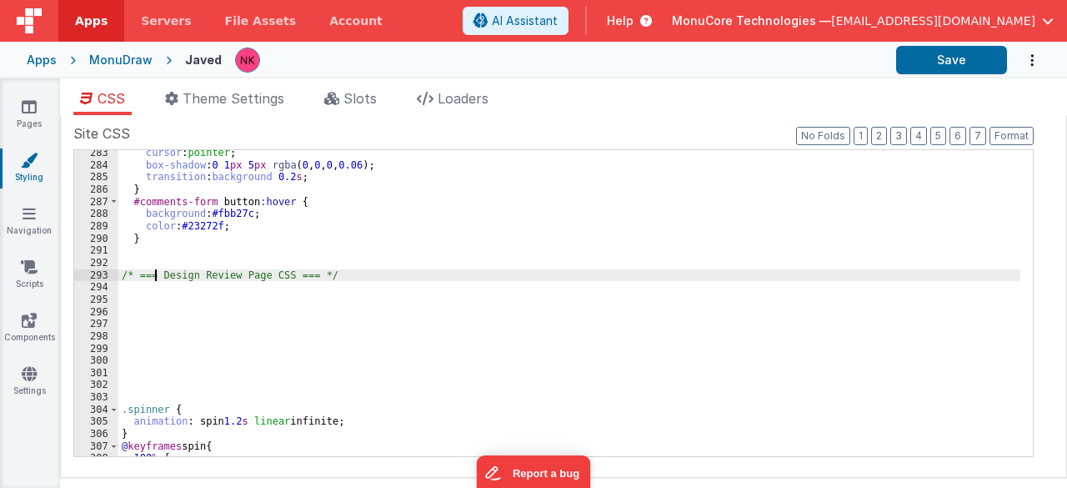
click at [162, 272] on div "cursor : pointer ; box-shadow : 0 1 px 5 px rgba ( 0 , 0 , 0 , 0.06 ); transiti…" at bounding box center [569, 312] width 903 height 331
click at [983, 57] on button "Save" at bounding box center [951, 60] width 111 height 28
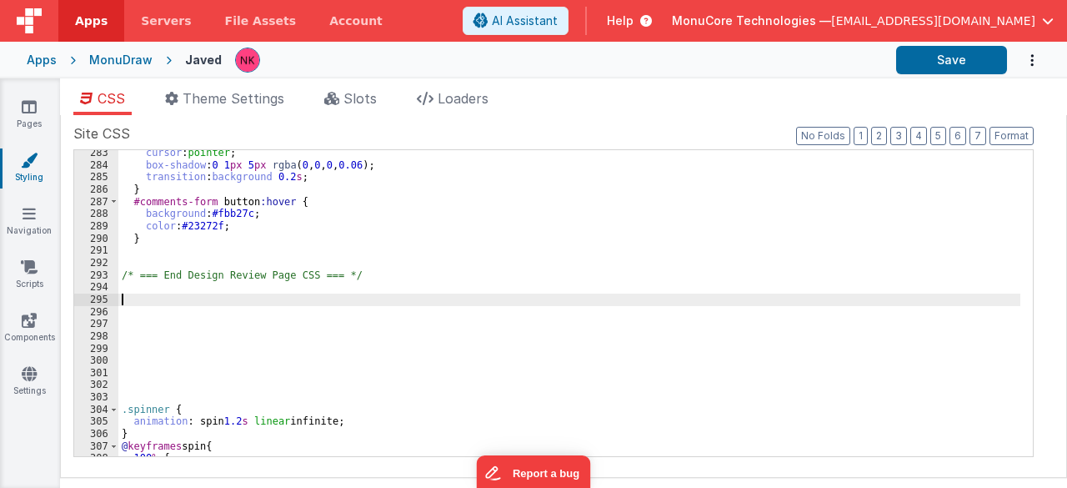
click at [512, 301] on div "cursor : pointer ; box-shadow : 0 1 px 5 px rgba ( 0 , 0 , 0 , 0.06 ); transiti…" at bounding box center [569, 312] width 903 height 331
click at [936, 54] on button "Save" at bounding box center [951, 60] width 111 height 28
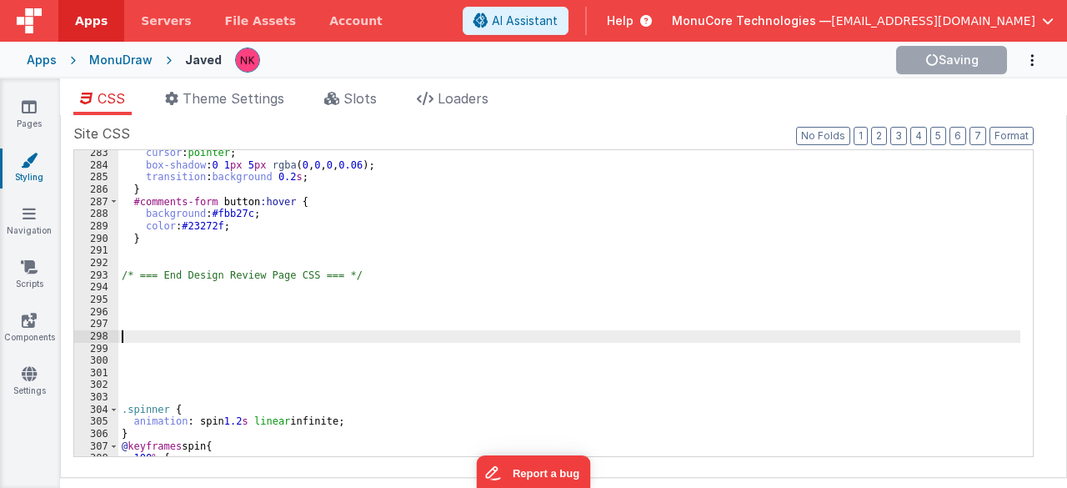
click at [363, 336] on div "cursor : pointer ; box-shadow : 0 1 px 5 px rgba ( 0 , 0 , 0 , 0.06 ); transiti…" at bounding box center [569, 312] width 903 height 331
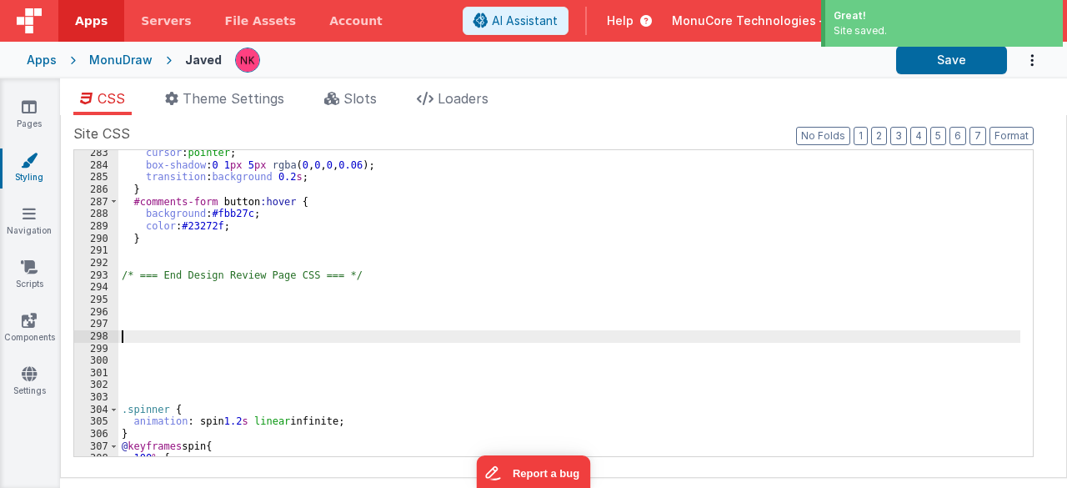
click at [589, 329] on div "cursor : pointer ; box-shadow : 0 1 px 5 px rgba ( 0 , 0 , 0 , 0.06 ); transiti…" at bounding box center [569, 312] width 903 height 331
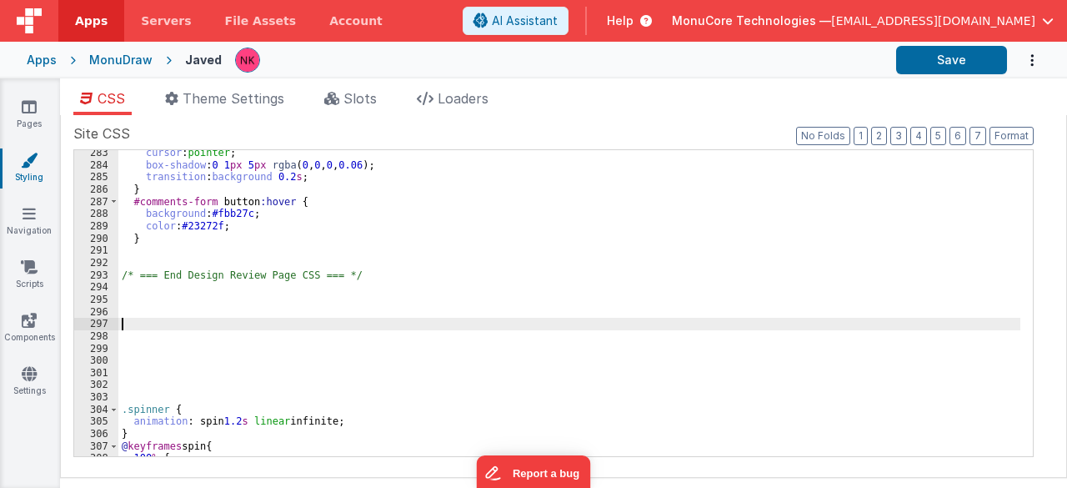
click at [615, 144] on div "Site CSS Format 7 6 5 4 3 2 1 No Folds 283 284 285 286 287 288 289 290 291 292 …" at bounding box center [553, 295] width 961 height 345
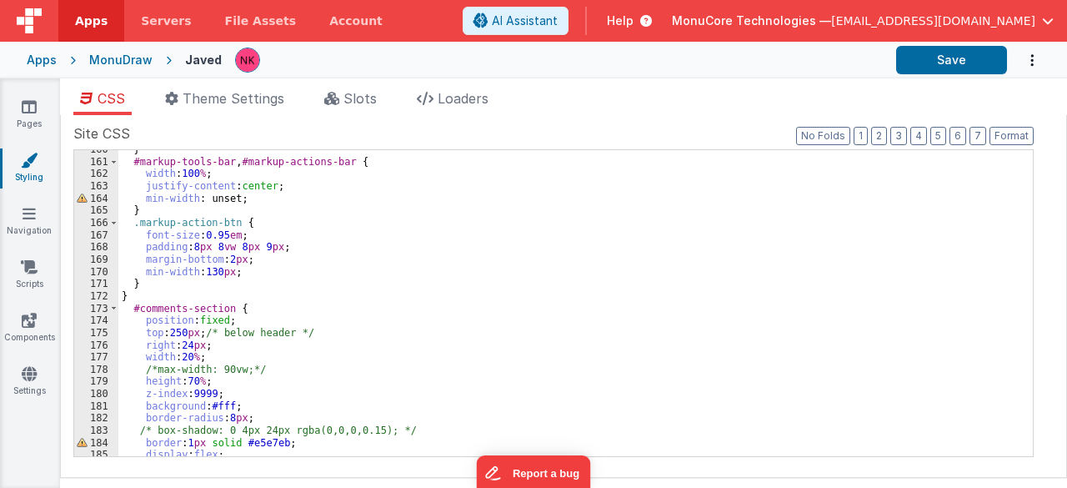
scroll to position [1801, 0]
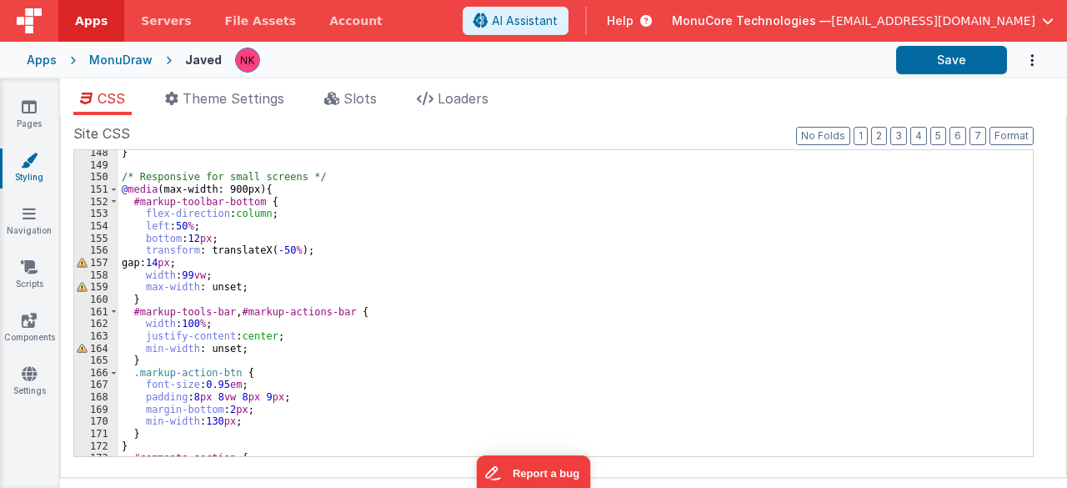
click at [335, 264] on div "} /* Responsive for small screens */ @ media (max-width: 900px) { #markup-toolb…" at bounding box center [569, 312] width 903 height 331
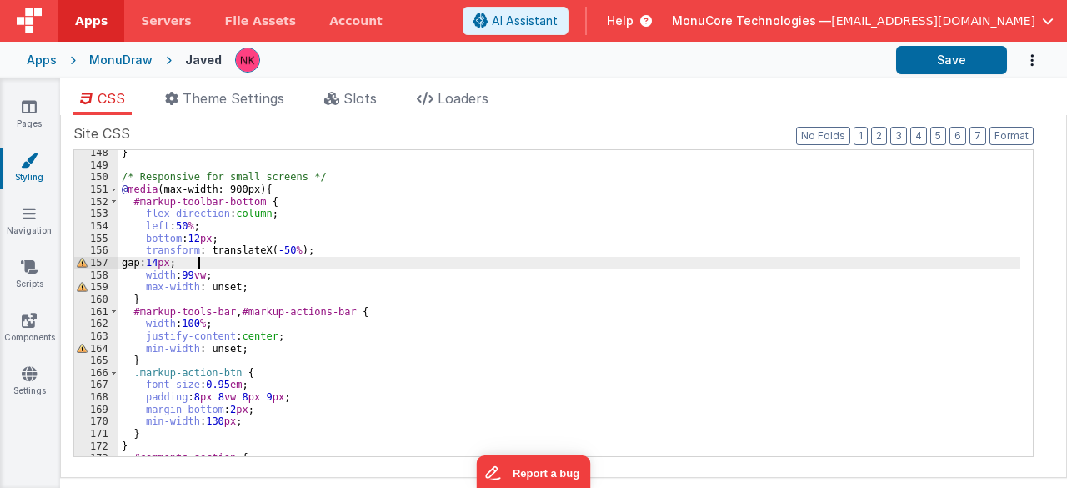
click at [384, 339] on div "} /* Responsive for small screens */ @ media (max-width: 900px) { #markup-toolb…" at bounding box center [569, 312] width 903 height 331
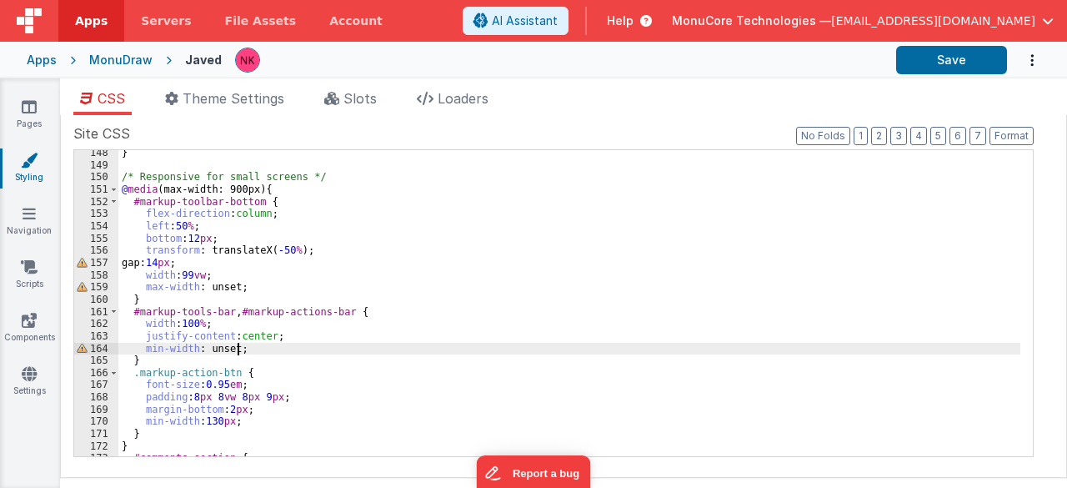
click at [360, 353] on div "} /* Responsive for small screens */ @ media (max-width: 900px) { #markup-toolb…" at bounding box center [569, 312] width 903 height 331
click at [339, 264] on div "} /* Responsive for small screens */ @ media (max-width: 900px) { #markup-toolb…" at bounding box center [569, 312] width 903 height 331
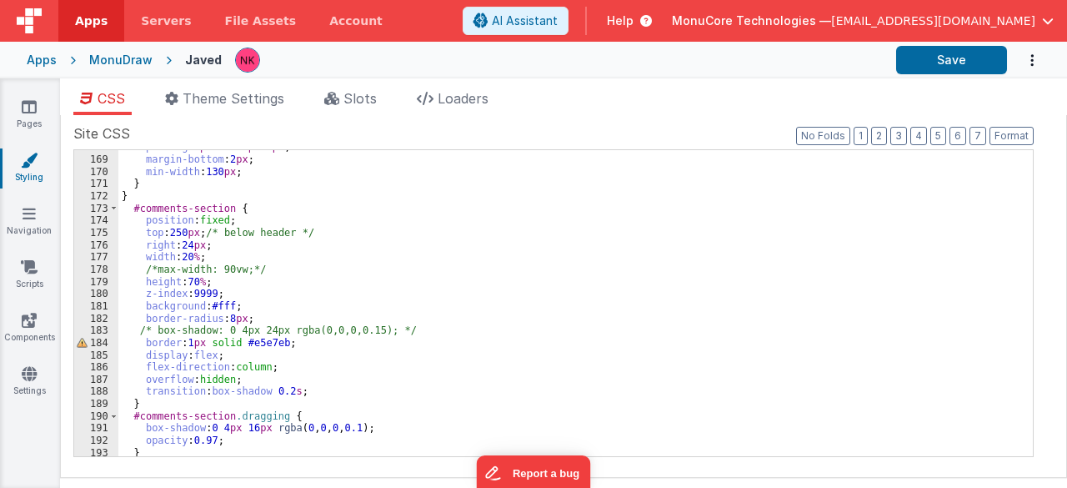
scroll to position [2051, 0]
click at [183, 238] on div "padding : 8 px 8 vw 8 px 9 px ; margin-bottom : 2 px ; min-width : 130 px ; } }…" at bounding box center [569, 306] width 903 height 331
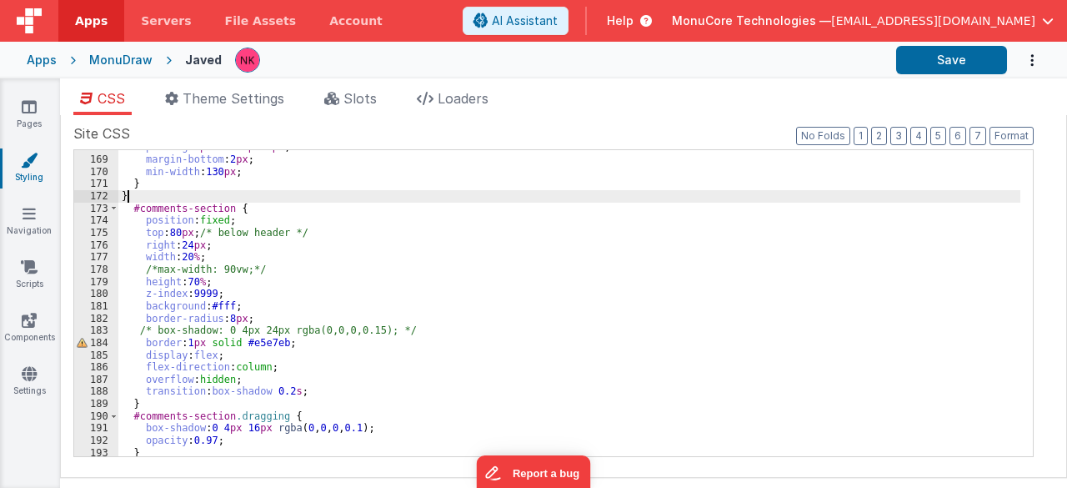
click at [165, 191] on div "padding : 8 px 8 vw 8 px 9 px ; margin-bottom : 2 px ; min-width : 130 px ; } }…" at bounding box center [569, 306] width 903 height 331
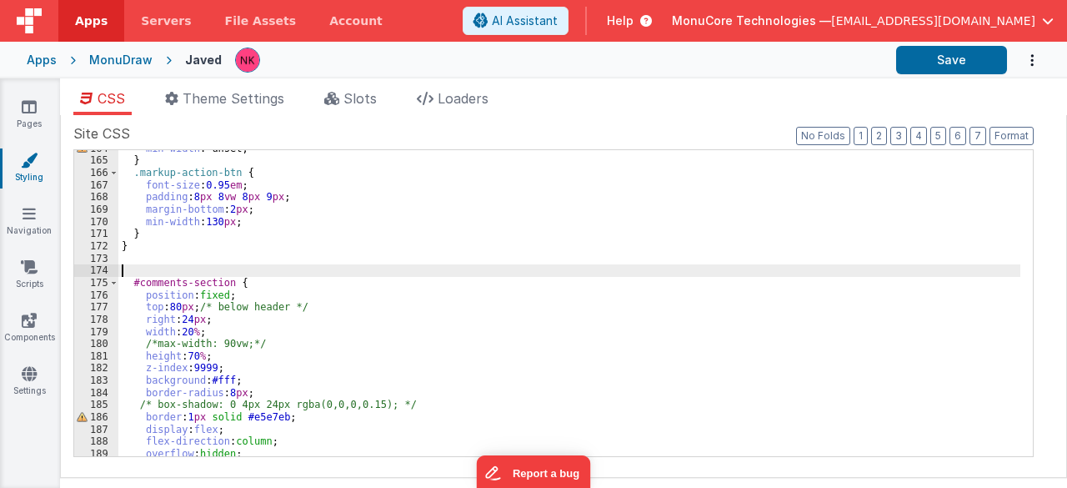
scroll to position [2001, 0]
click at [966, 66] on button "Save" at bounding box center [951, 60] width 111 height 28
click at [920, 58] on button "Save" at bounding box center [951, 60] width 111 height 28
click at [589, 259] on div "min-width : unset; } .markup-action-btn { font-size : 0.95 em ; padding : 8 px …" at bounding box center [569, 308] width 903 height 331
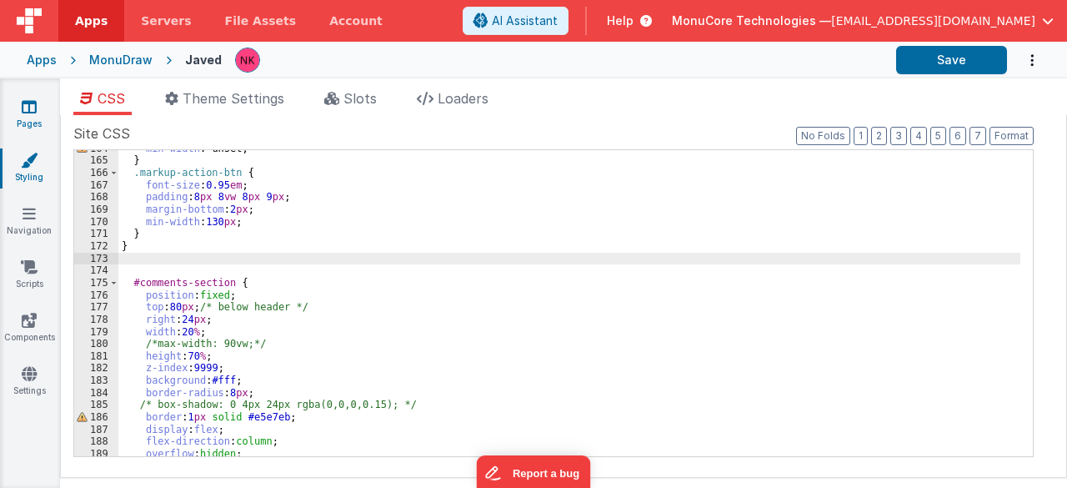
click at [30, 108] on icon at bounding box center [29, 106] width 15 height 17
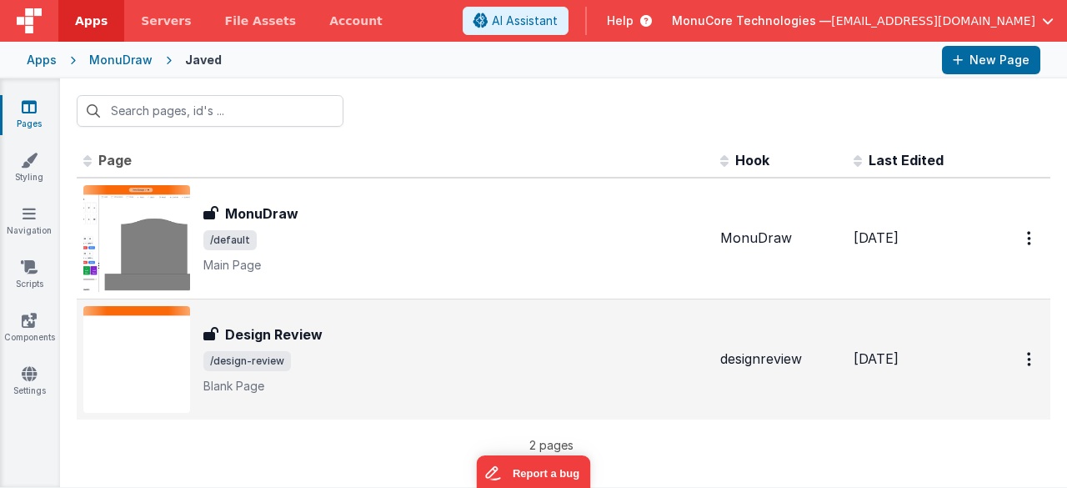
click at [371, 345] on div "Design Review Design Review /design-review Blank Page" at bounding box center [455, 359] width 504 height 70
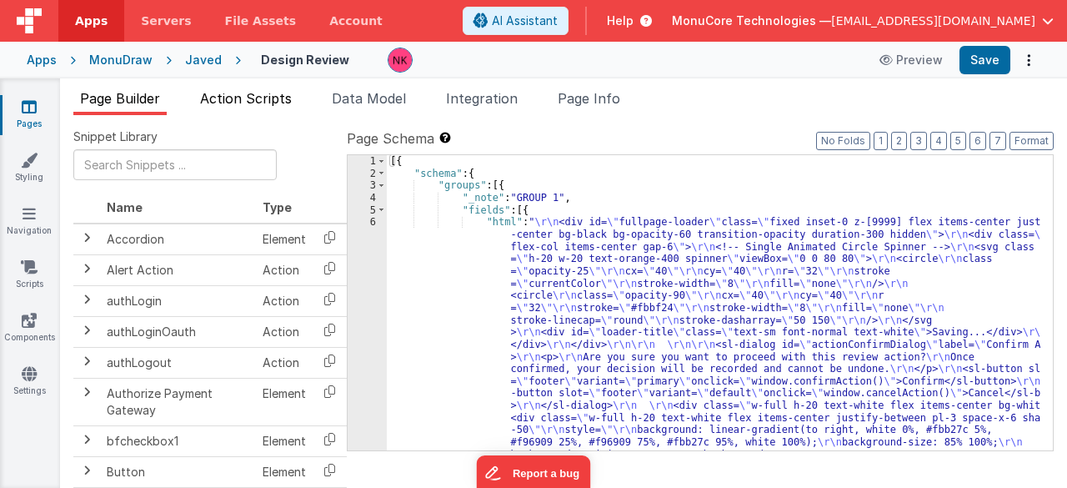
click at [263, 98] on span "Action Scripts" at bounding box center [246, 98] width 92 height 17
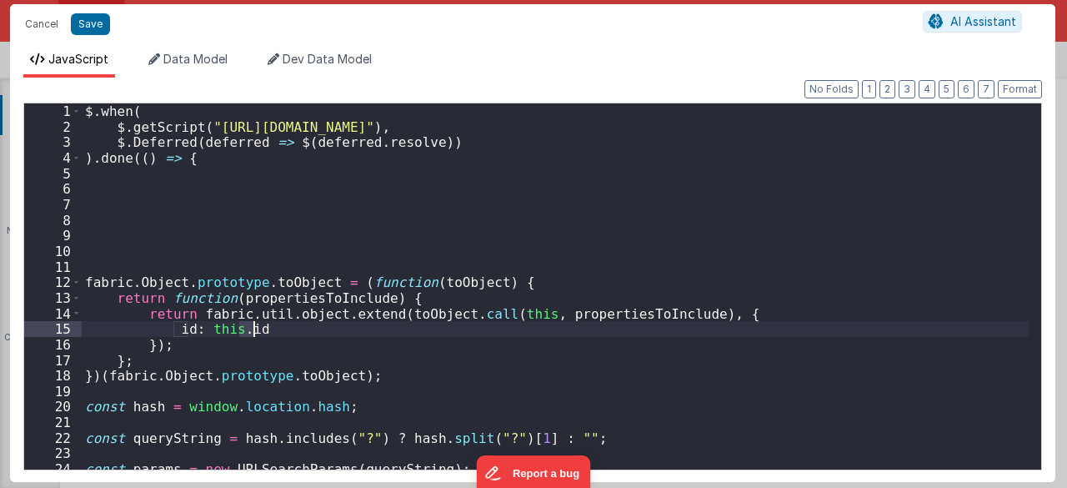
scroll to position [27047, 0]
click at [455, 218] on div "$ . when ( $ . getScript ( "[URL][DOMAIN_NAME]" ) , $ . Deferred ( deferred => …" at bounding box center [556, 302] width 948 height 398
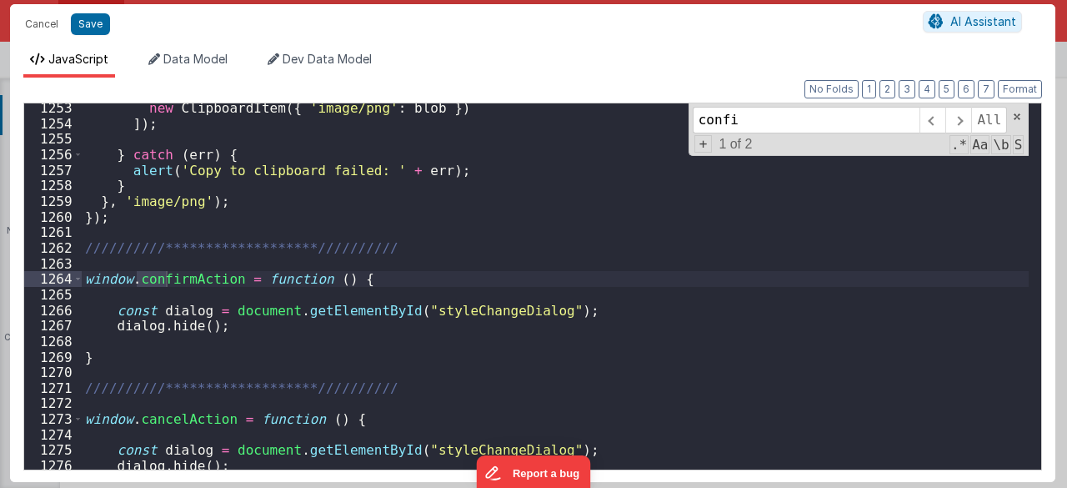
scroll to position [12135, 0]
click at [504, 305] on div "**********" at bounding box center [556, 299] width 948 height 398
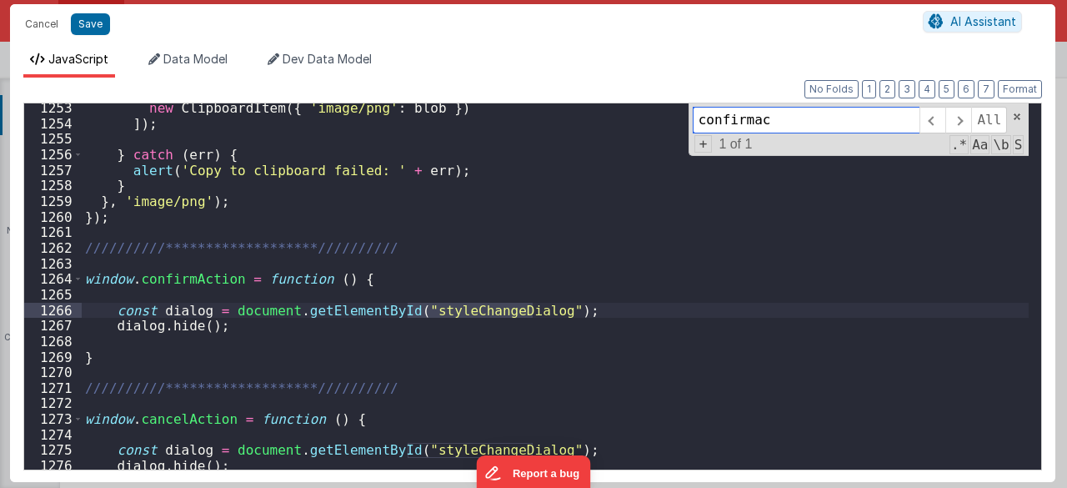
type input "styleChangeDialog"
click at [534, 326] on div "**********" at bounding box center [556, 299] width 948 height 398
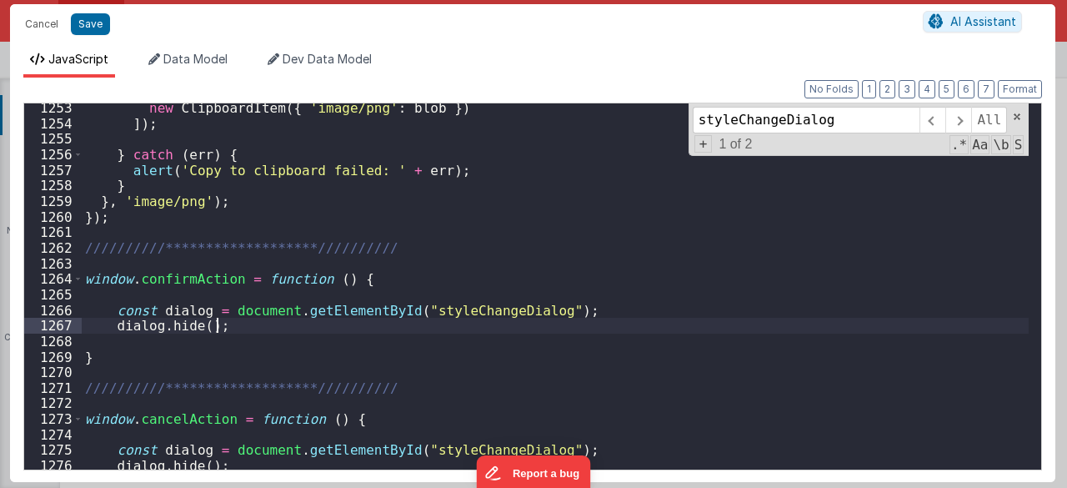
click at [510, 316] on div "**********" at bounding box center [556, 299] width 948 height 398
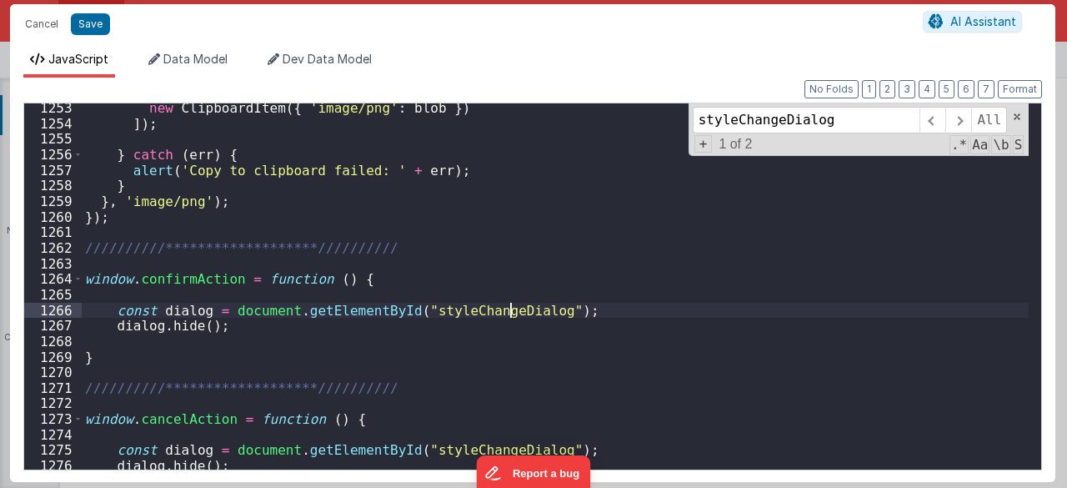
click at [510, 316] on div "**********" at bounding box center [556, 299] width 948 height 398
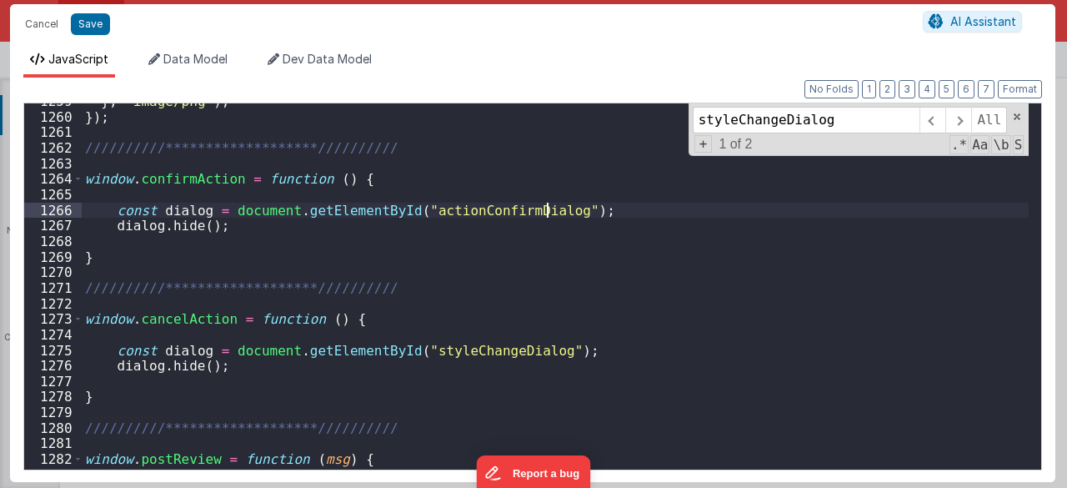
scroll to position [12197, 0]
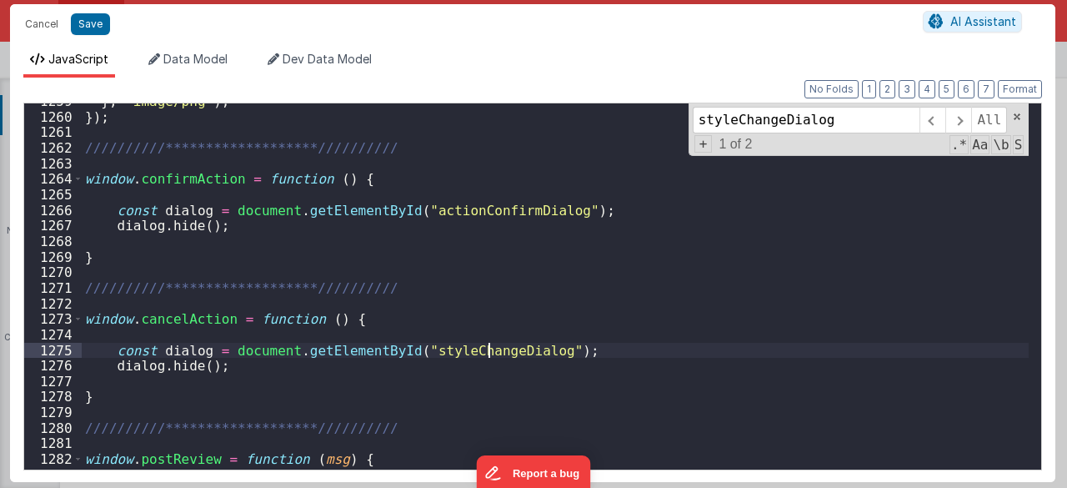
click at [489, 346] on div "**********" at bounding box center [556, 292] width 948 height 398
click at [95, 24] on button "Save" at bounding box center [90, 24] width 39 height 22
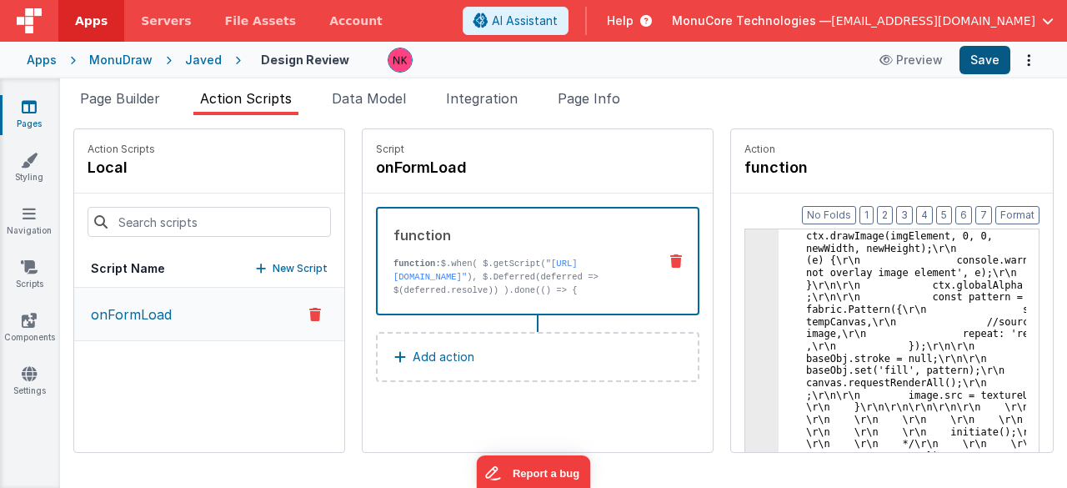
scroll to position [25723, 0]
click at [1001, 68] on button "Save" at bounding box center [985, 60] width 51 height 28
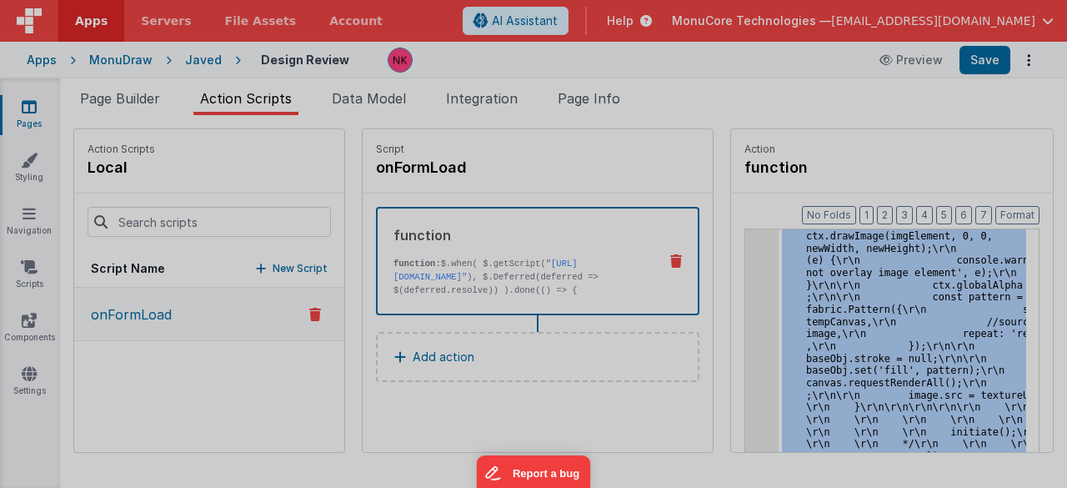
click at [730, 278] on div at bounding box center [533, 244] width 1067 height 488
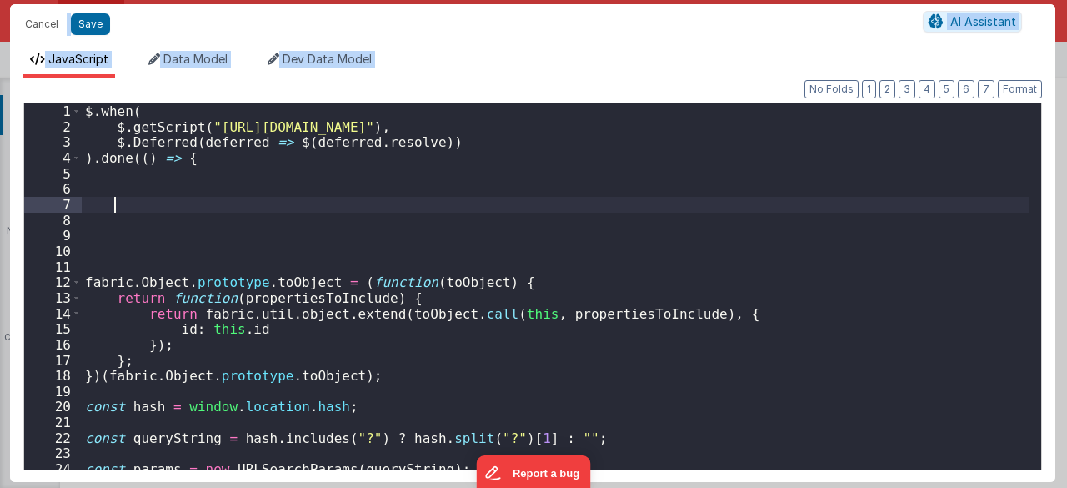
click at [529, 206] on div "$ . when ( $ . getScript ( "[URL][DOMAIN_NAME]" ) , $ . Deferred ( deferred => …" at bounding box center [556, 302] width 948 height 398
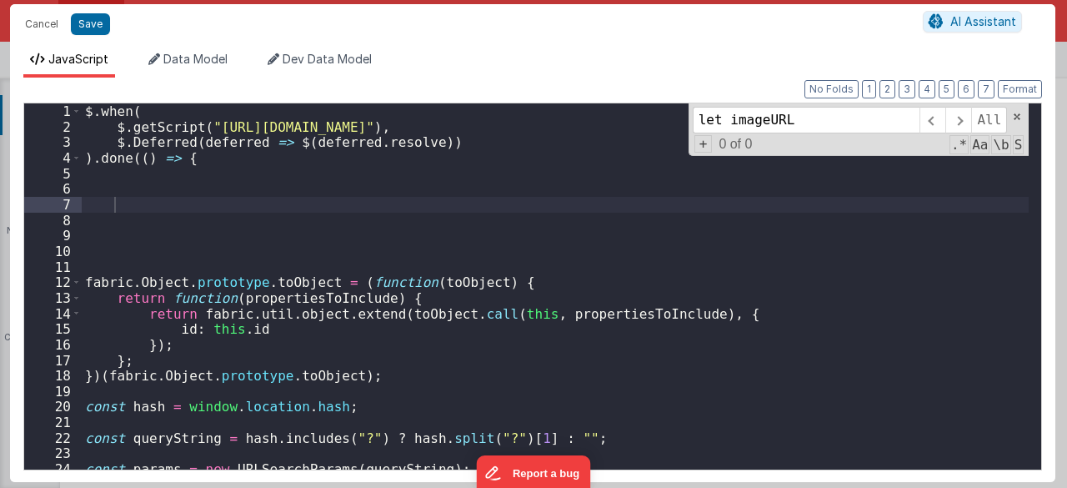
scroll to position [1608, 0]
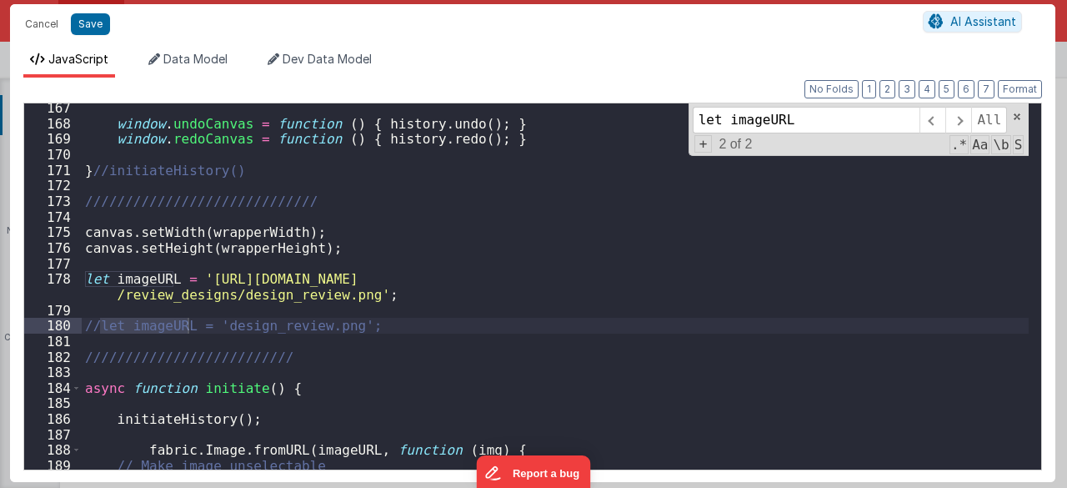
type input "let imageURL"
click at [327, 294] on div "window . undoCanvas = function ( ) { history . undo ( ) ; } window . redoCanvas…" at bounding box center [556, 299] width 948 height 398
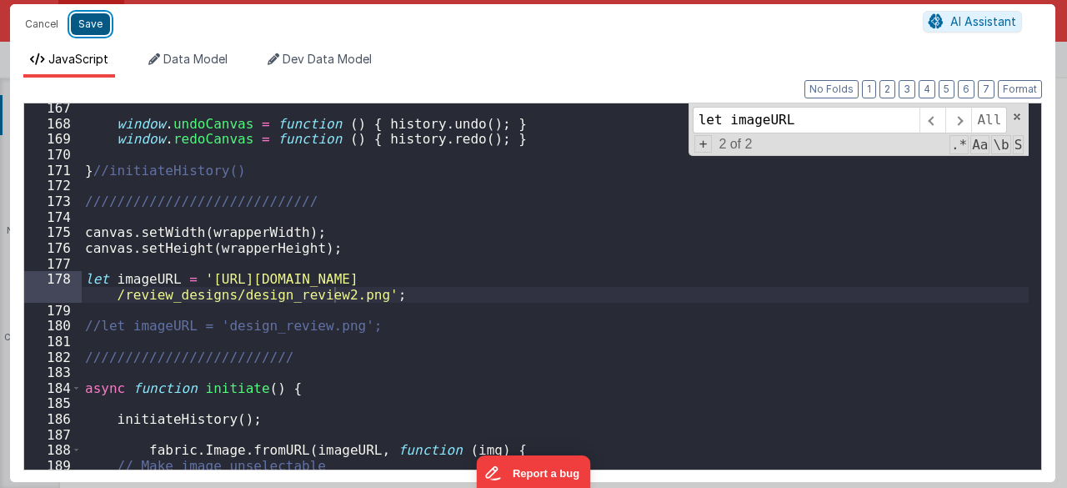
click at [88, 28] on button "Save" at bounding box center [90, 24] width 39 height 22
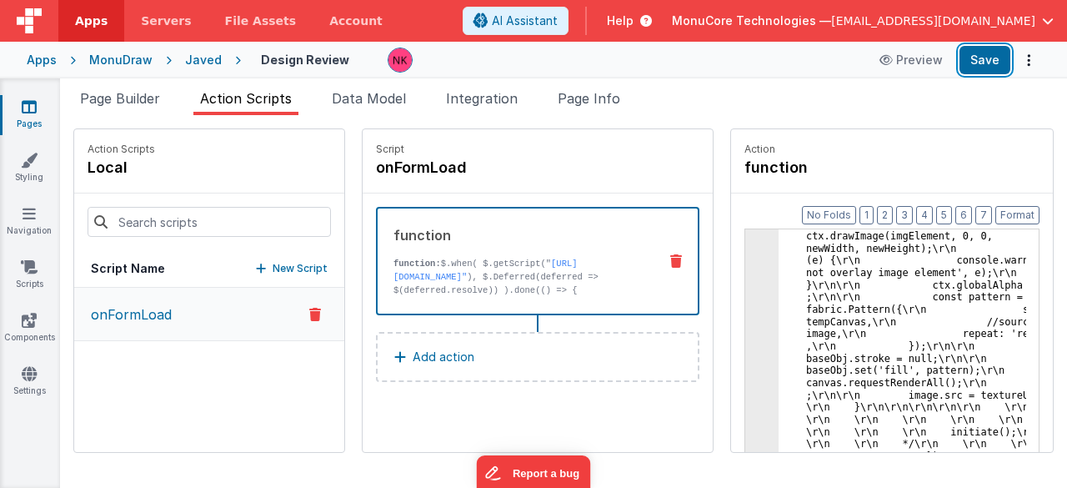
click at [996, 61] on button "Save" at bounding box center [985, 60] width 51 height 28
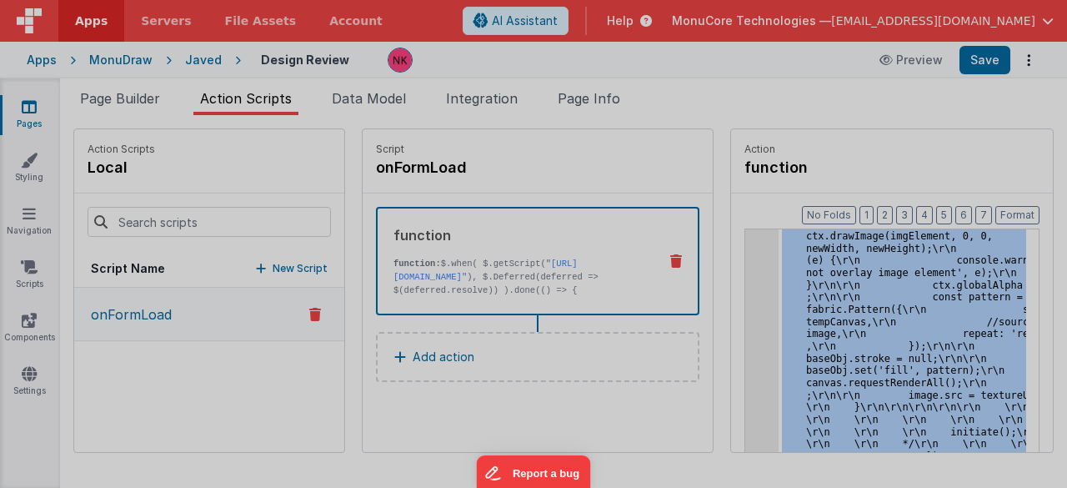
click at [745, 262] on div "$ . when ( $ . getScript ( "[URL][DOMAIN_NAME]" ) , $ . Deferred ( deferred => …" at bounding box center [556, 286] width 948 height 398
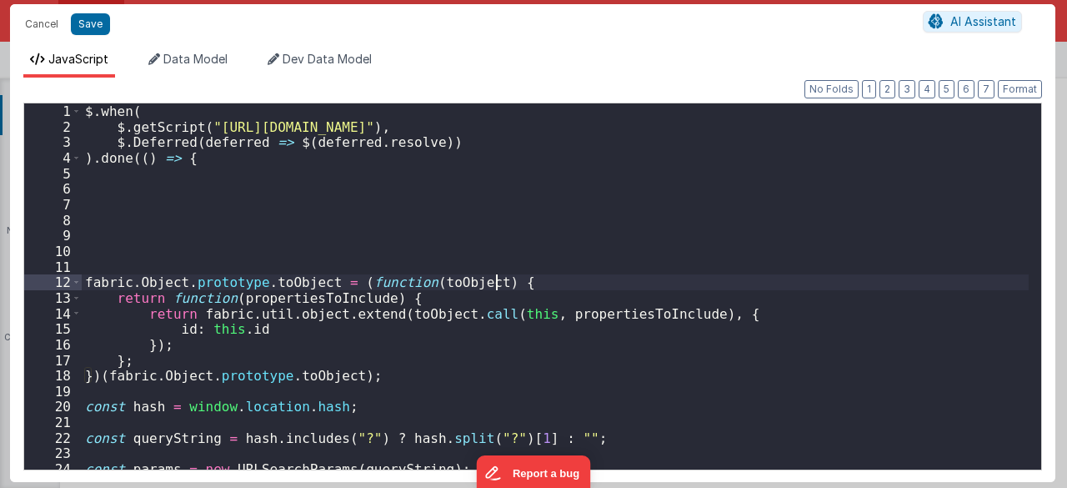
click at [596, 335] on div "$ . when ( $ . getScript ( "[URL][DOMAIN_NAME]" ) , $ . Deferred ( deferred => …" at bounding box center [556, 302] width 948 height 398
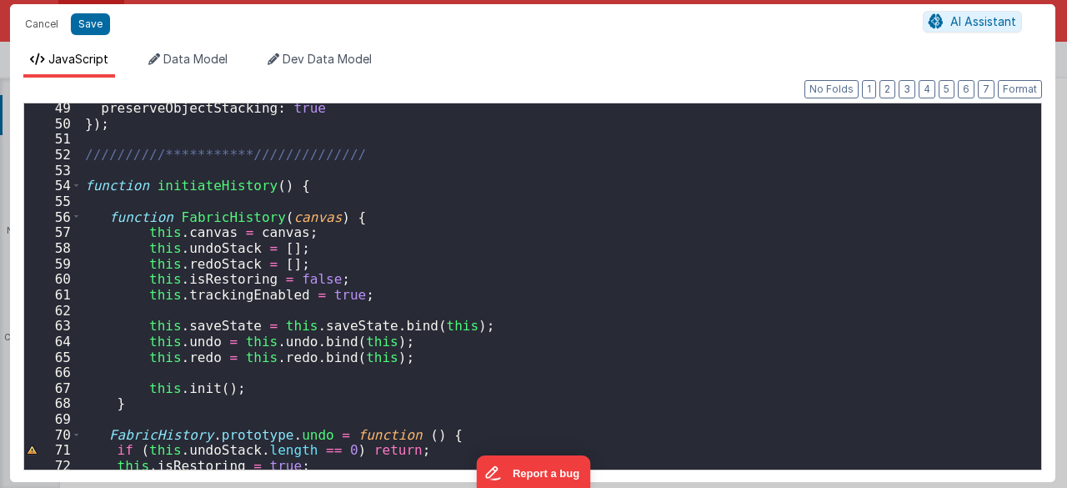
scroll to position [466, 0]
click at [82, 183] on div "**********" at bounding box center [556, 299] width 948 height 398
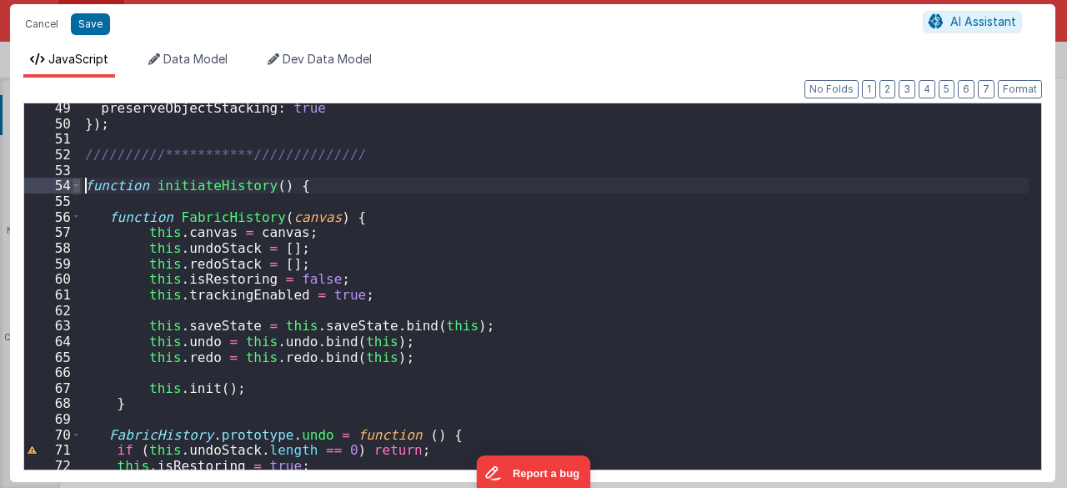
click at [79, 186] on span at bounding box center [76, 186] width 9 height 16
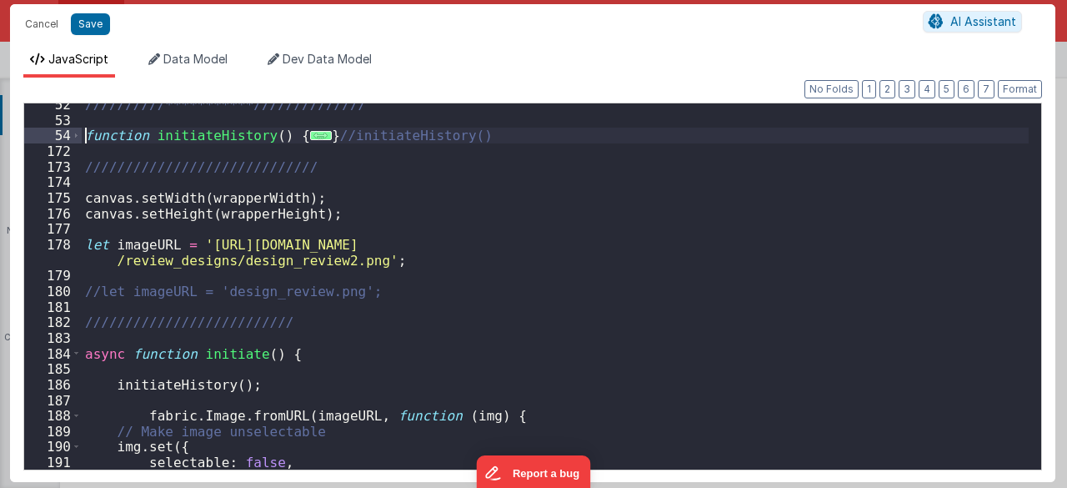
scroll to position [519, 0]
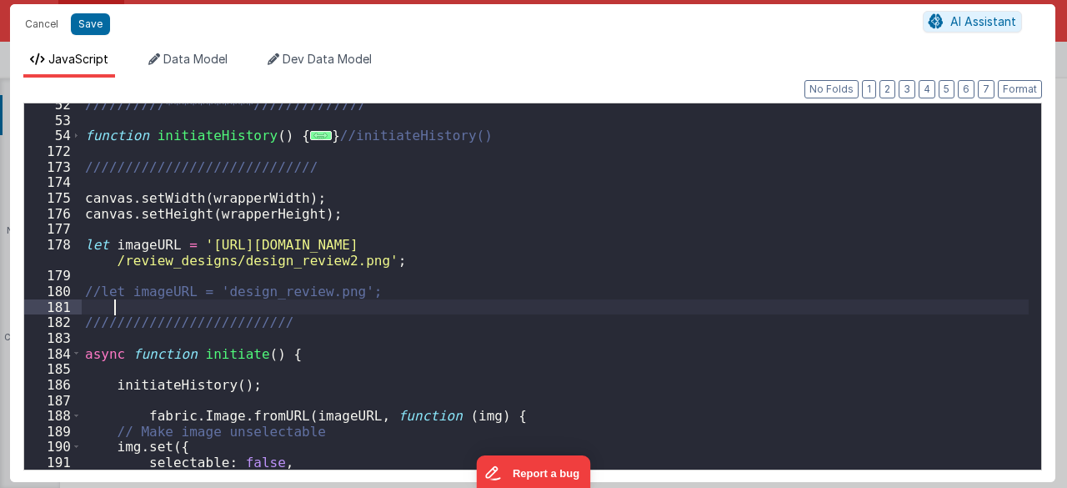
click at [413, 303] on div "**********" at bounding box center [556, 296] width 948 height 398
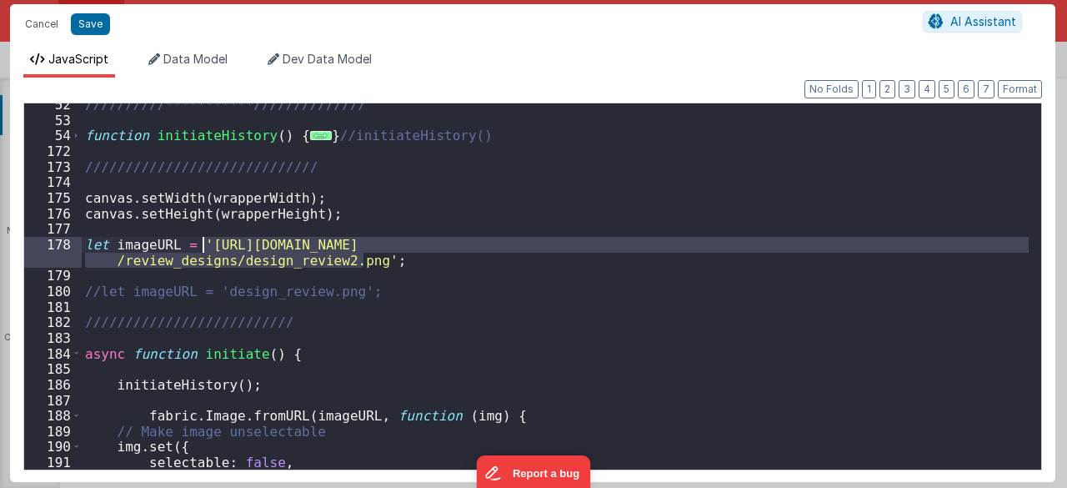
drag, startPoint x: 362, startPoint y: 257, endPoint x: 203, endPoint y: 239, distance: 159.4
click at [203, 239] on div "**********" at bounding box center [556, 296] width 948 height 398
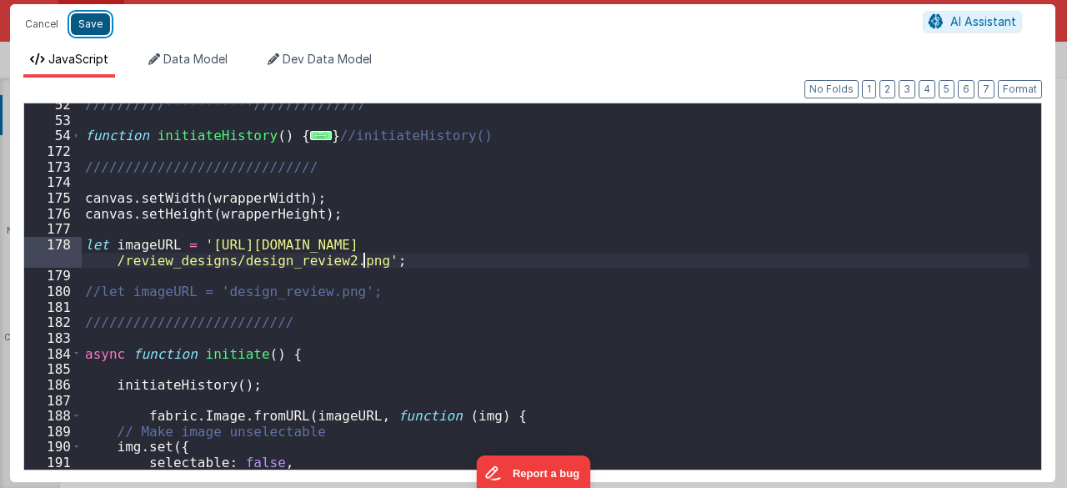
click at [84, 23] on button "Save" at bounding box center [90, 24] width 39 height 22
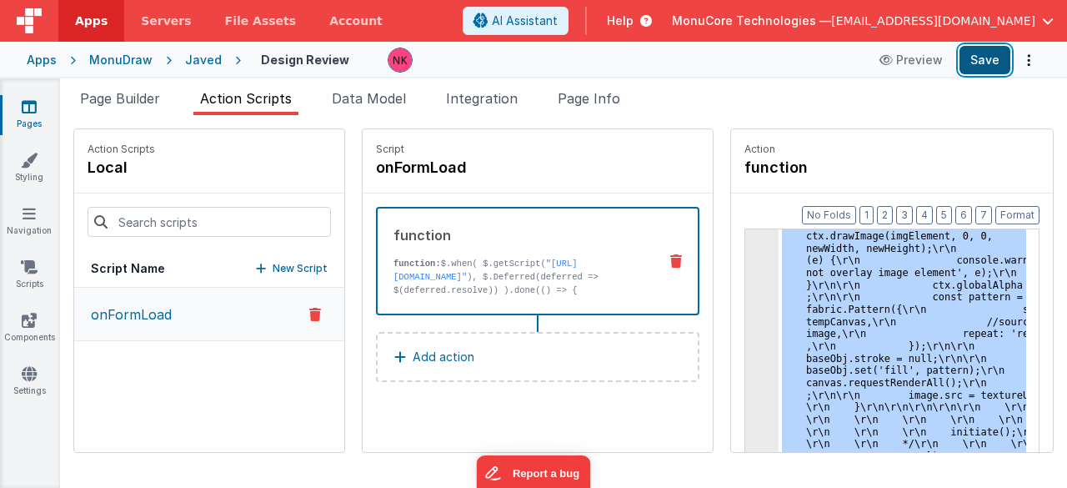
click at [996, 64] on button "Save" at bounding box center [985, 60] width 51 height 28
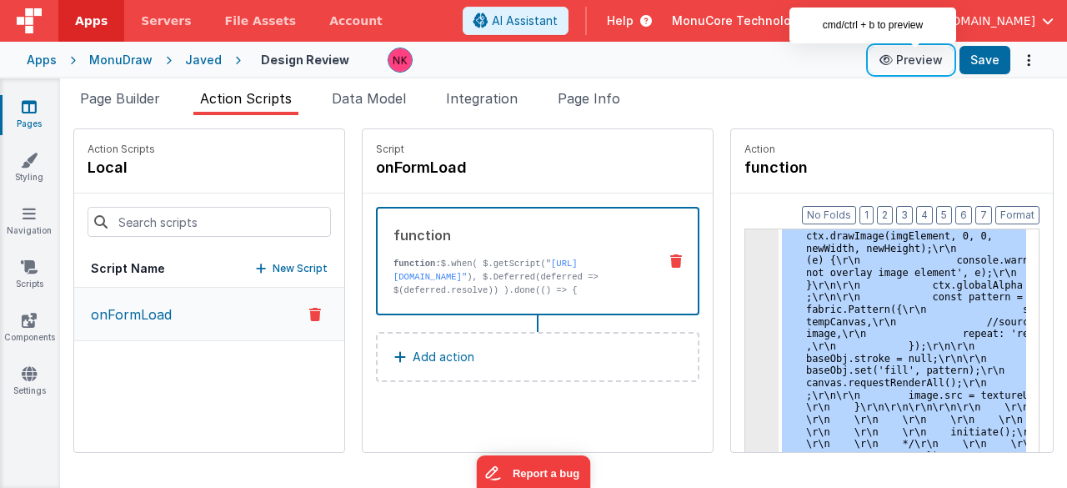
click at [896, 58] on icon at bounding box center [888, 60] width 17 height 12
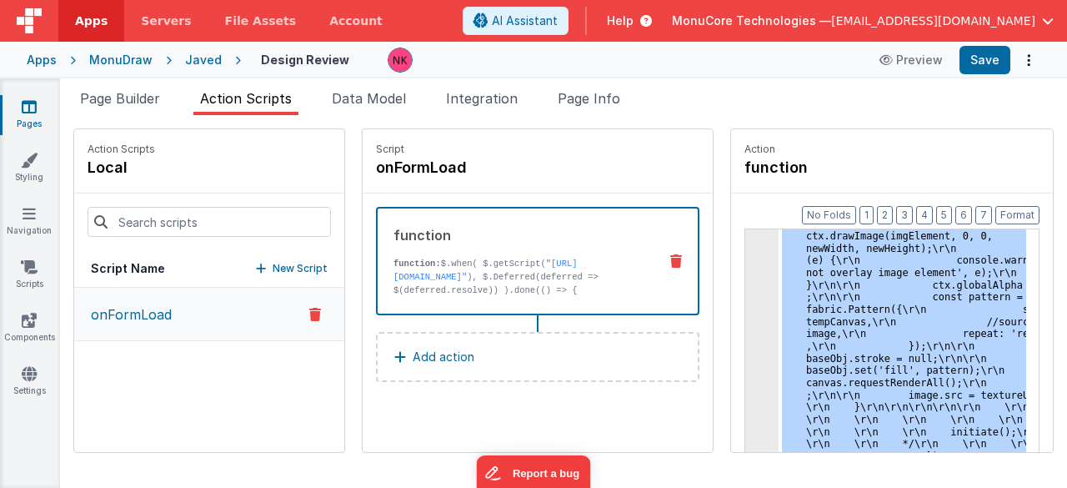
click at [899, 144] on p "Action" at bounding box center [892, 149] width 295 height 13
click at [986, 63] on button "Save" at bounding box center [985, 60] width 51 height 28
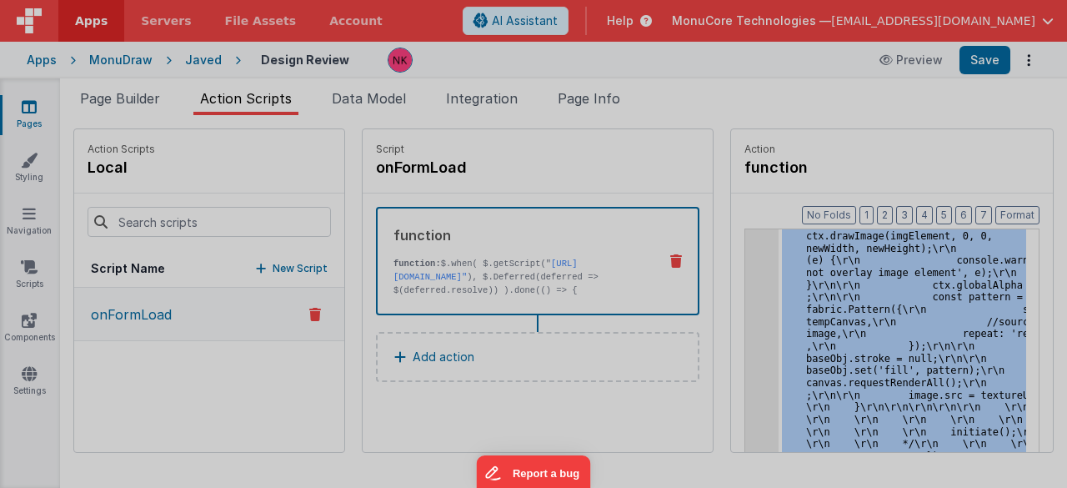
click at [725, 279] on div "$ . when ( $ . getScript ( "[URL][DOMAIN_NAME]" ) , $ . Deferred ( deferred => …" at bounding box center [556, 286] width 948 height 398
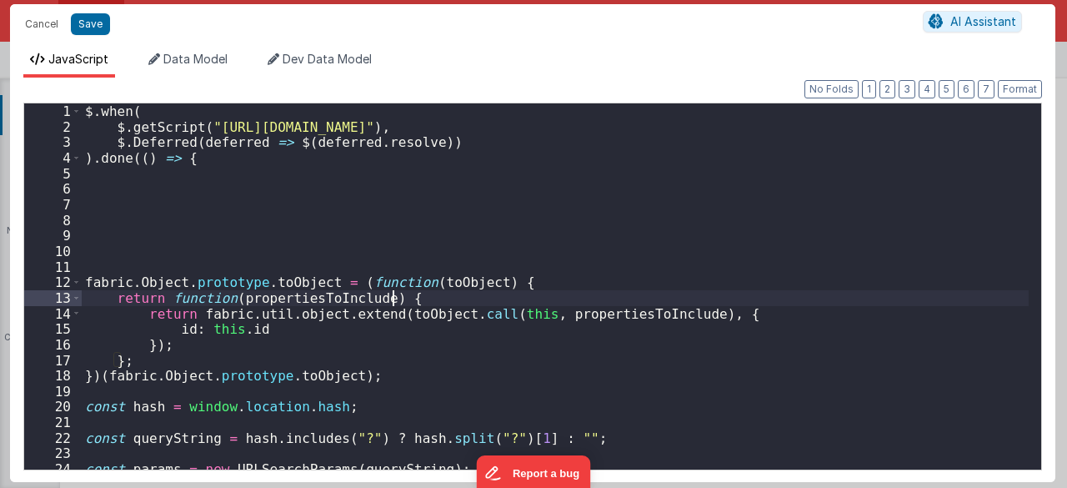
click at [512, 318] on div "$ . when ( $ . getScript ( "[URL][DOMAIN_NAME]" ) , $ . Deferred ( deferred => …" at bounding box center [556, 302] width 948 height 398
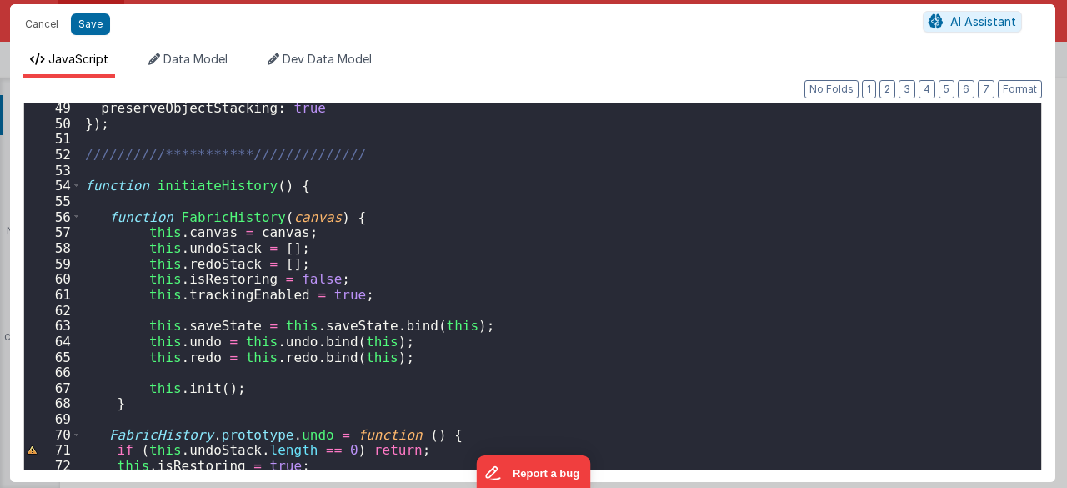
scroll to position [466, 0]
click at [75, 182] on span at bounding box center [76, 186] width 9 height 16
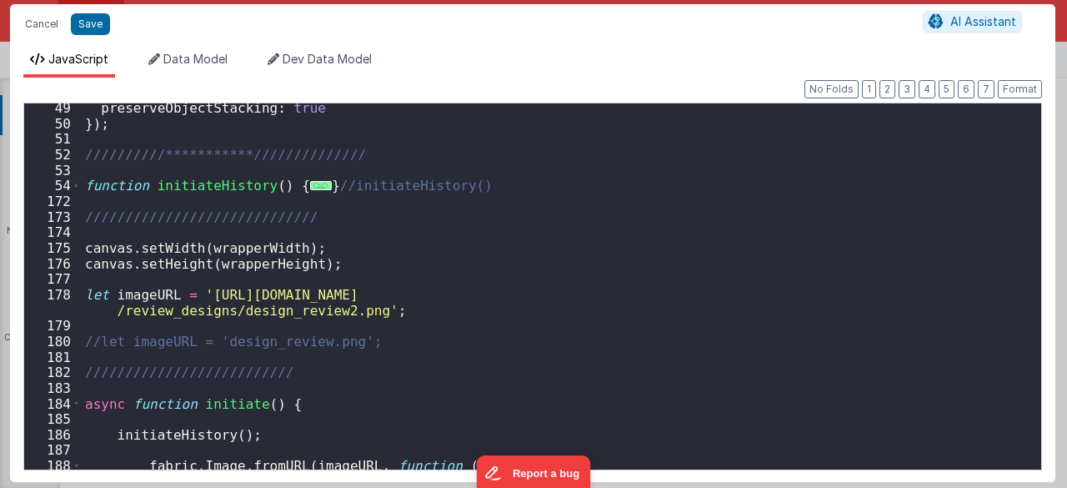
scroll to position [551, 0]
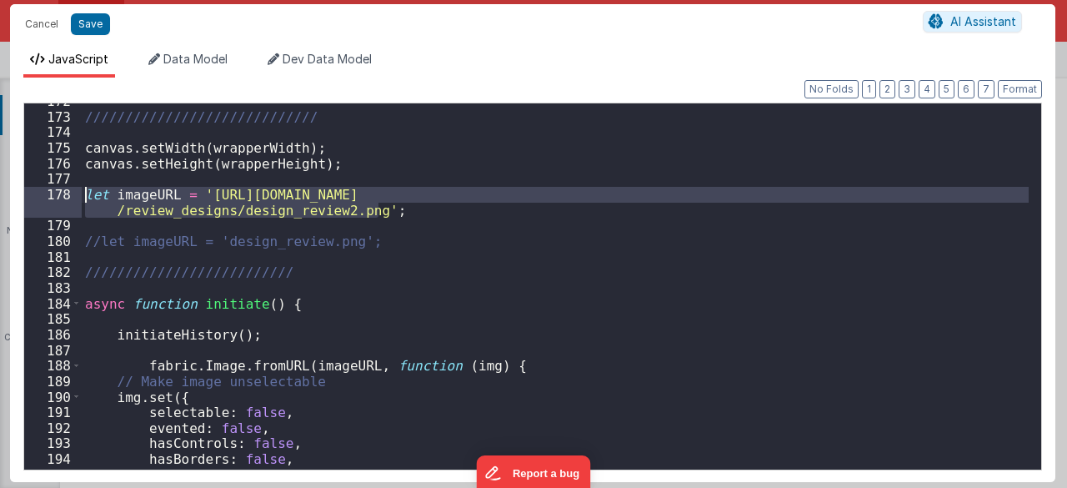
drag, startPoint x: 401, startPoint y: 212, endPoint x: 53, endPoint y: 195, distance: 348.1
click at [53, 195] on div "172 173 174 175 176 177 178 179 180 181 182 183 184 185 186 187 188 189 190 191…" at bounding box center [532, 287] width 1019 height 368
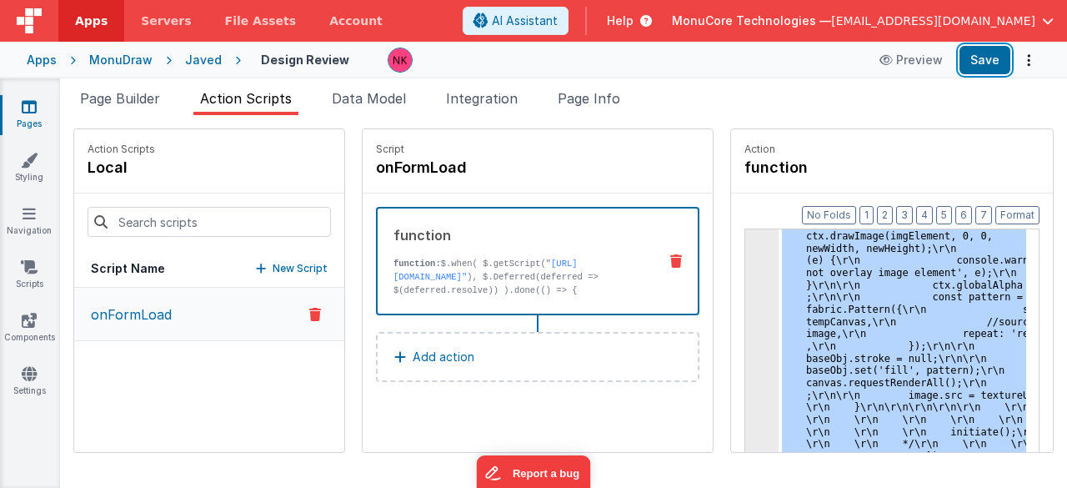
click at [988, 63] on button "Save" at bounding box center [985, 60] width 51 height 28
click at [25, 169] on link "Styling" at bounding box center [29, 168] width 60 height 33
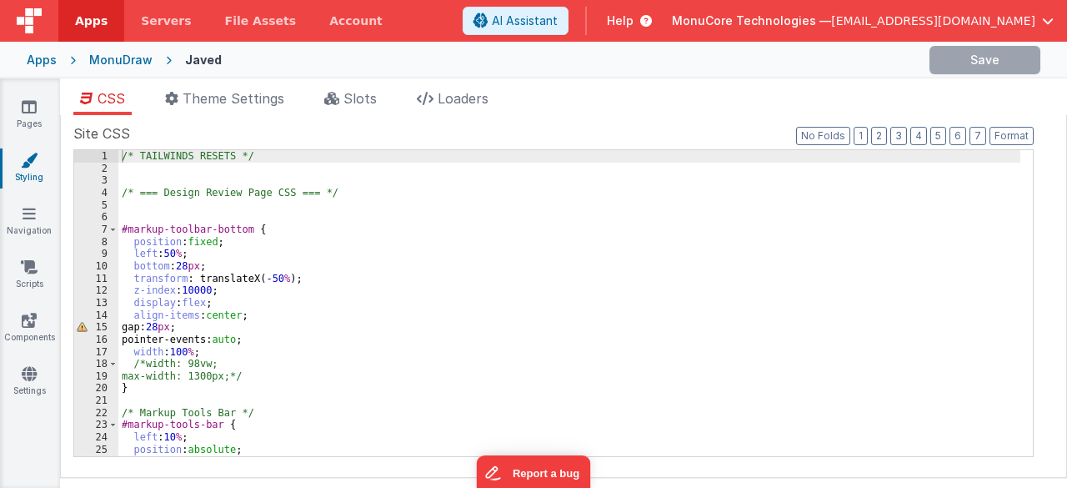
click at [329, 265] on div "/* TAILWINDS RESETS */ /* === Design Review Page CSS === */ #markup-toolbar-bot…" at bounding box center [569, 315] width 903 height 331
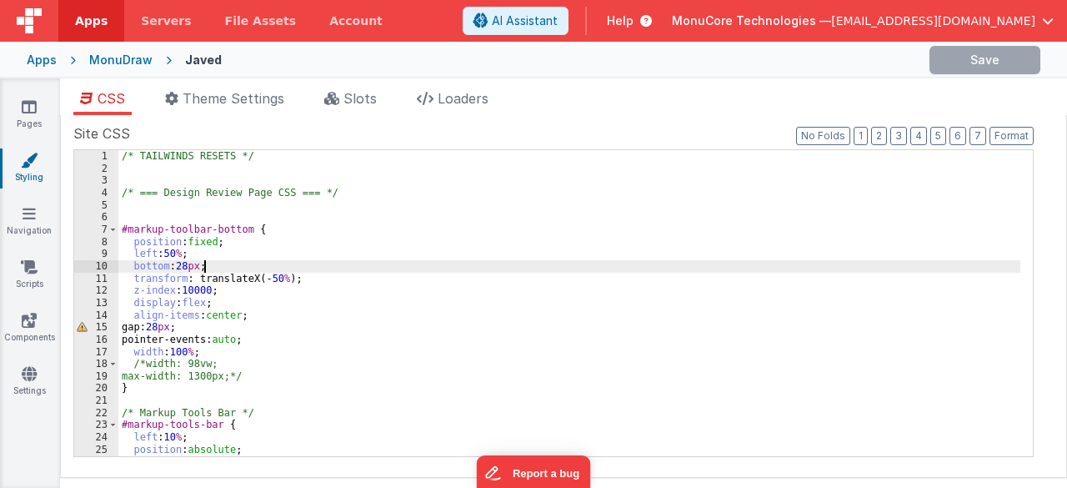
click at [339, 198] on div "/* TAILWINDS RESETS */ /* === Design Review Page CSS === */ #markup-toolbar-bot…" at bounding box center [569, 315] width 903 height 331
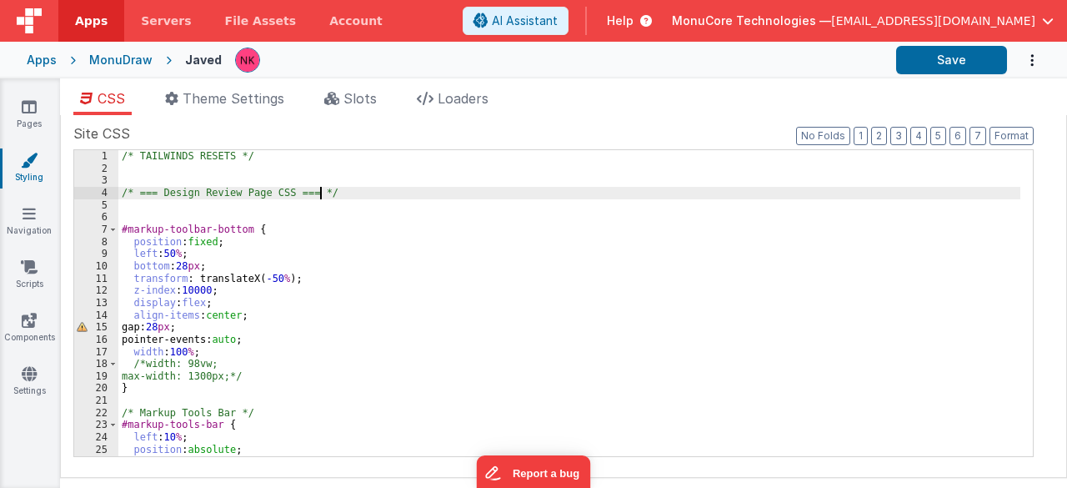
click at [312, 204] on div "/* TAILWINDS RESETS */ /* === Design Review Page CSS === */ #markup-toolbar-bot…" at bounding box center [569, 315] width 903 height 331
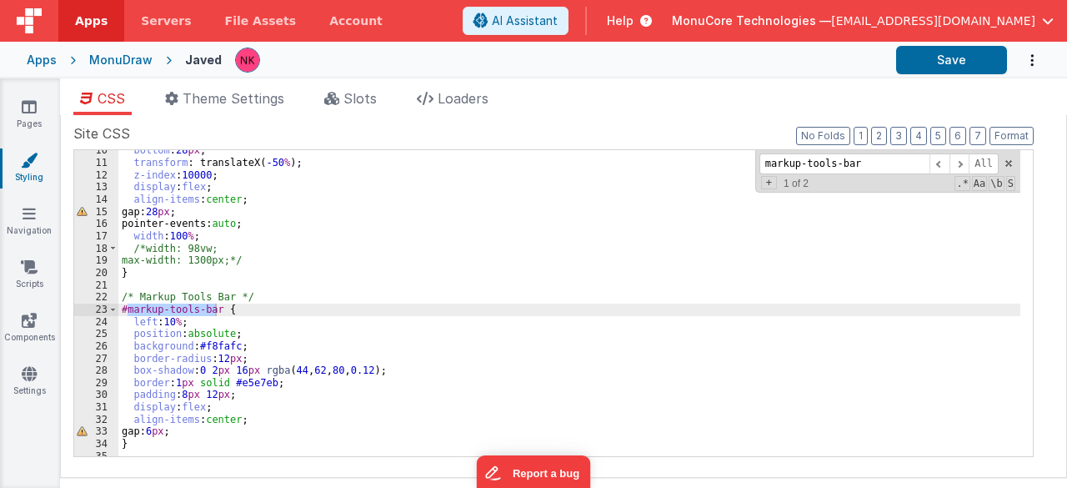
scroll to position [115, 0]
click at [170, 316] on div "bottom : 28 px ; transform : translateX( -50 % ); z-index : 10000 ; display : f…" at bounding box center [569, 309] width 903 height 331
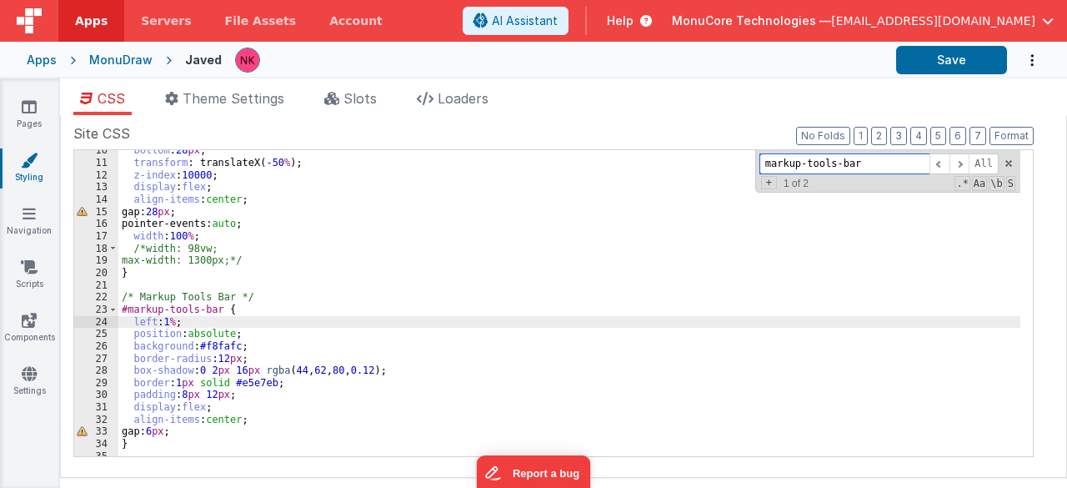
click at [802, 164] on input "markup-tools-bar" at bounding box center [845, 163] width 170 height 21
paste input "action"
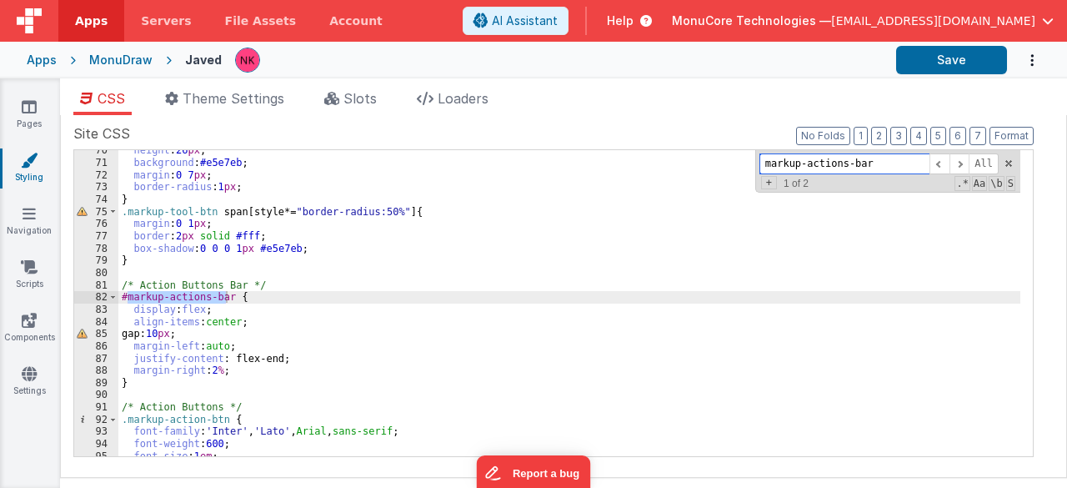
scroll to position [849, 0]
type input "markup-actions-bar"
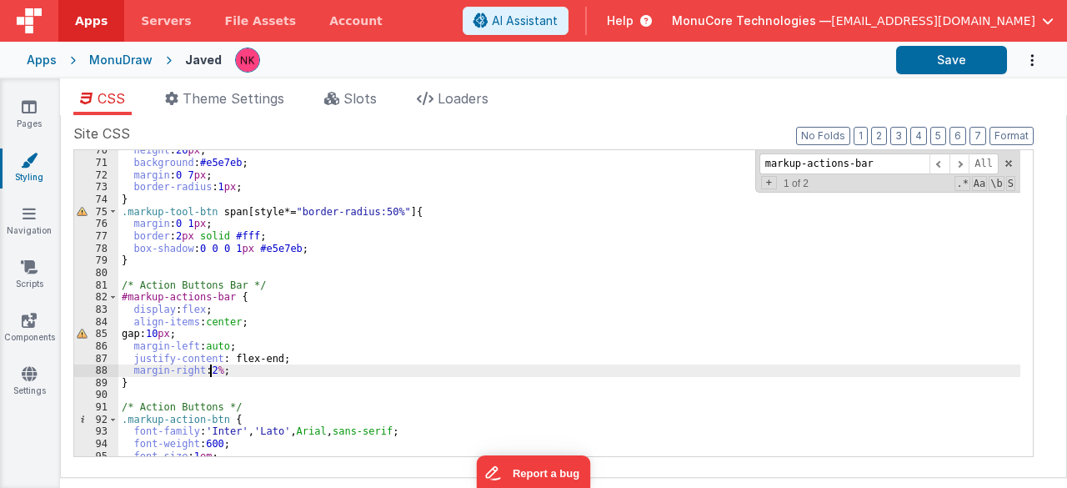
click at [209, 369] on div "height : 26 px ; background : #e5e7eb ; margin : 0 7 px ; border-radius : 1 px …" at bounding box center [569, 309] width 903 height 331
click at [215, 374] on div "height : 26 px ; background : #e5e7eb ; margin : 0 7 px ; border-radius : 1 px …" at bounding box center [569, 309] width 903 height 331
click at [980, 54] on button "Save" at bounding box center [951, 60] width 111 height 28
click at [917, 61] on button "Save" at bounding box center [951, 60] width 111 height 28
click at [524, 248] on div "height : 26 px ; background : #e5e7eb ; margin : 0 7 px ; border-radius : 1 px …" at bounding box center [569, 309] width 903 height 331
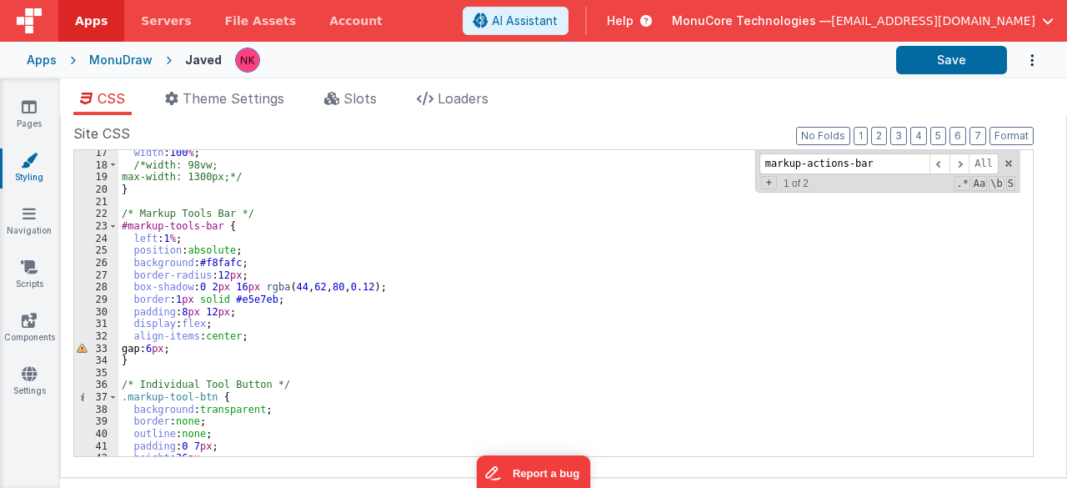
scroll to position [0, 0]
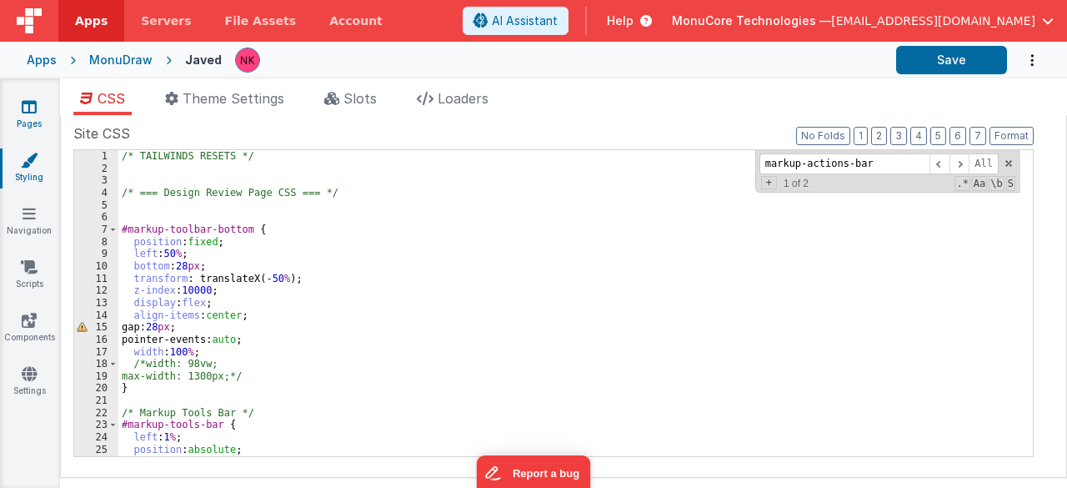
click at [26, 114] on link "Pages" at bounding box center [29, 114] width 60 height 33
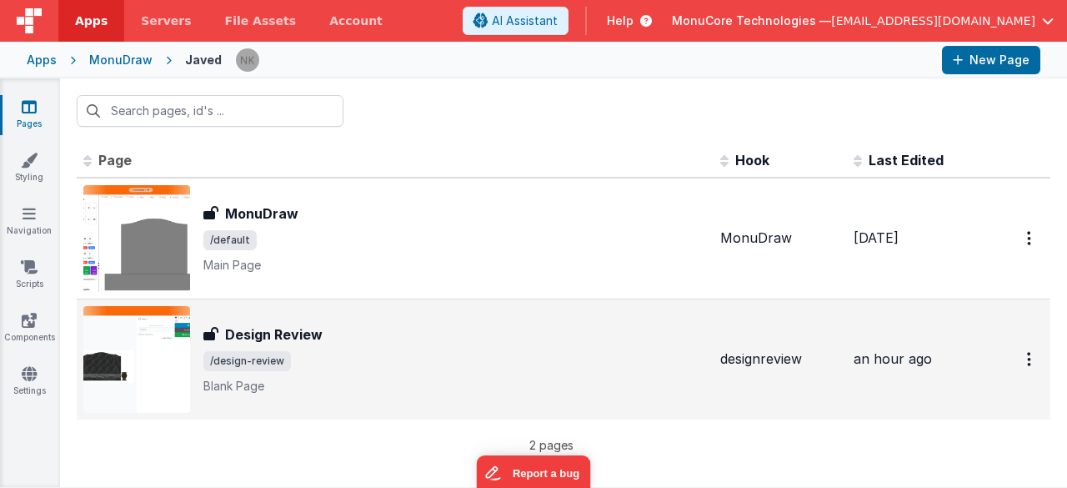
click at [371, 344] on div "Design Review Design Review /design-review Blank Page" at bounding box center [455, 359] width 504 height 70
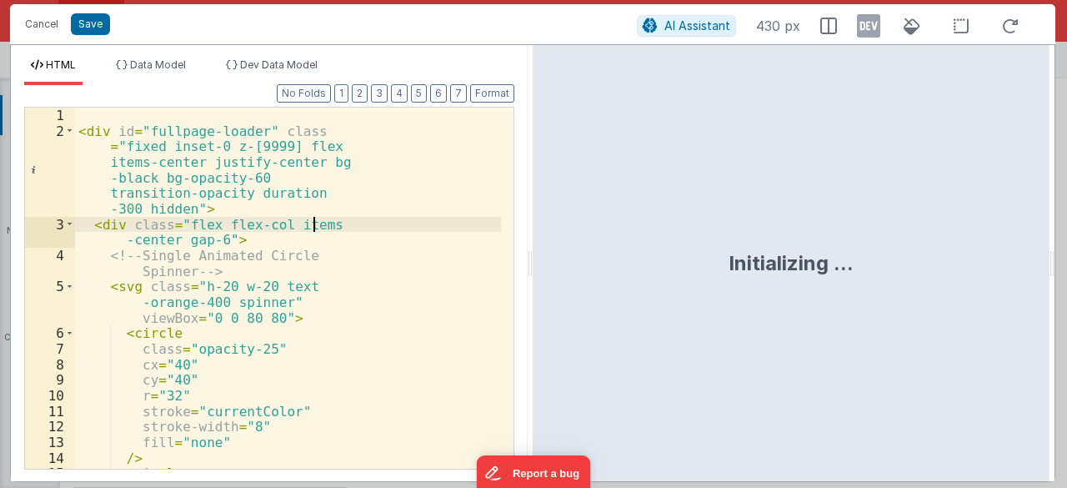
click at [324, 230] on div "< div id = "fullpage-loader" class = "fixed inset-0 z-[9999] flex items-center …" at bounding box center [288, 305] width 426 height 394
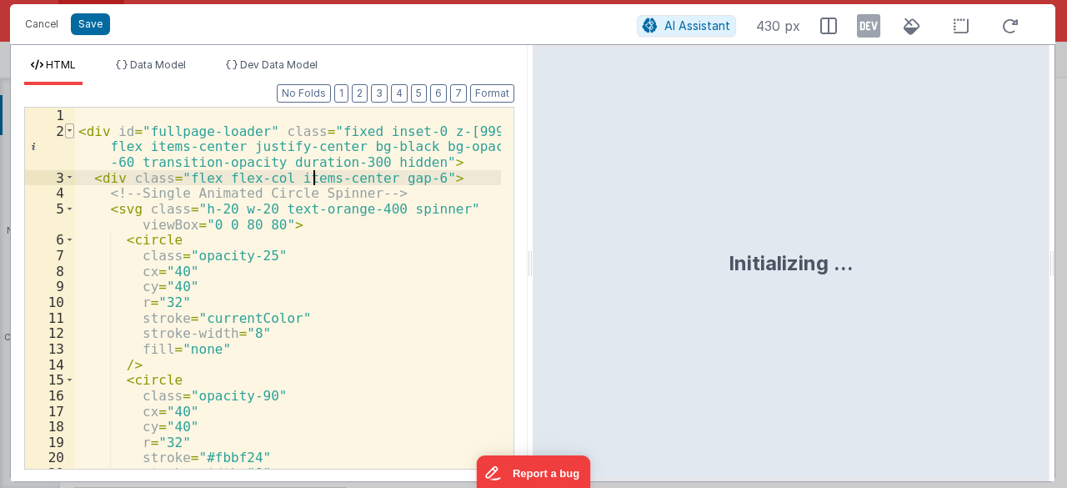
click at [72, 127] on span at bounding box center [69, 131] width 9 height 16
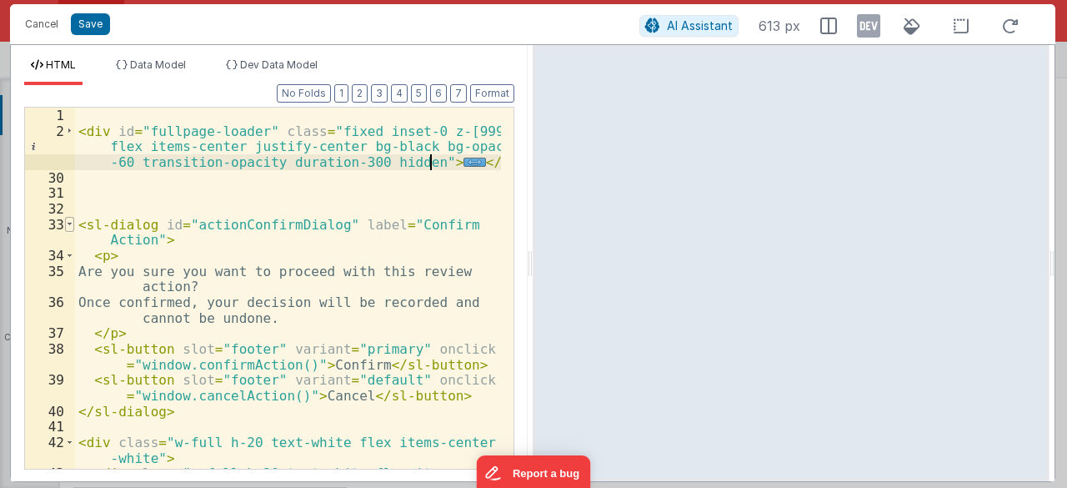
click at [72, 223] on span at bounding box center [69, 225] width 9 height 16
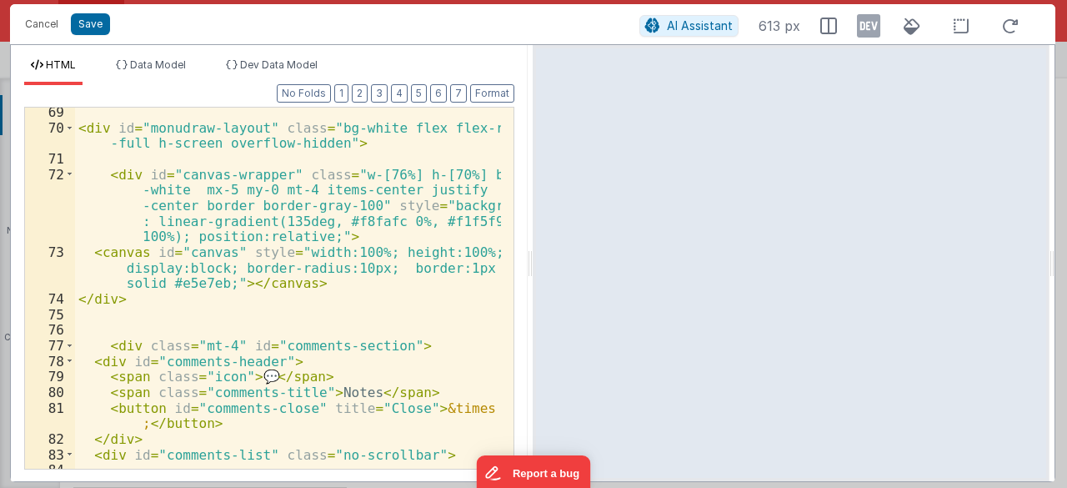
scroll to position [750, 0]
click at [371, 344] on div "< div id = "monudraw-layout" class = "bg-white flex flex-row w -full h-screen o…" at bounding box center [288, 301] width 427 height 394
click at [411, 294] on div "< div id = "monudraw-layout" class = "bg-white flex flex-row w -full h-screen o…" at bounding box center [288, 301] width 427 height 394
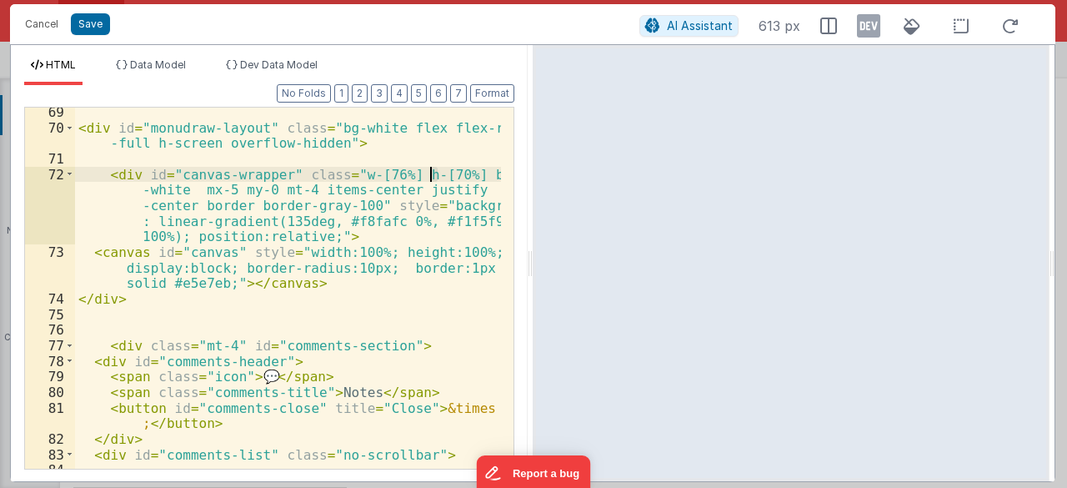
click at [430, 175] on div "< div id = "monudraw-layout" class = "bg-white flex flex-row w -full h-screen o…" at bounding box center [288, 301] width 427 height 394
click at [78, 24] on button "Save" at bounding box center [90, 24] width 39 height 22
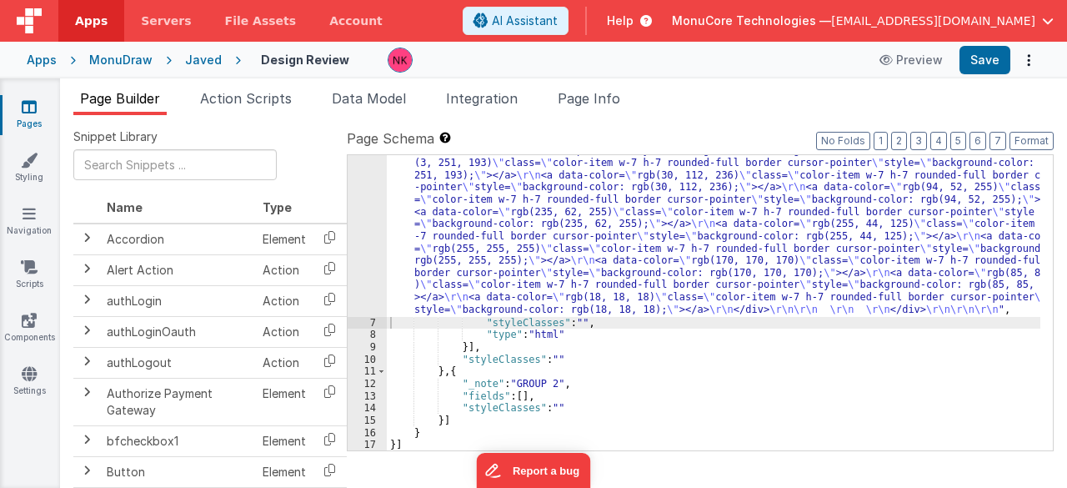
scroll to position [1330, 0]
click at [990, 62] on button "Save" at bounding box center [985, 60] width 51 height 28
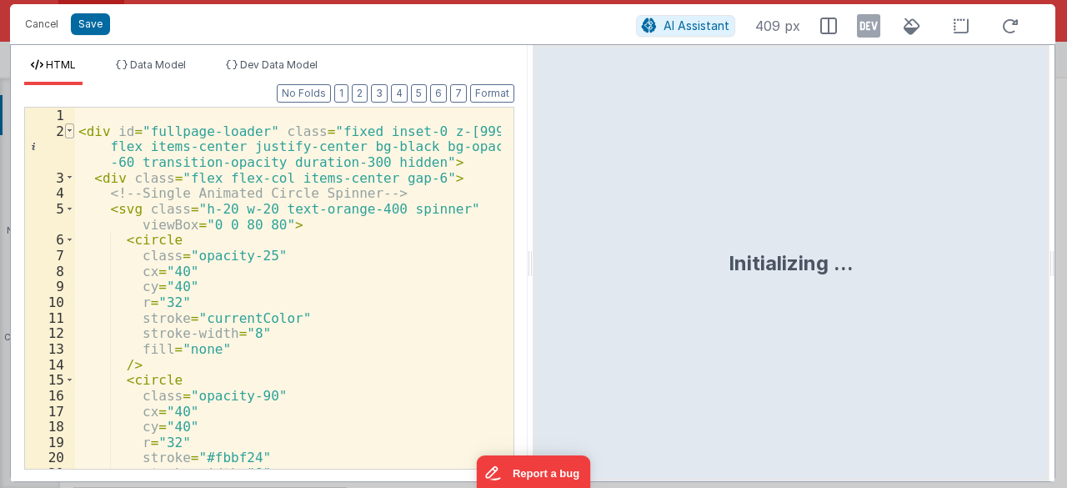
click at [72, 131] on span at bounding box center [69, 131] width 9 height 16
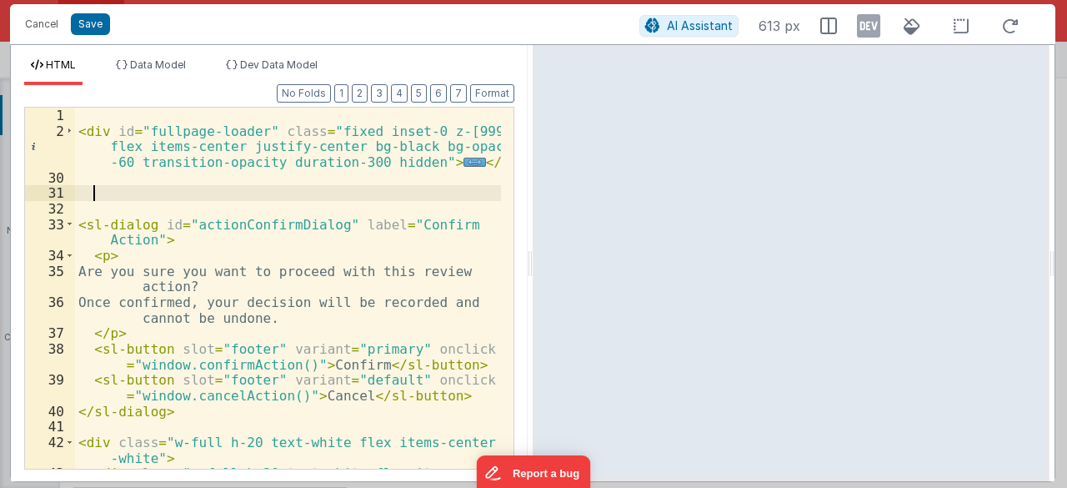
click at [280, 188] on div "< div id = "fullpage-loader" class = "fixed inset-0 z-[9999] flex items-center …" at bounding box center [288, 312] width 427 height 409
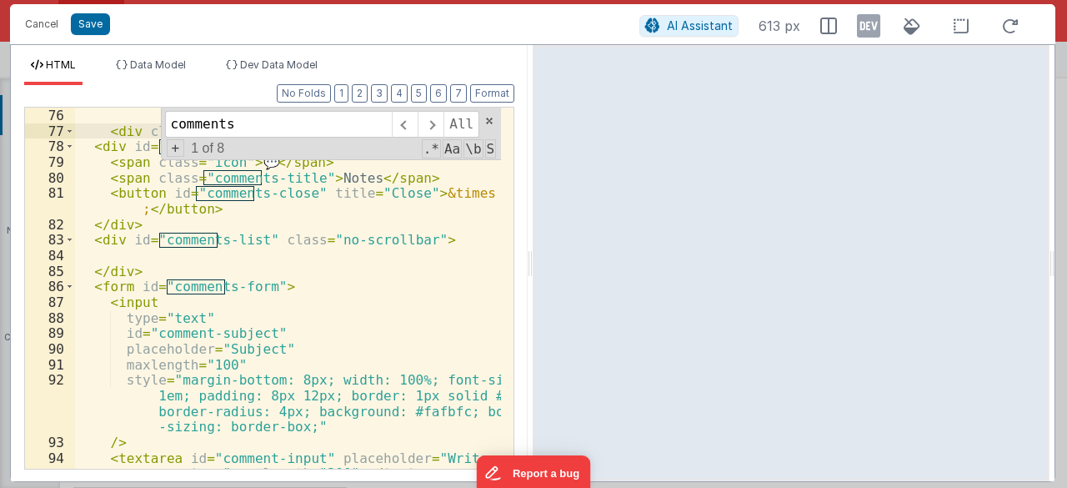
scroll to position [1186, 0]
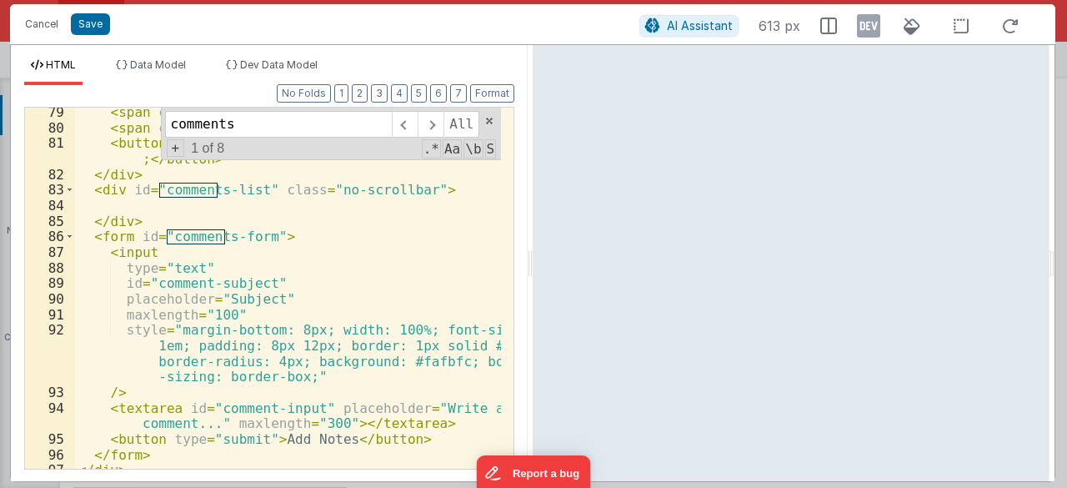
type input "comments"
click at [439, 386] on div "< span class = "icon" > 💬 </ span > < span class = "comments-title" > Notes </ …" at bounding box center [288, 301] width 427 height 394
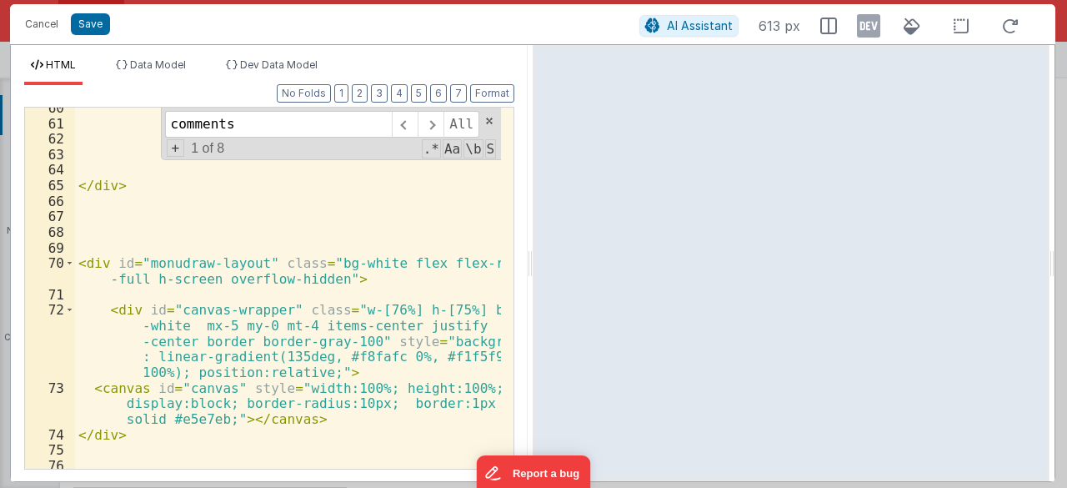
scroll to position [886, 0]
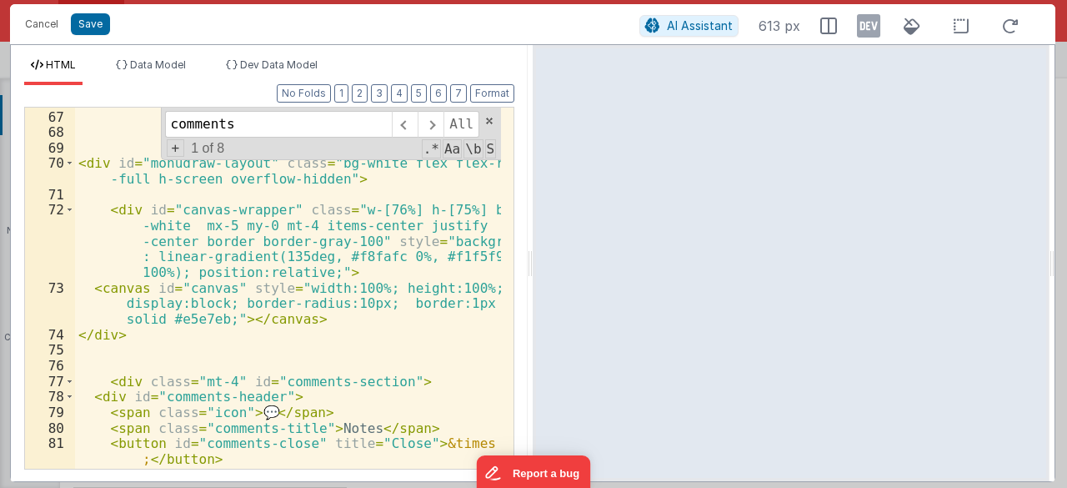
click at [82, 12] on div "Cancel Save AI Assistant 613 px" at bounding box center [533, 24] width 1046 height 40
click at [101, 28] on button "Save" at bounding box center [90, 24] width 39 height 22
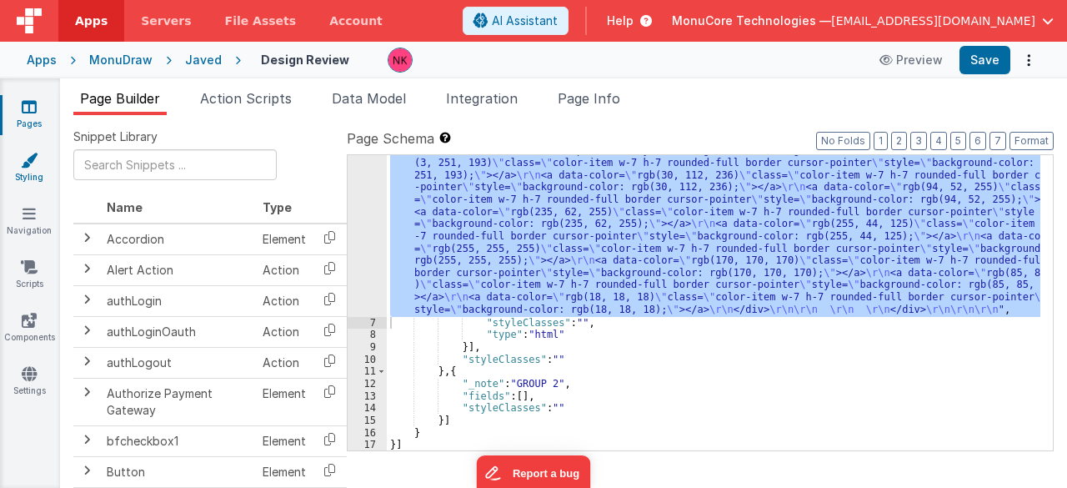
click at [26, 160] on icon at bounding box center [29, 160] width 17 height 17
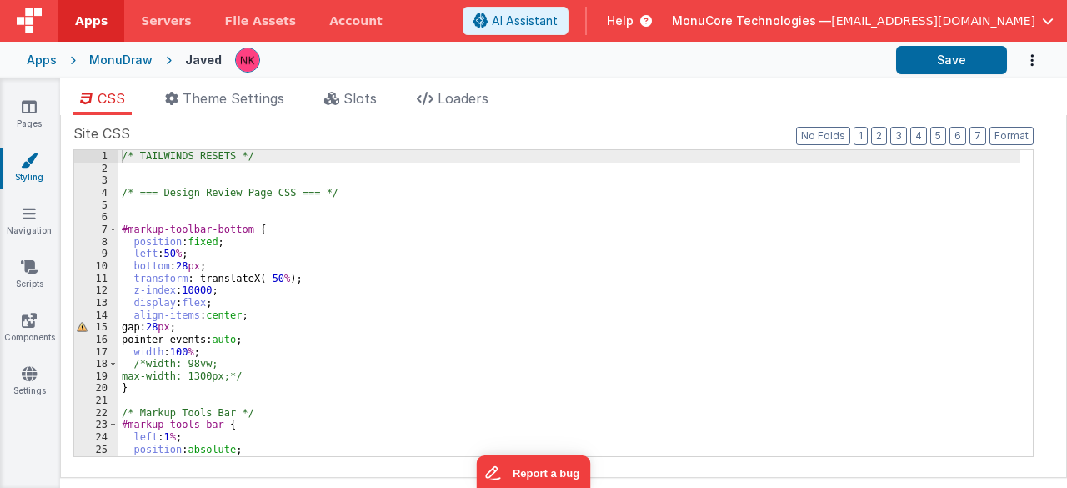
click at [88, 236] on div "8" at bounding box center [96, 242] width 44 height 13
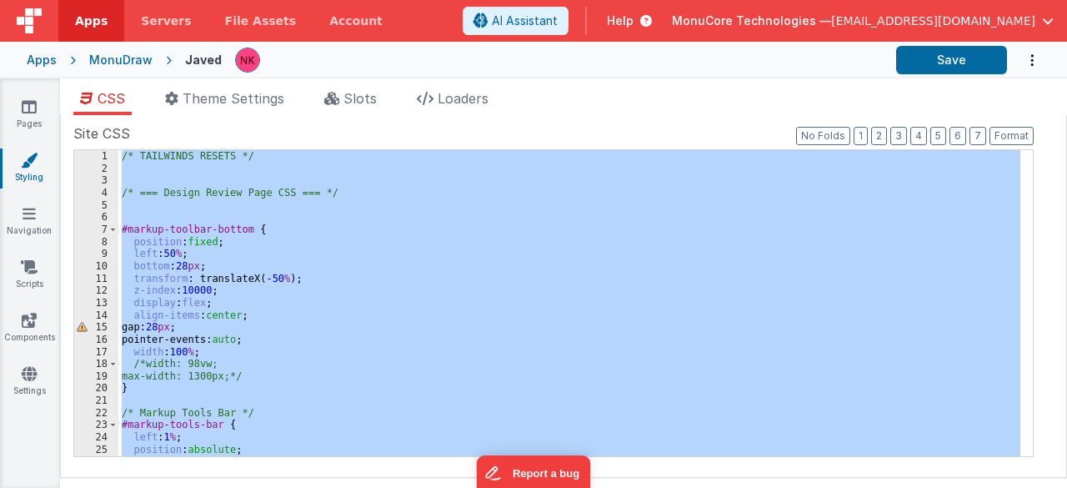
click at [88, 236] on div "8" at bounding box center [96, 242] width 44 height 13
click at [416, 325] on div "/* TAILWINDS RESETS */ /* === Design Review Page CSS === */ #markup-toolbar-bot…" at bounding box center [569, 303] width 902 height 306
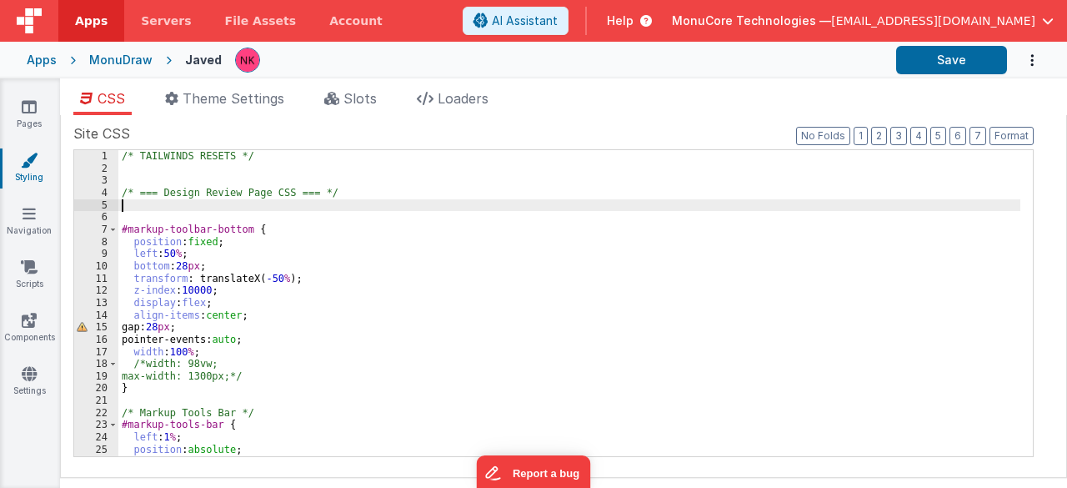
click at [379, 207] on div "/* TAILWINDS RESETS */ /* === Design Review Page CSS === */ #markup-toolbar-bot…" at bounding box center [569, 315] width 903 height 331
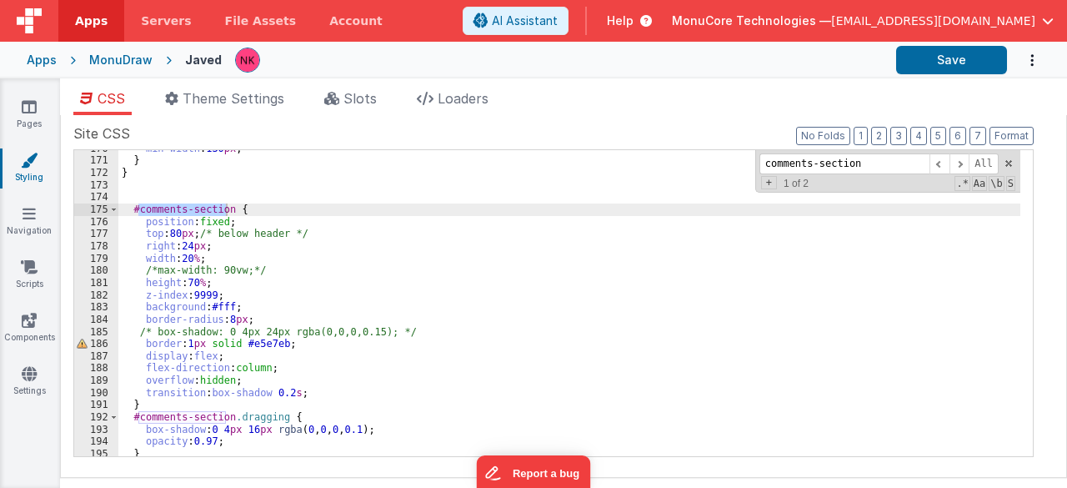
scroll to position [2075, 0]
type input "comments-section"
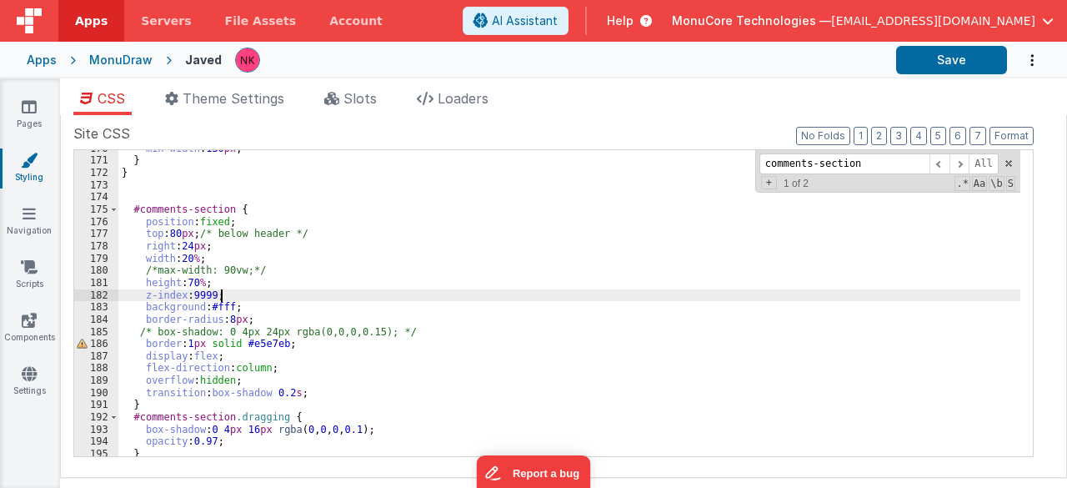
click at [365, 290] on div "min-width : 130 px ; } } #comments-section { position : fixed ; top : 80 px ; /…" at bounding box center [569, 308] width 903 height 331
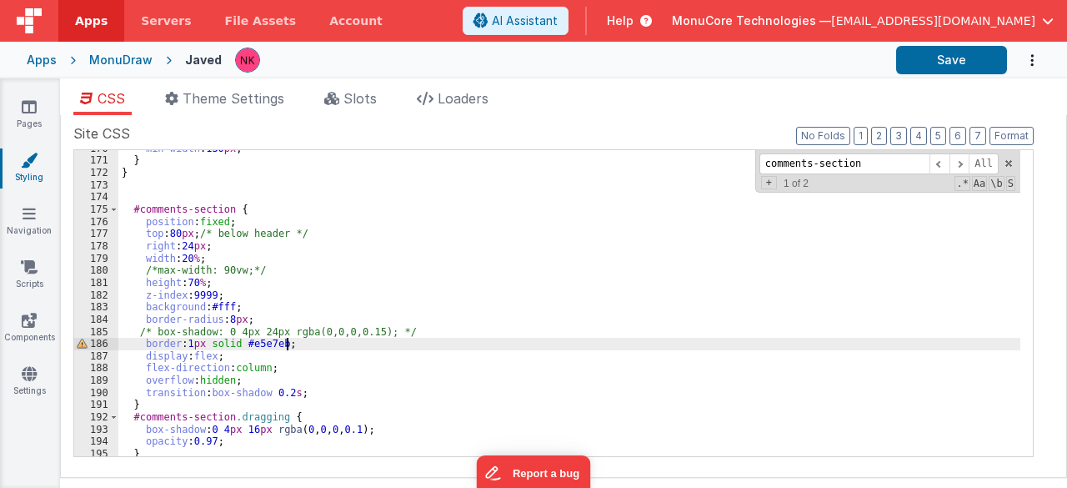
click at [384, 343] on div "min-width : 130 px ; } } #comments-section { position : fixed ; top : 80 px ; /…" at bounding box center [569, 308] width 903 height 331
click at [818, 161] on input "comments-section" at bounding box center [845, 163] width 170 height 21
click at [394, 261] on div "min-width : 130 px ; } } #comments-section { position : fixed ; top : 80 px ; /…" at bounding box center [569, 308] width 903 height 331
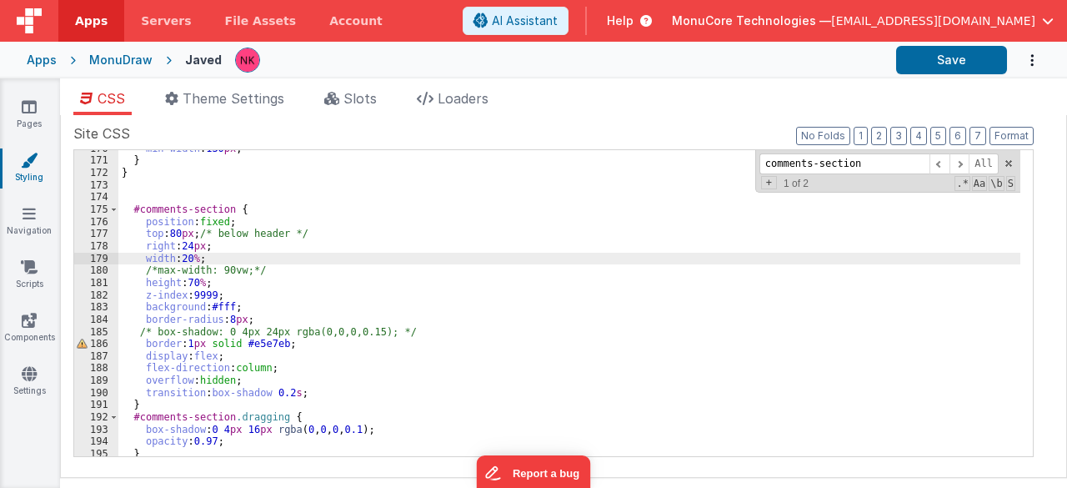
click at [539, 305] on div "min-width : 130 px ; } } #comments-section { position : fixed ; top : 80 px ; /…" at bounding box center [569, 308] width 903 height 331
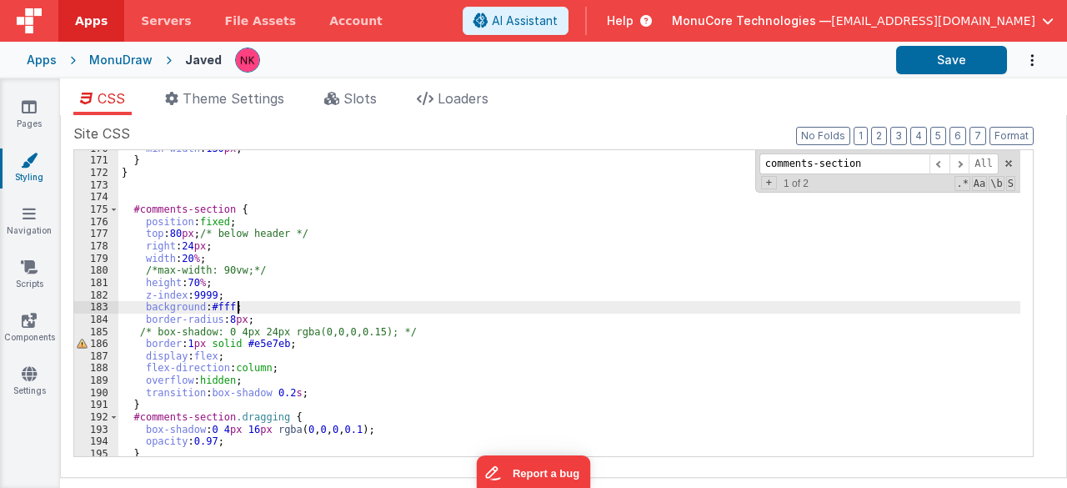
click at [198, 281] on div "min-width : 130 px ; } } #comments-section { position : fixed ; top : 80 px ; /…" at bounding box center [569, 308] width 903 height 331
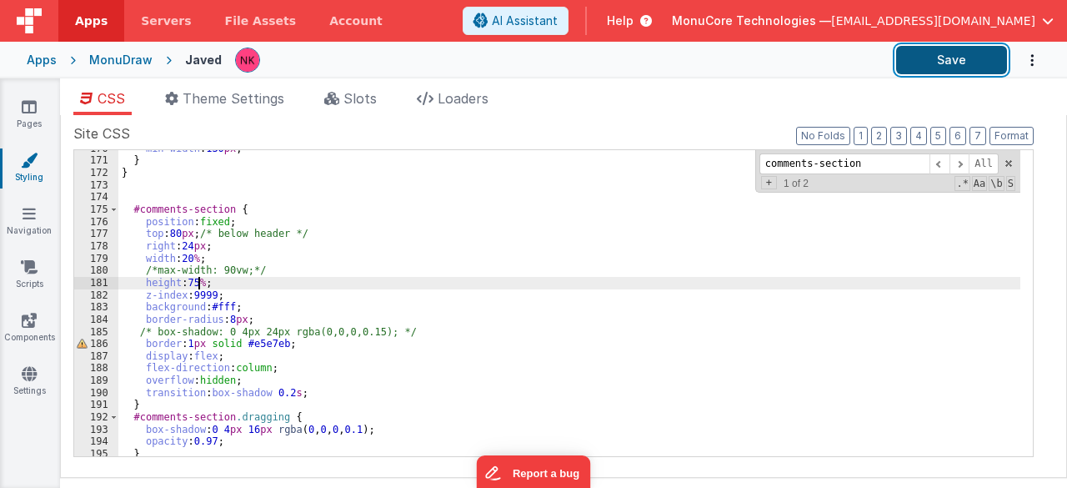
click at [986, 63] on button "Save" at bounding box center [951, 60] width 111 height 28
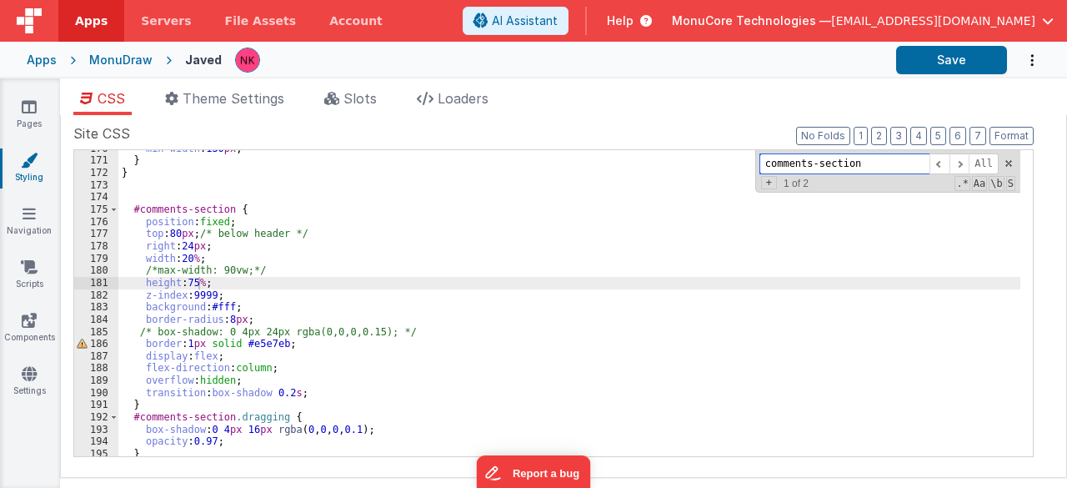
click at [791, 164] on input "comments-section" at bounding box center [845, 163] width 170 height 21
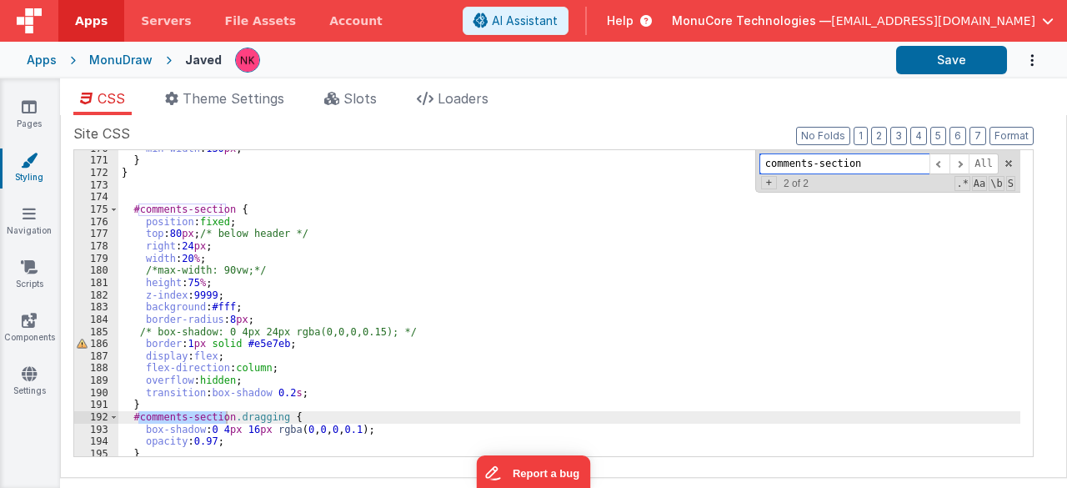
scroll to position [2125, 0]
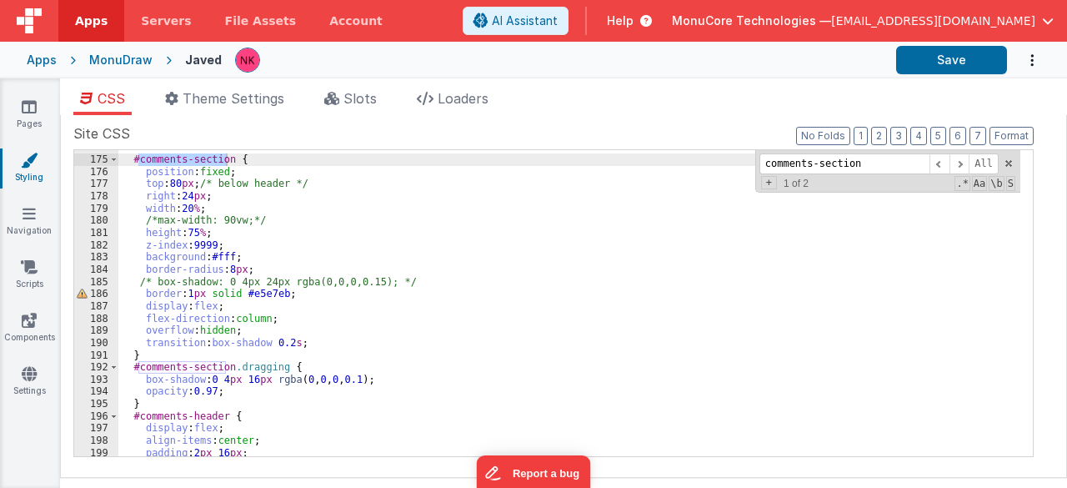
click at [193, 196] on div "#comments-section { position : fixed ; top : 80 px ; /* below header */ right :…" at bounding box center [569, 306] width 903 height 331
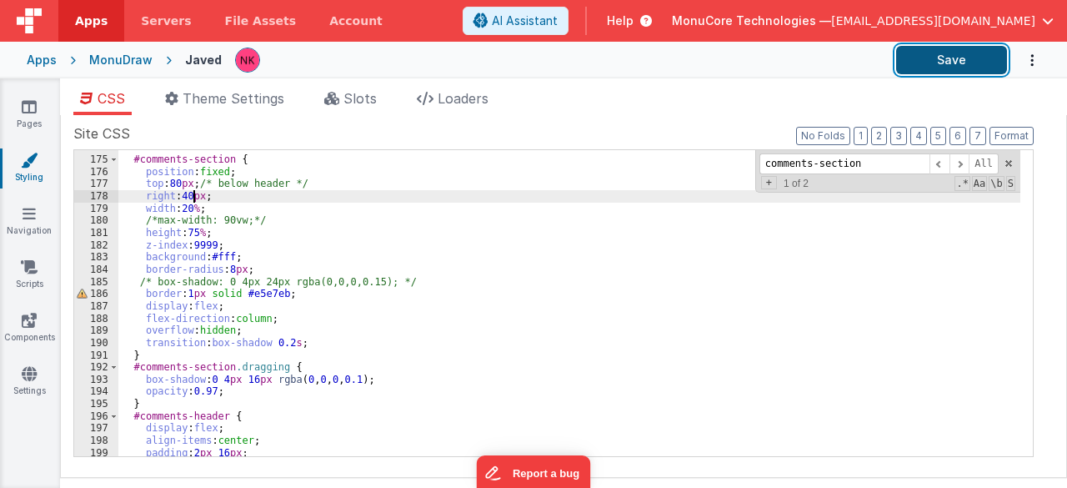
click at [946, 61] on button "Save" at bounding box center [951, 60] width 111 height 28
click at [28, 106] on icon at bounding box center [29, 106] width 15 height 17
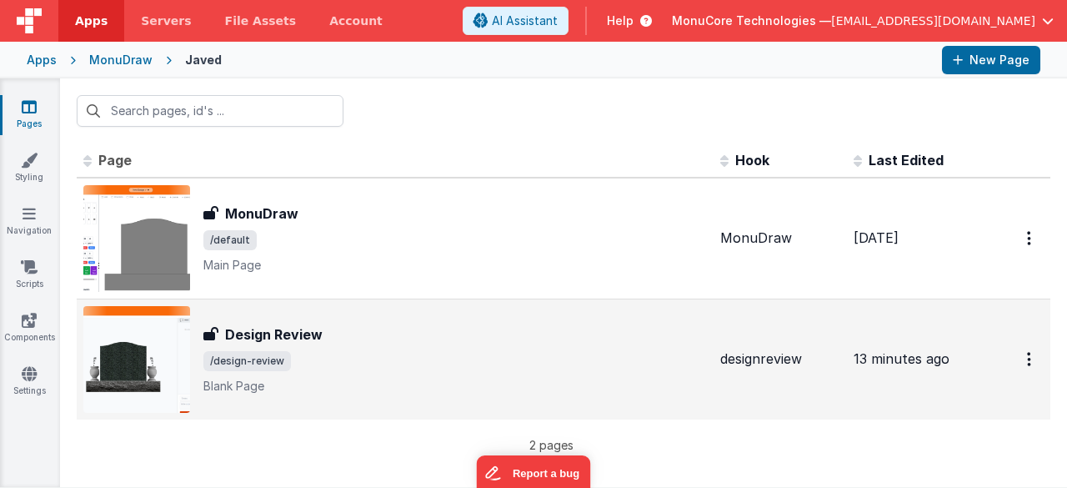
click at [340, 329] on div "Design Review" at bounding box center [455, 334] width 504 height 20
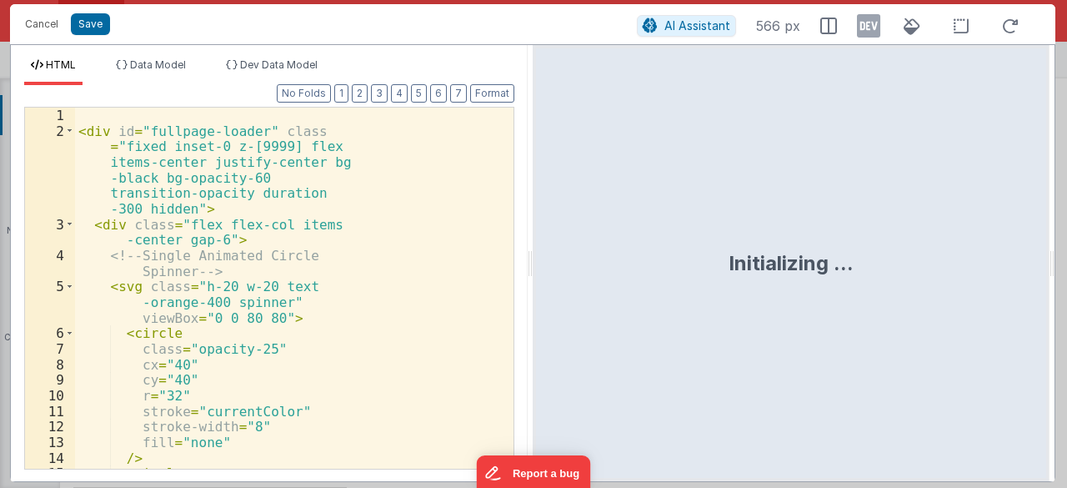
click at [312, 200] on div "< div id = "fullpage-loader" class = "fixed inset-0 z-[9999] flex items-center …" at bounding box center [288, 305] width 426 height 394
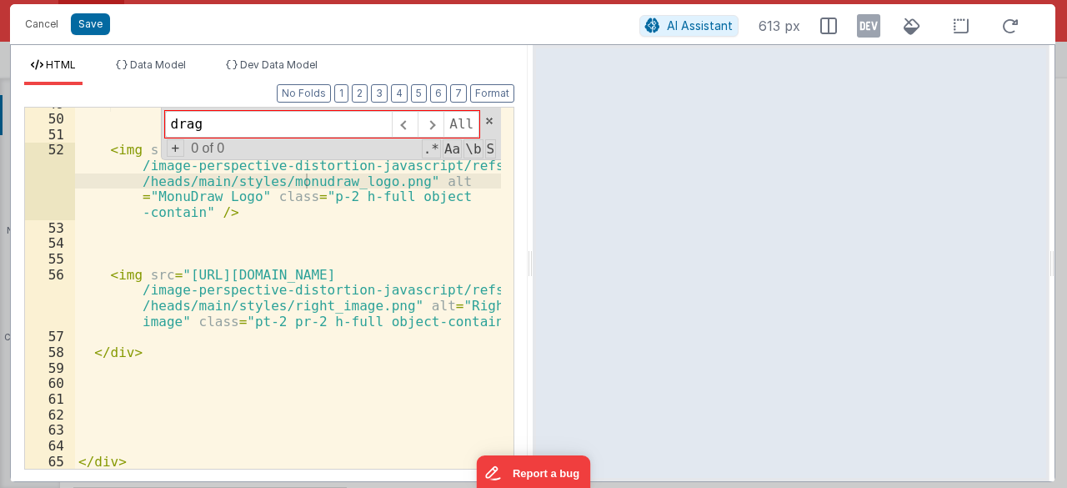
scroll to position [1162, 0]
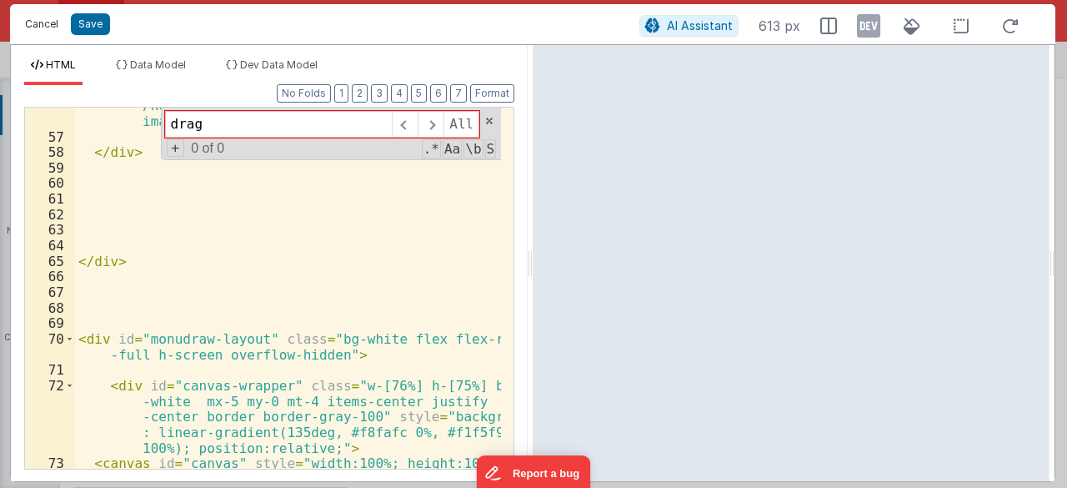
type input "drag"
click at [48, 25] on button "Cancel" at bounding box center [42, 24] width 50 height 23
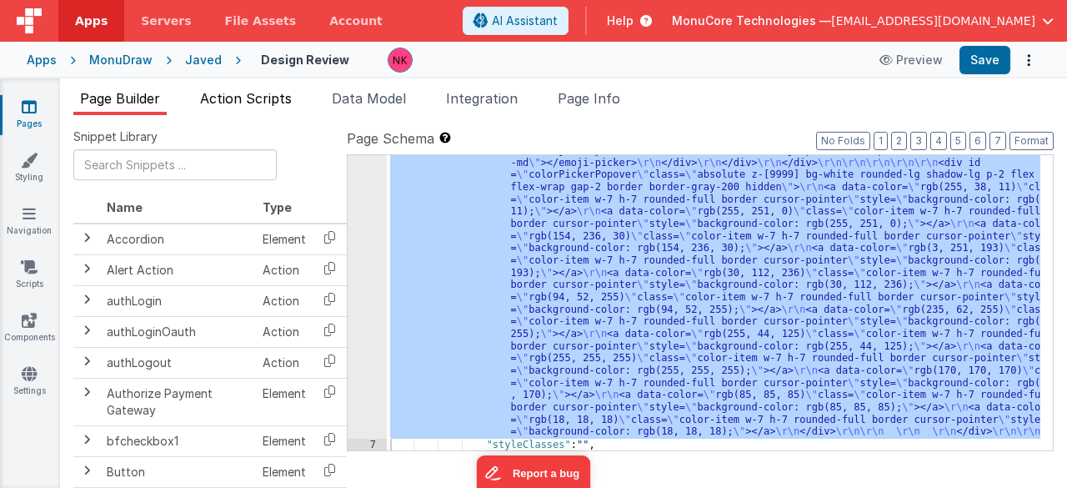
click at [240, 104] on span "Action Scripts" at bounding box center [246, 98] width 92 height 17
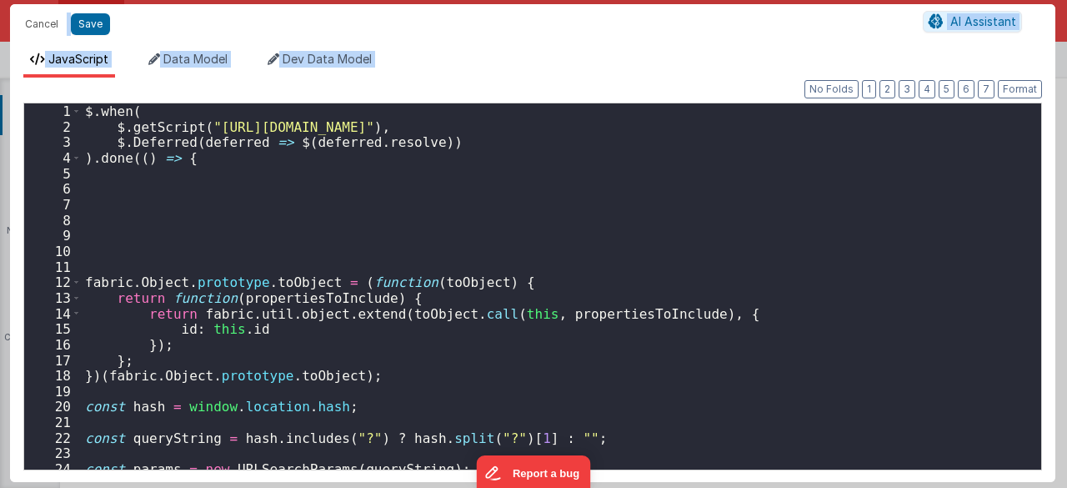
scroll to position [27047, 0]
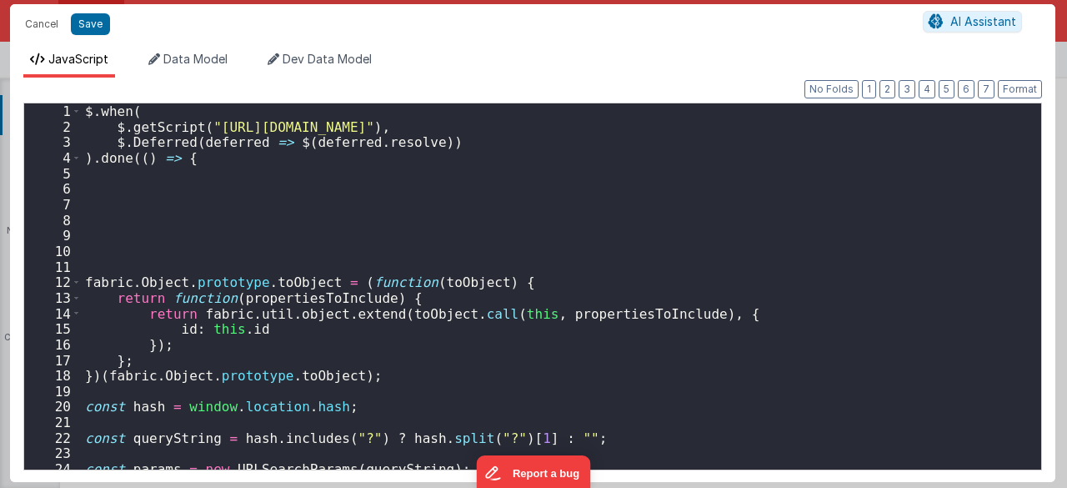
click at [540, 228] on div "$ . when ( $ . getScript ( "[URL][DOMAIN_NAME]" ) , $ . Deferred ( deferred => …" at bounding box center [556, 302] width 948 height 398
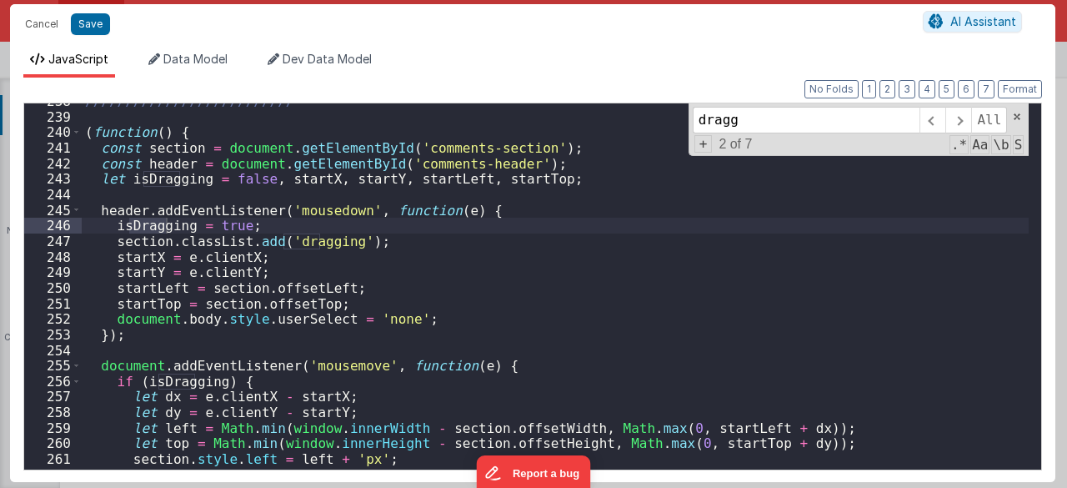
scroll to position [2309, 0]
type input "dragg"
click at [112, 226] on div "////////////////////////// ( function ( ) { const section = document . getEleme…" at bounding box center [556, 292] width 948 height 398
click at [137, 196] on div "////////////////////////// ( function ( ) { const section = document . getEleme…" at bounding box center [556, 292] width 948 height 398
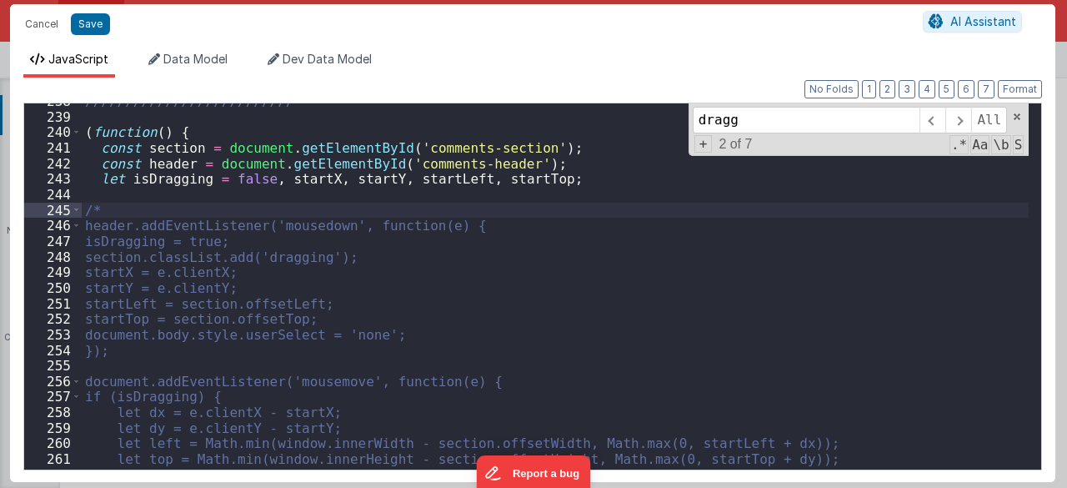
click at [153, 354] on div "////////////////////////// ( function ( ) { const section = document . getEleme…" at bounding box center [556, 292] width 948 height 398
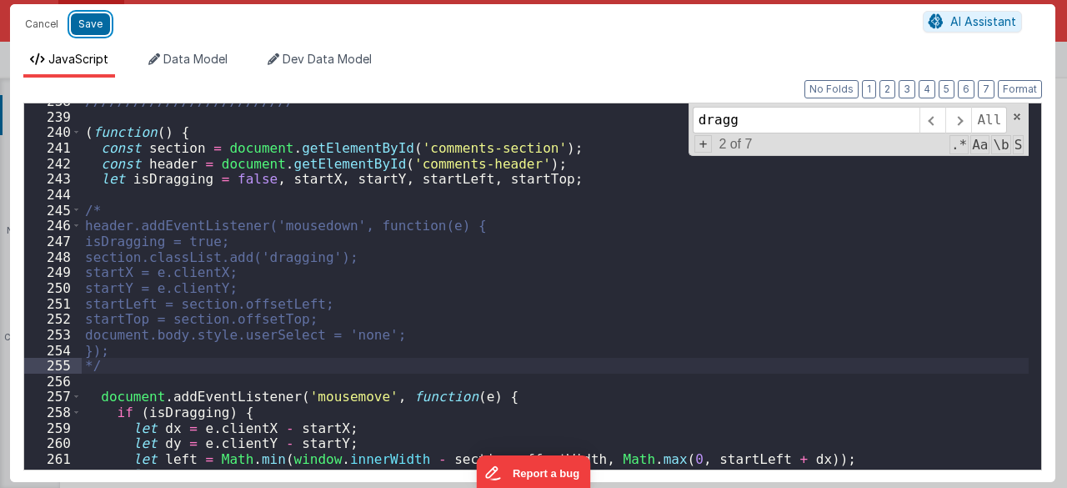
click at [101, 23] on button "Save" at bounding box center [90, 24] width 39 height 22
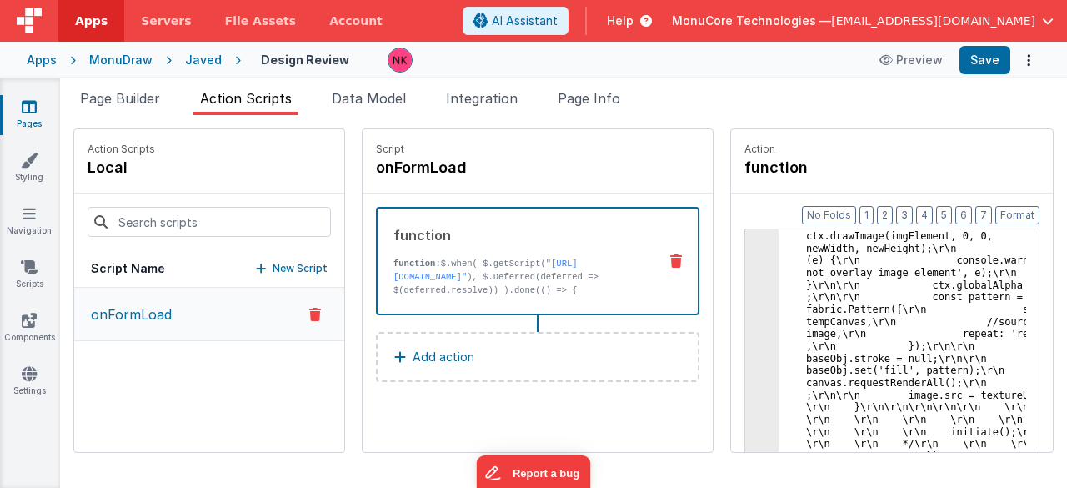
scroll to position [25723, 0]
click at [983, 58] on button "Save" at bounding box center [985, 60] width 51 height 28
click at [994, 53] on button "Save" at bounding box center [985, 60] width 51 height 28
click at [143, 96] on span "Page Builder" at bounding box center [120, 98] width 80 height 17
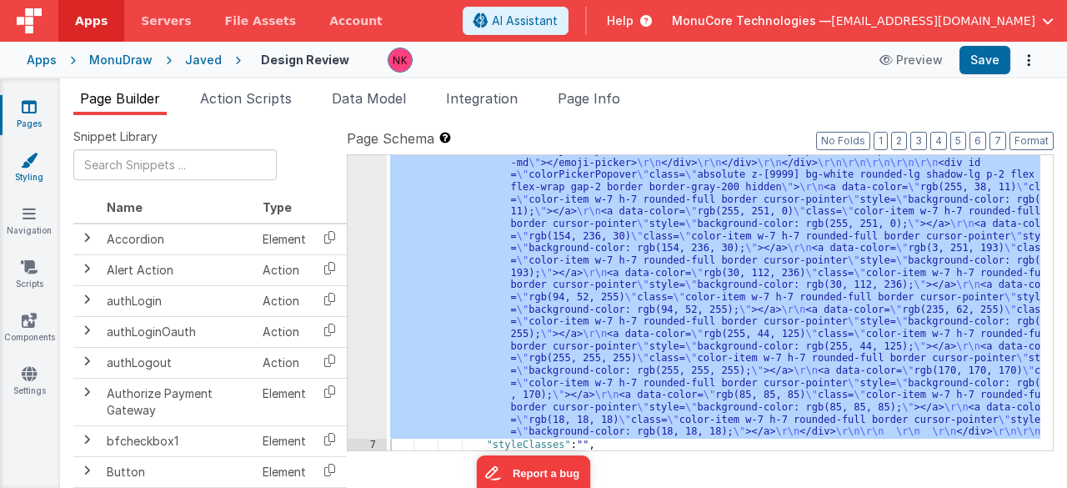
click at [35, 166] on icon at bounding box center [29, 160] width 17 height 17
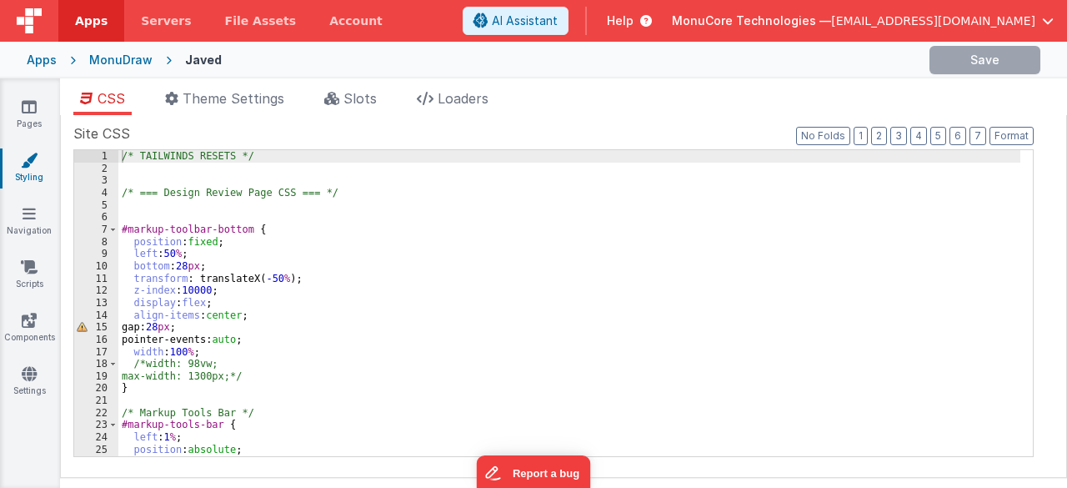
click at [324, 246] on div "/* TAILWINDS RESETS */ /* === Design Review Page CSS === */ #markup-toolbar-bot…" at bounding box center [569, 315] width 903 height 331
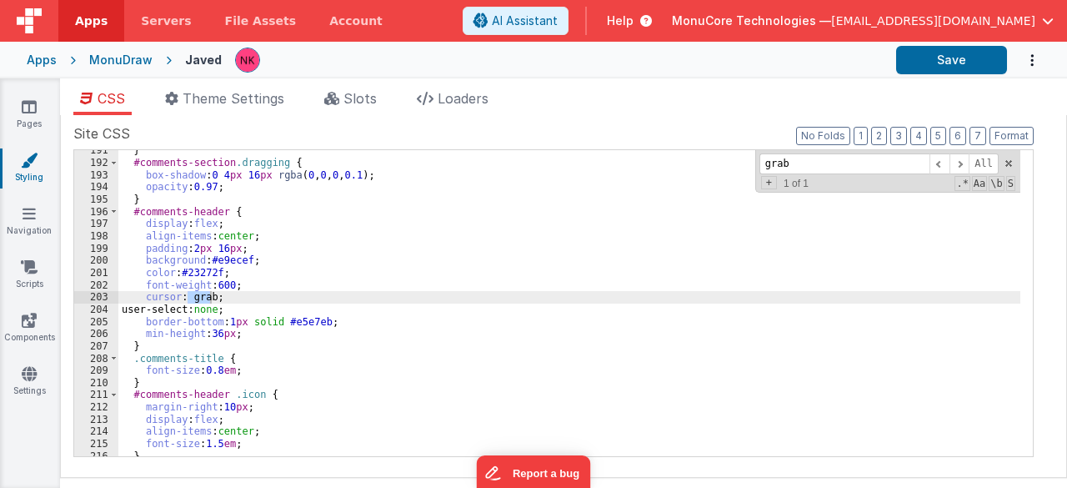
scroll to position [2329, 0]
type input "grab"
click at [220, 298] on div "} #comments-section .dragging { box-shadow : 0 4 px 16 px rgba ( 0 , 0 , 0 , 0.…" at bounding box center [569, 309] width 903 height 331
drag, startPoint x: 230, startPoint y: 299, endPoint x: 103, endPoint y: 293, distance: 126.9
click at [103, 293] on div "191 192 193 194 195 196 197 198 199 200 201 202 203 204 205 206 207 208 209 210…" at bounding box center [553, 303] width 961 height 308
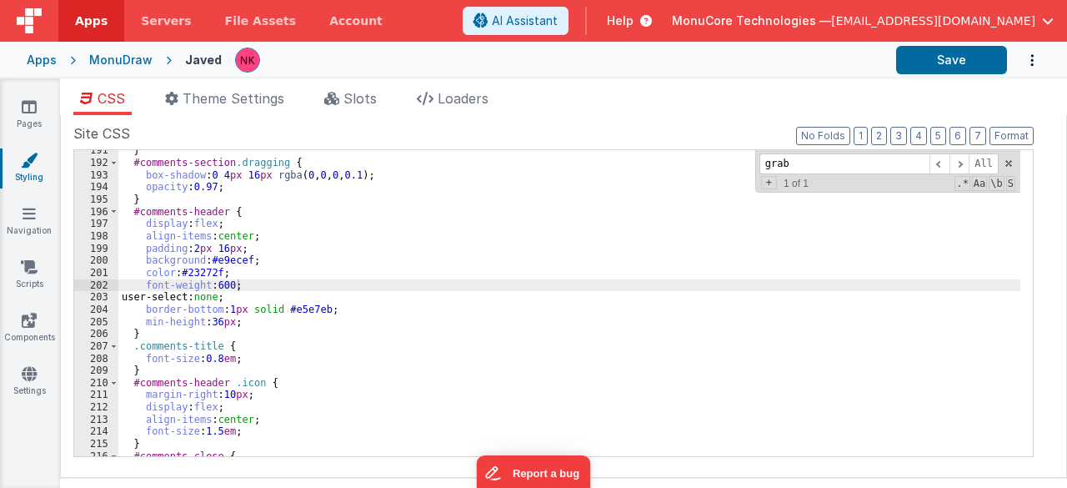
click at [937, 39] on header "Apps Servers File Assets Account Some FUTURE Slot AI Assistant Help MonuCore Te…" at bounding box center [533, 21] width 1067 height 42
click at [944, 66] on button "Save" at bounding box center [951, 60] width 111 height 28
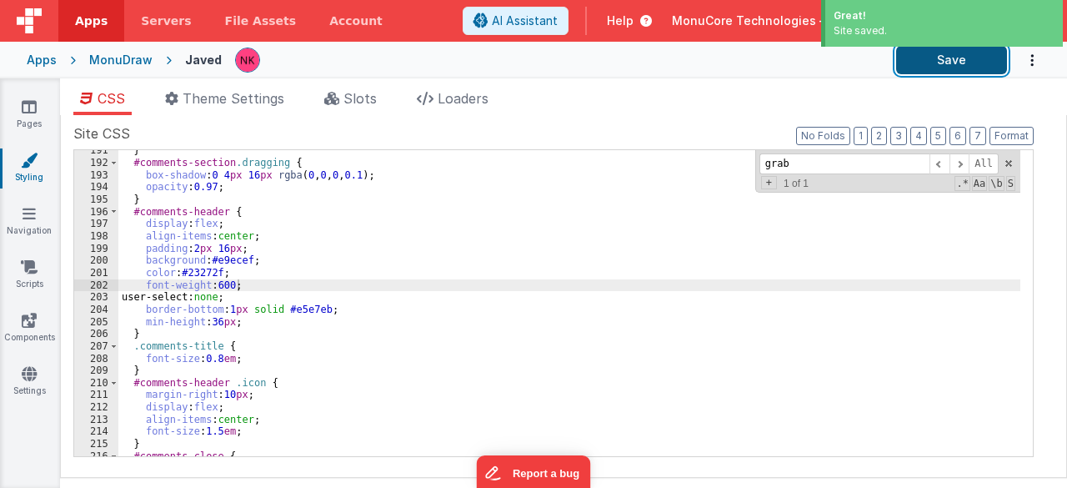
click at [932, 72] on button "Save" at bounding box center [951, 60] width 111 height 28
click at [33, 111] on icon at bounding box center [29, 106] width 15 height 17
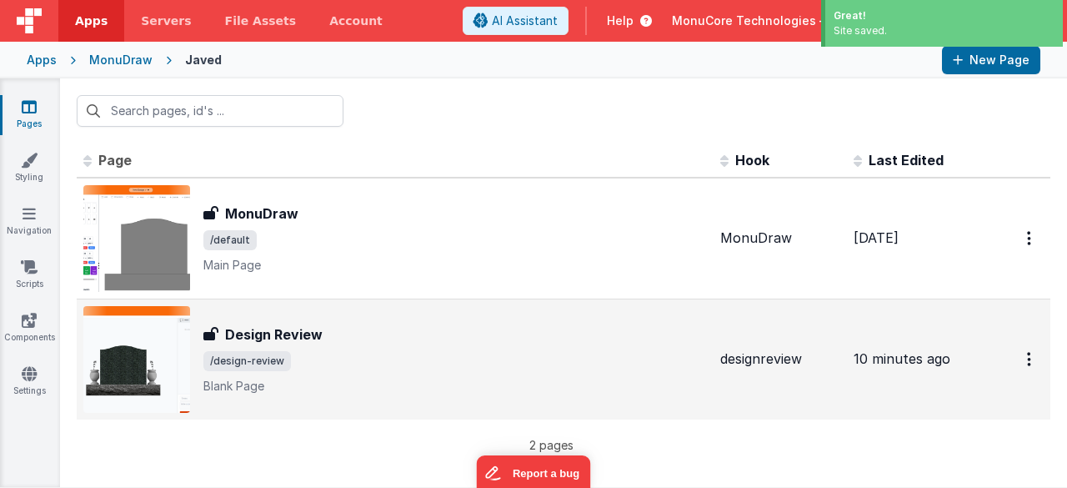
click at [319, 329] on h3 "Design Review" at bounding box center [274, 334] width 98 height 20
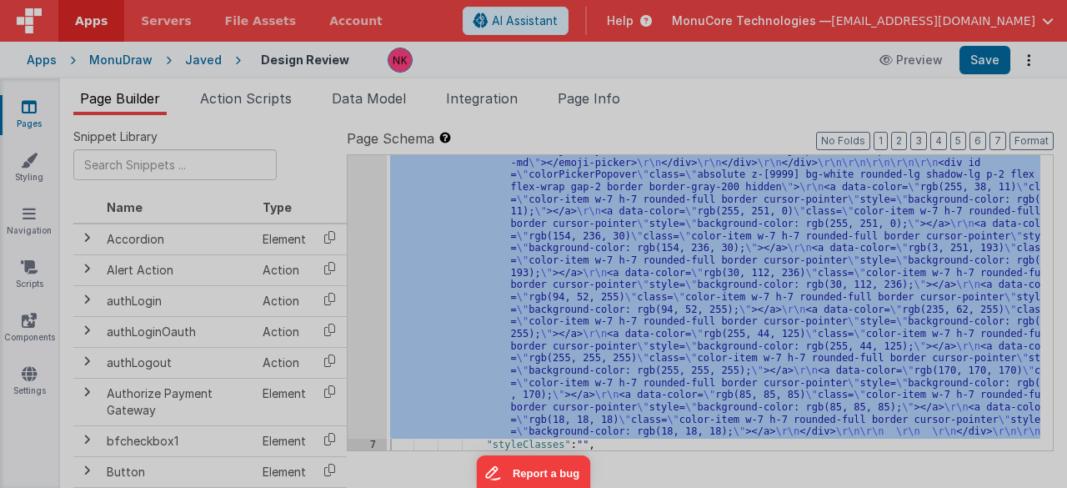
scroll to position [1453, 0]
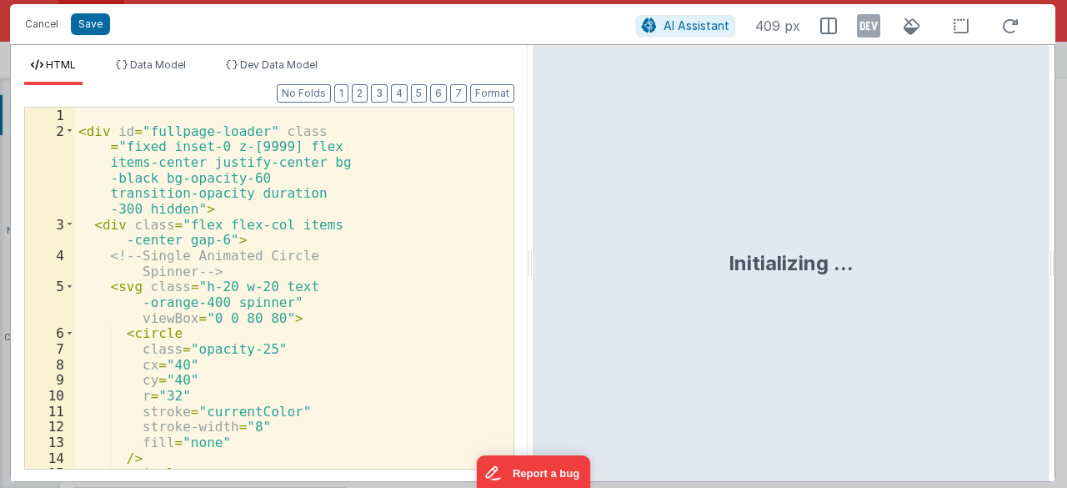
click at [253, 208] on div "< div id = "fullpage-loader" class = "fixed inset-0 z-[9999] flex items-center …" at bounding box center [288, 305] width 426 height 394
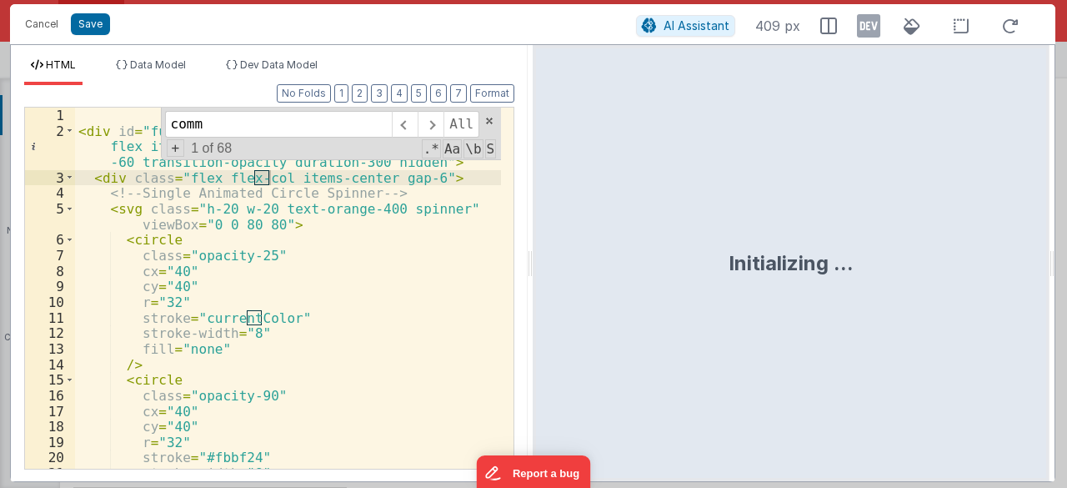
scroll to position [1438, 0]
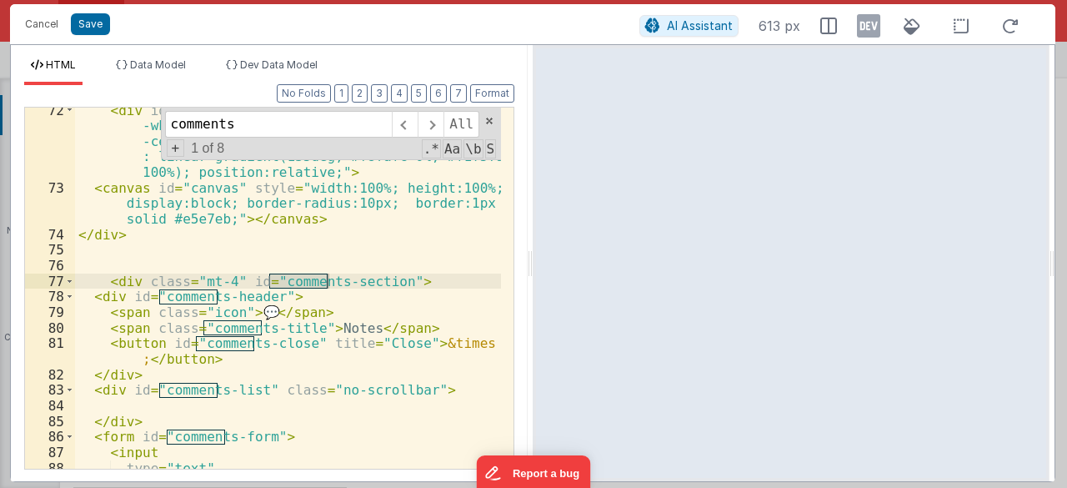
type input "comments"
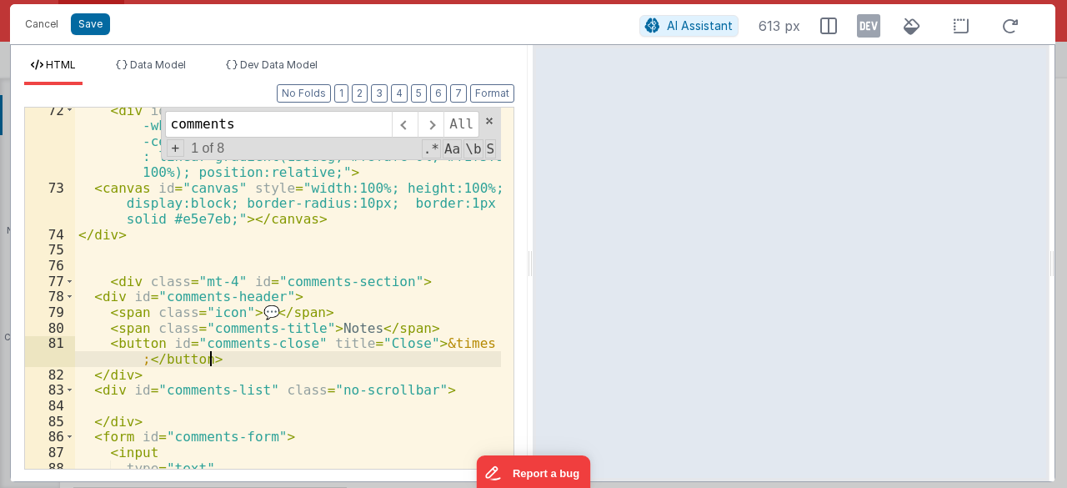
click at [245, 355] on div "< div id = "canvas-wrapper" class = "w-[76%] h-[75%] bg -white mx-5 my-0 mt-4 i…" at bounding box center [288, 331] width 427 height 456
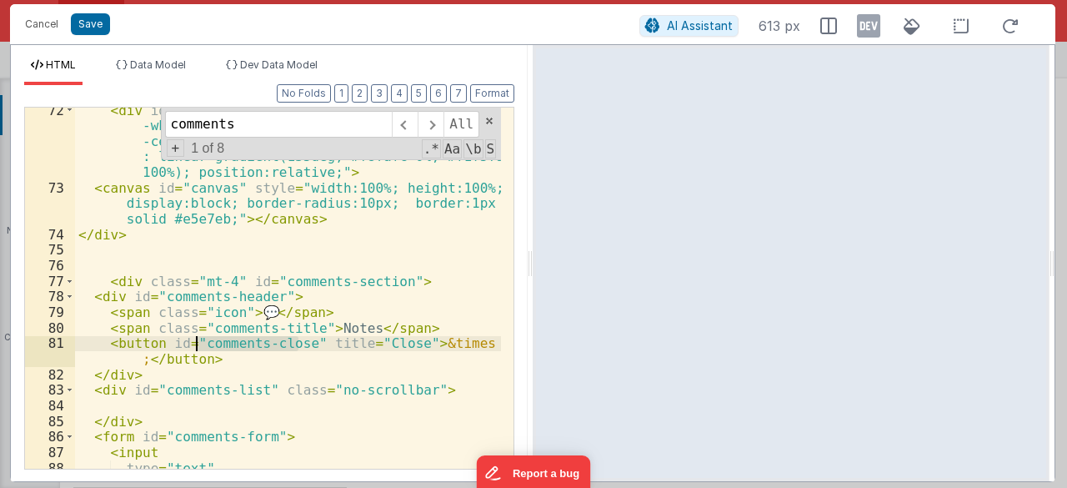
drag, startPoint x: 299, startPoint y: 342, endPoint x: 198, endPoint y: 339, distance: 100.1
click at [198, 339] on div "< div id = "canvas-wrapper" class = "w-[76%] h-[75%] bg -white mx-5 my-0 mt-4 i…" at bounding box center [288, 331] width 427 height 456
click at [232, 349] on div "< div id = "canvas-wrapper" class = "w-[76%] h-[75%] bg -white mx-5 my-0 mt-4 i…" at bounding box center [288, 288] width 426 height 361
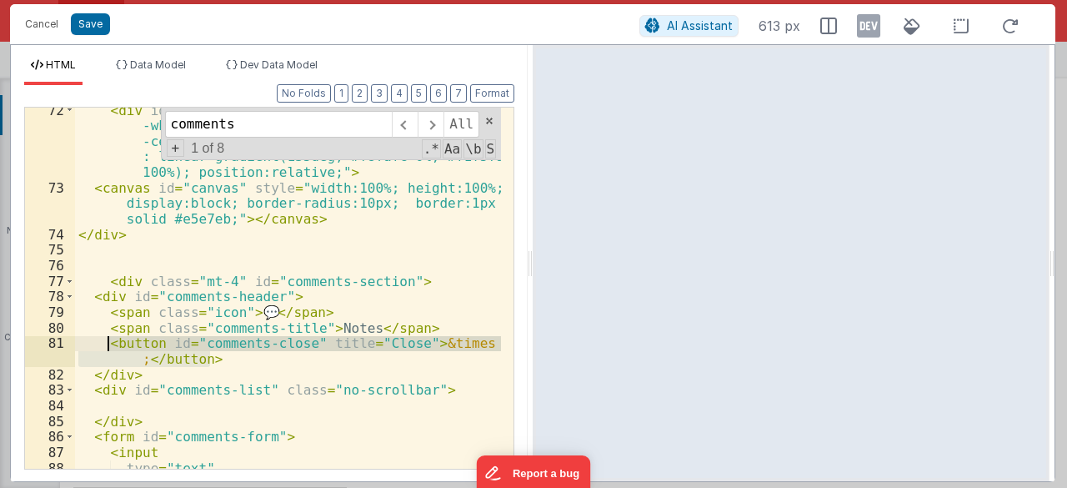
drag, startPoint x: 226, startPoint y: 353, endPoint x: 104, endPoint y: 339, distance: 122.5
click at [104, 339] on div "< div id = "canvas-wrapper" class = "w-[76%] h-[75%] bg -white mx-5 my-0 mt-4 i…" at bounding box center [288, 331] width 427 height 456
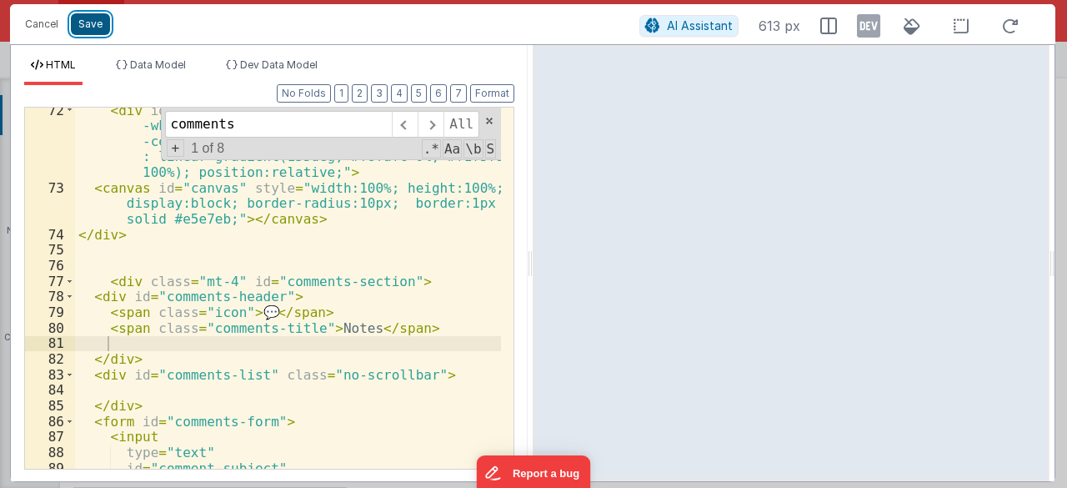
click at [105, 18] on button "Save" at bounding box center [90, 24] width 39 height 22
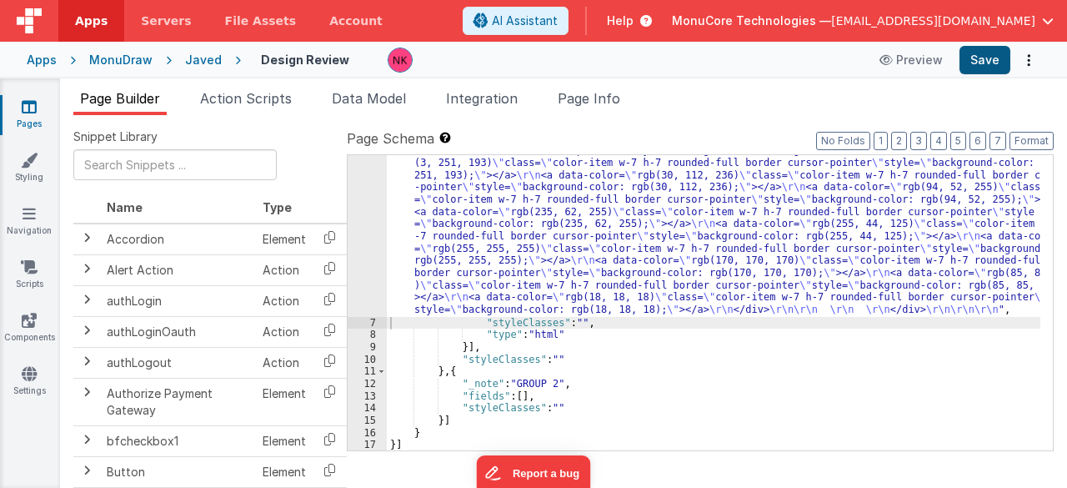
scroll to position [1317, 0]
click at [992, 58] on button "Save" at bounding box center [985, 60] width 51 height 28
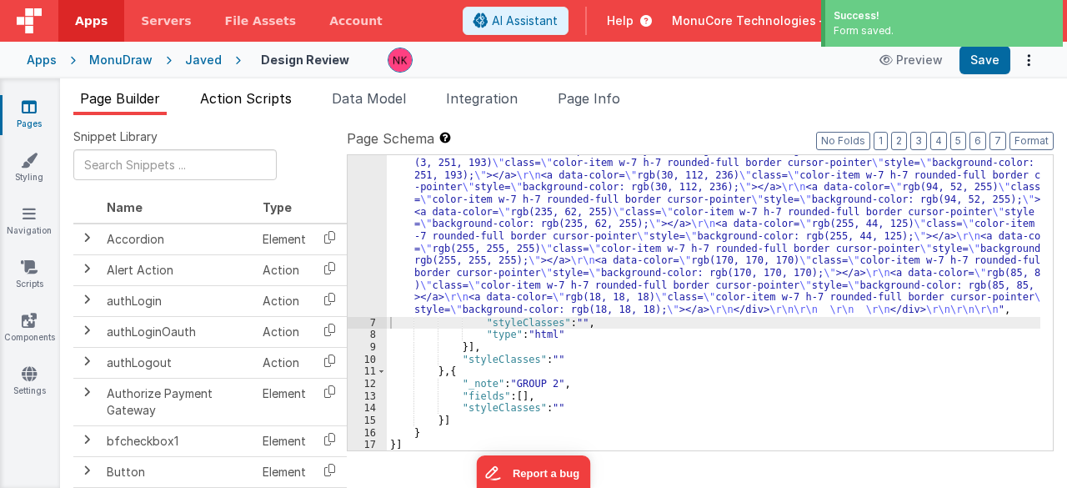
click at [242, 96] on span "Action Scripts" at bounding box center [246, 98] width 92 height 17
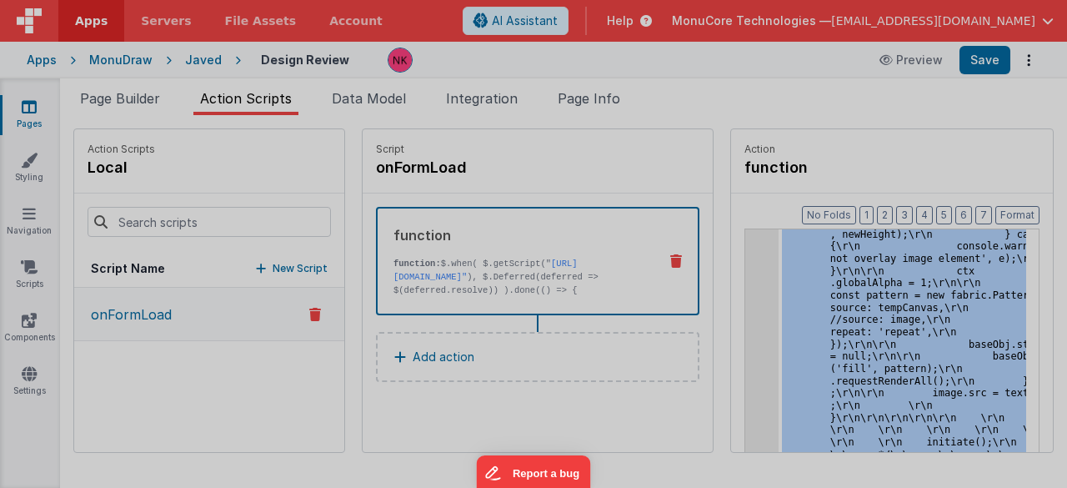
scroll to position [27047, 0]
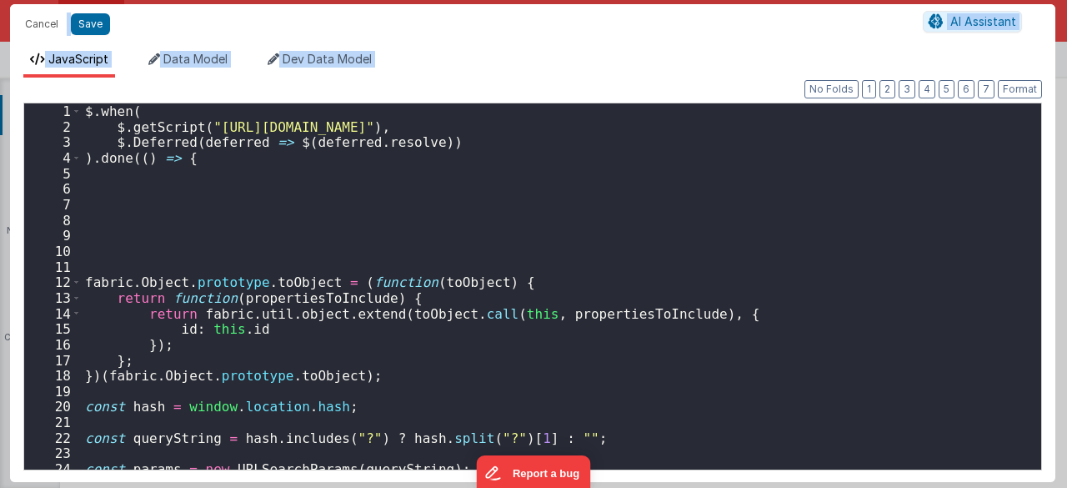
click at [375, 178] on div "$ . when ( $ . getScript ( "[URL][DOMAIN_NAME]" ) , $ . Deferred ( deferred => …" at bounding box center [556, 302] width 948 height 398
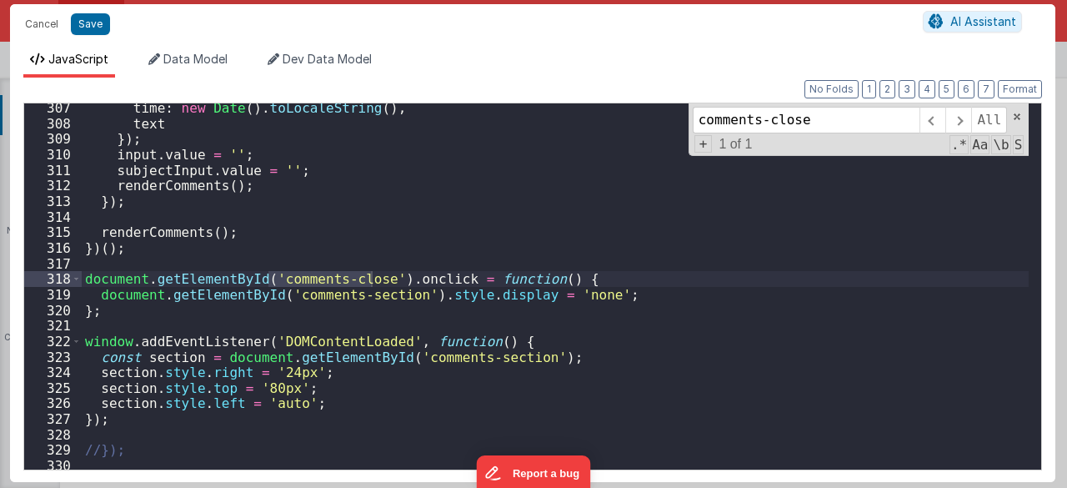
scroll to position [2970, 0]
type input "comments-close"
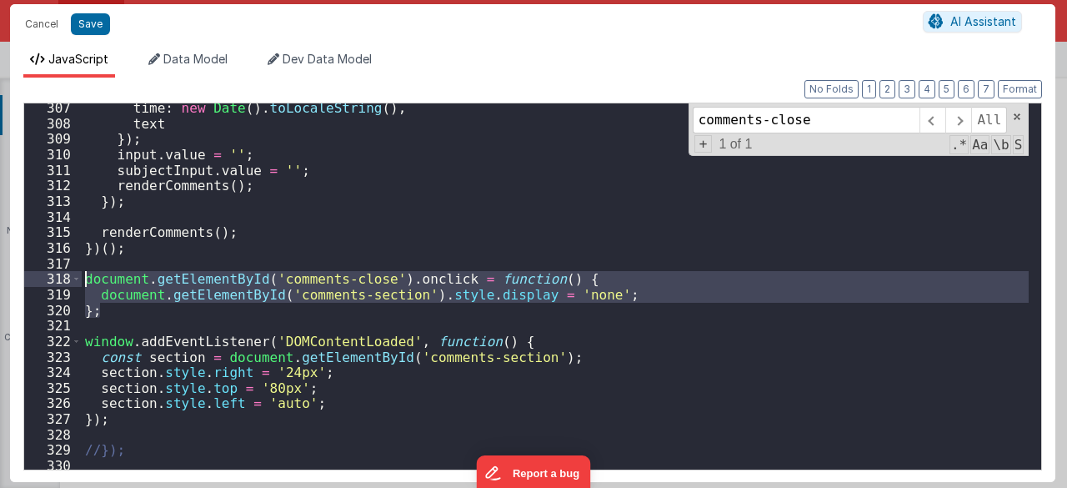
drag, startPoint x: 115, startPoint y: 314, endPoint x: 61, endPoint y: 277, distance: 65.9
click at [61, 277] on div "**********" at bounding box center [532, 287] width 1019 height 368
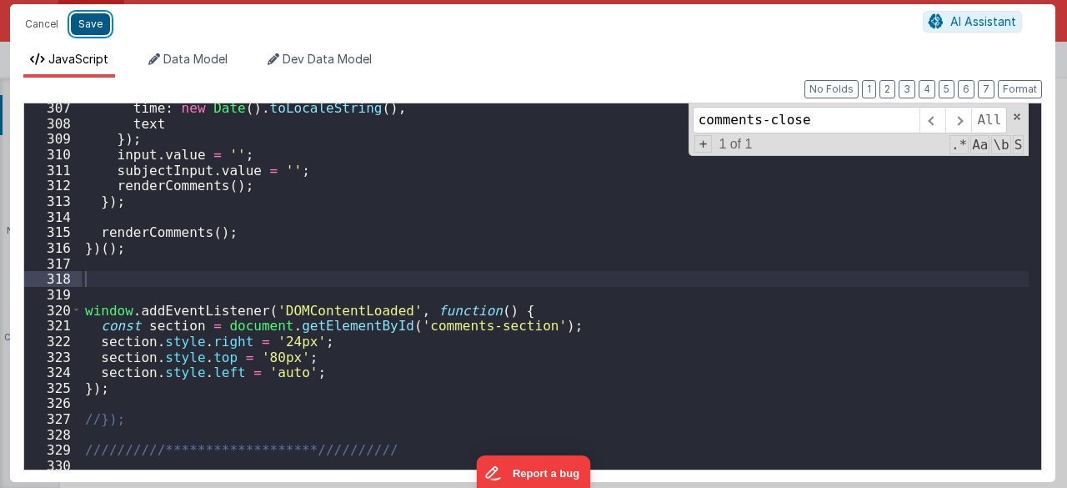
click at [89, 20] on button "Save" at bounding box center [90, 24] width 39 height 22
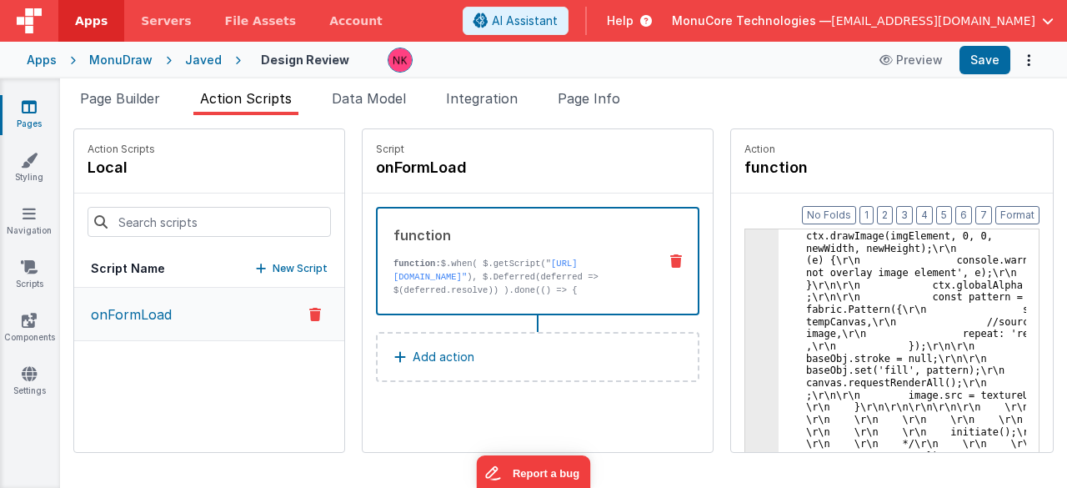
scroll to position [25687, 0]
click at [987, 66] on button "Save" at bounding box center [985, 60] width 51 height 28
